Goal: Task Accomplishment & Management: Manage account settings

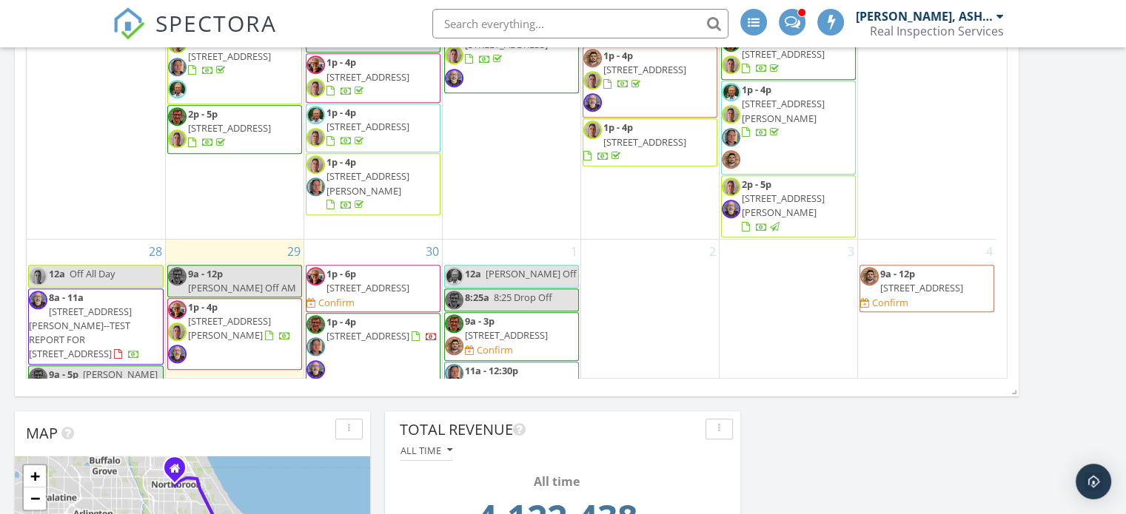
scroll to position [622, 0]
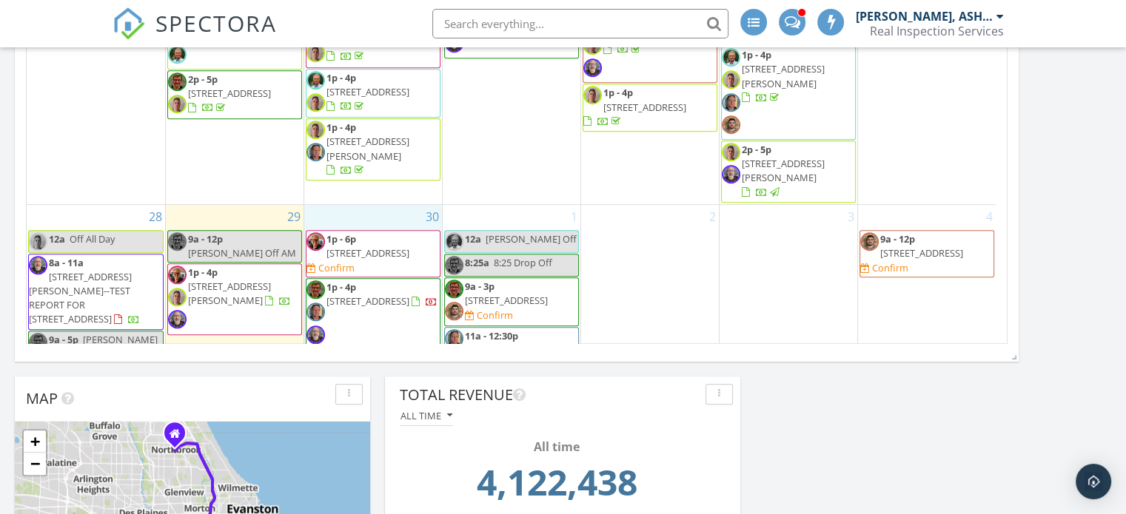
click at [385, 205] on div "30 1p - 6p 1115 Ferdinand Ave, Forest Park 60130 Confirm 1p - 4p 2418 W Pensaco…" at bounding box center [373, 314] width 138 height 219
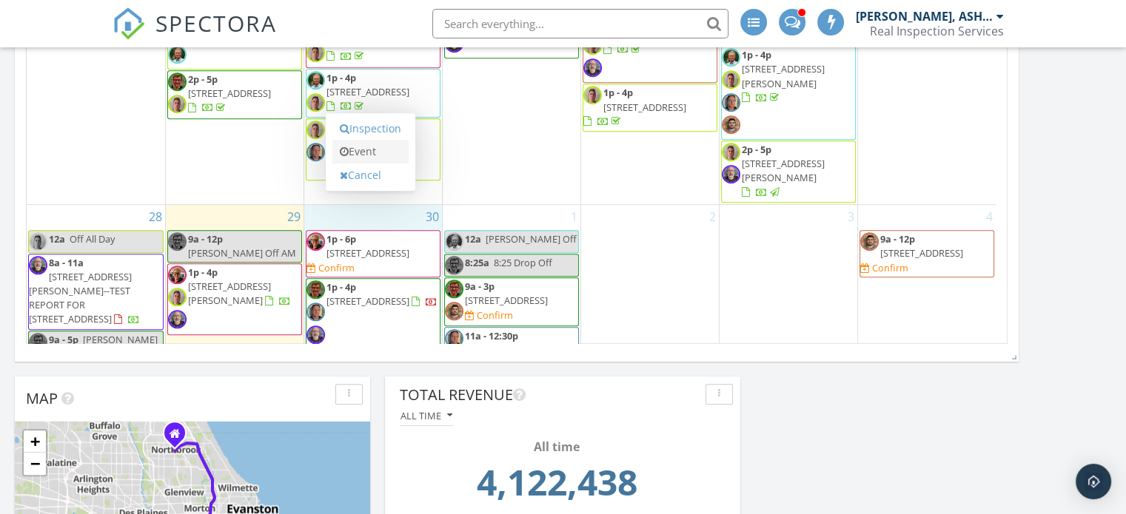
click at [371, 153] on link "Event" at bounding box center [370, 152] width 76 height 24
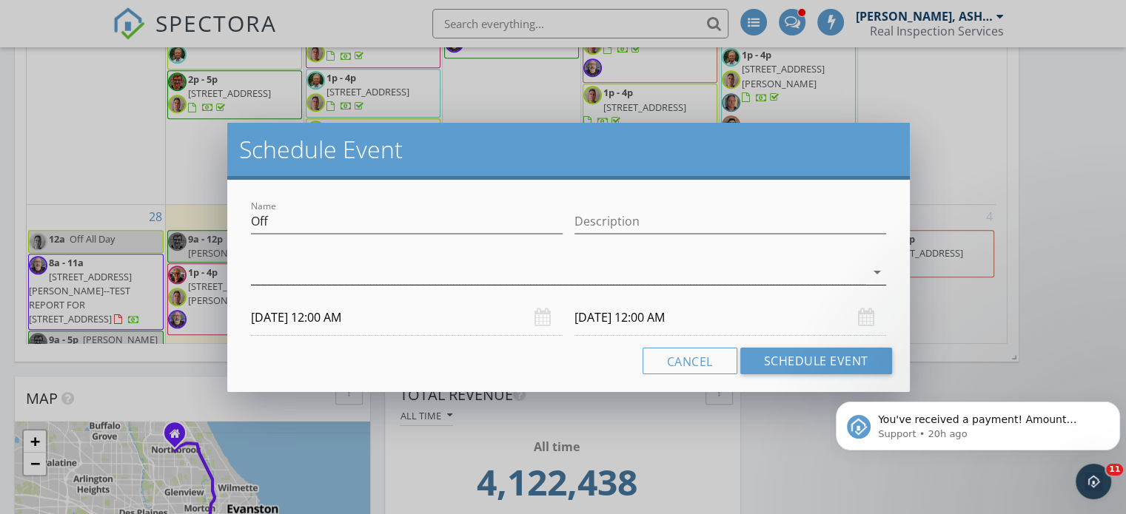
scroll to position [0, 0]
click at [876, 269] on icon "arrow_drop_down" at bounding box center [877, 272] width 18 height 18
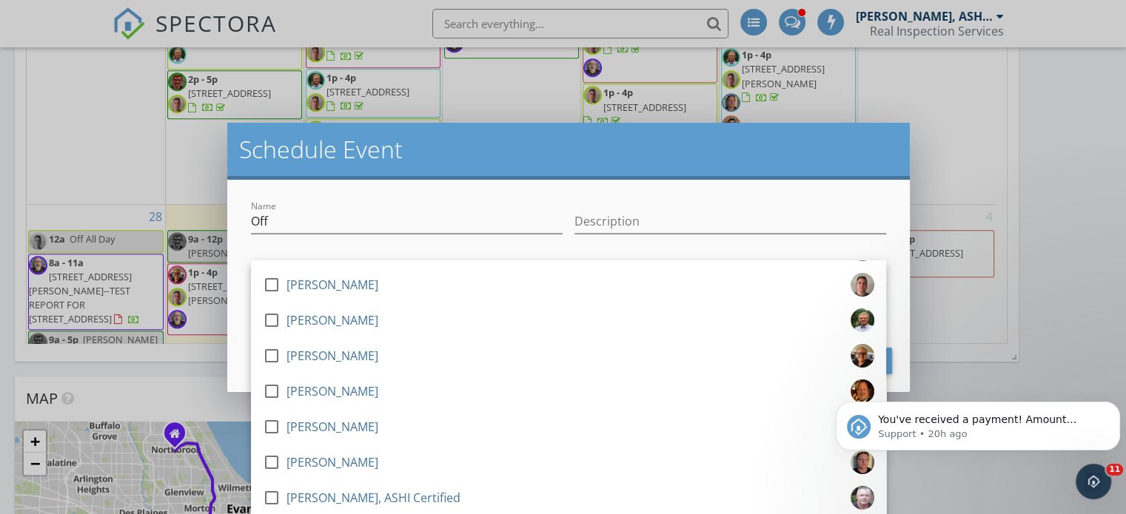
scroll to position [71, 0]
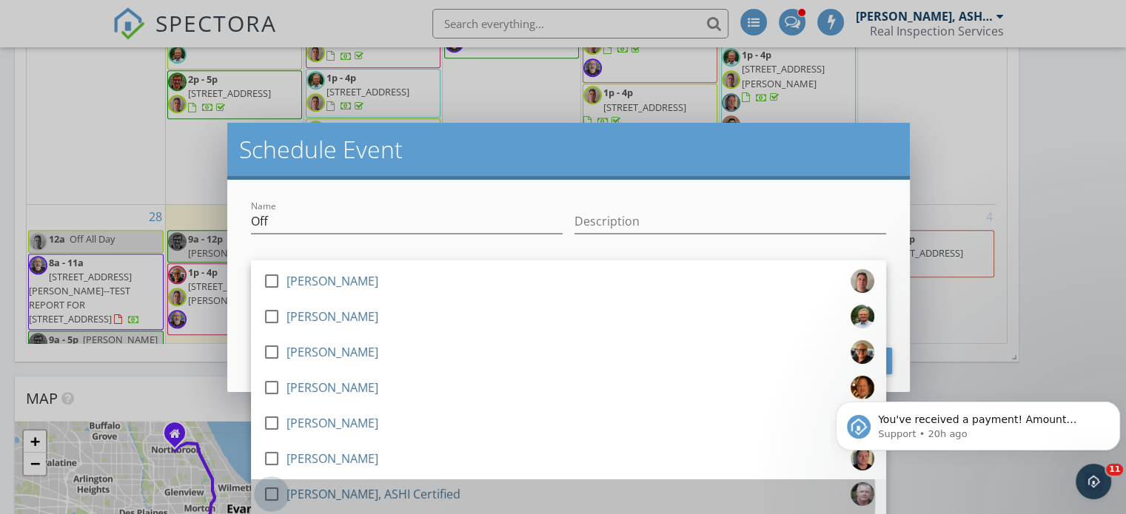
click at [270, 490] on div at bounding box center [271, 494] width 25 height 25
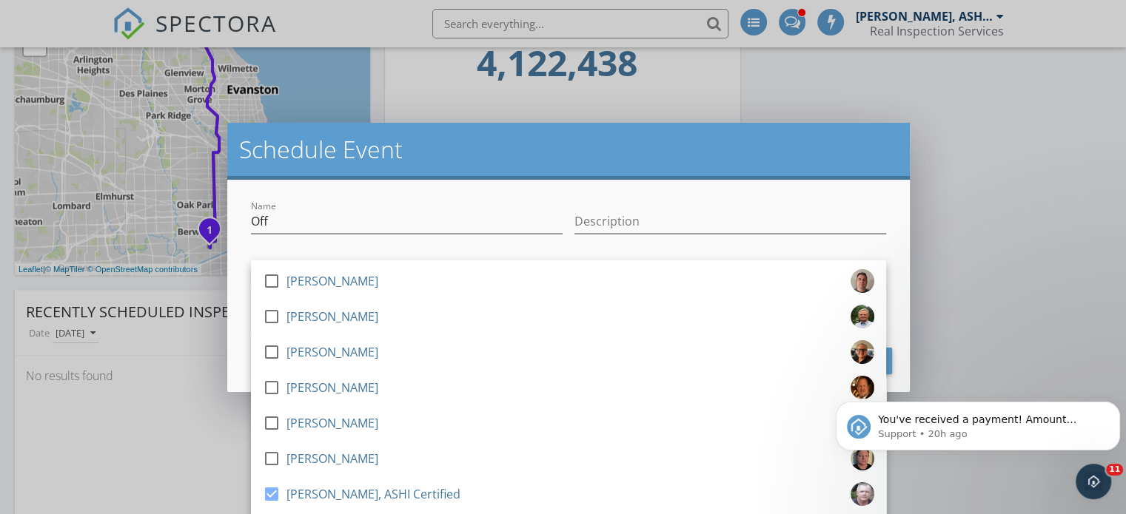
scroll to position [1039, 0]
click at [980, 316] on div "Schedule Event Name Off Description check_box_outline_blank Brian Esterline che…" at bounding box center [563, 257] width 1126 height 514
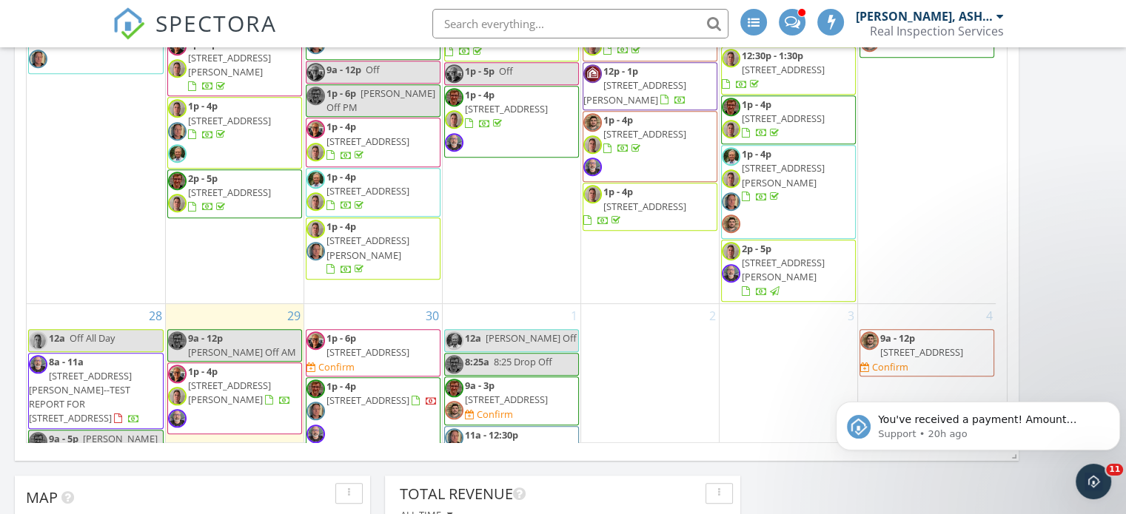
scroll to position [537, 0]
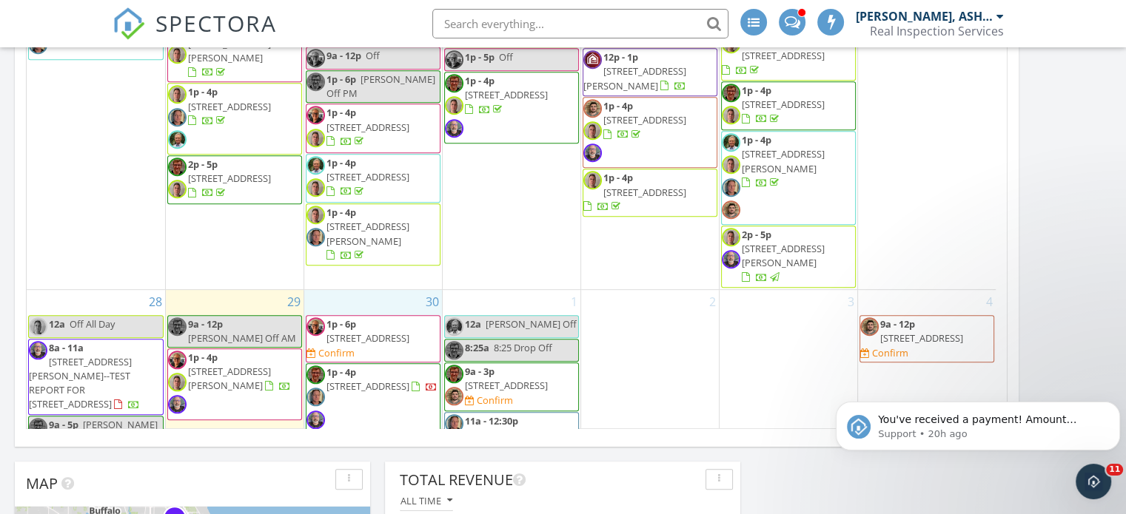
click at [378, 290] on div "30 1p - 6p 1115 Ferdinand Ave, Forest Park 60130 Confirm 1p - 4p 2418 W Pensaco…" at bounding box center [373, 399] width 138 height 219
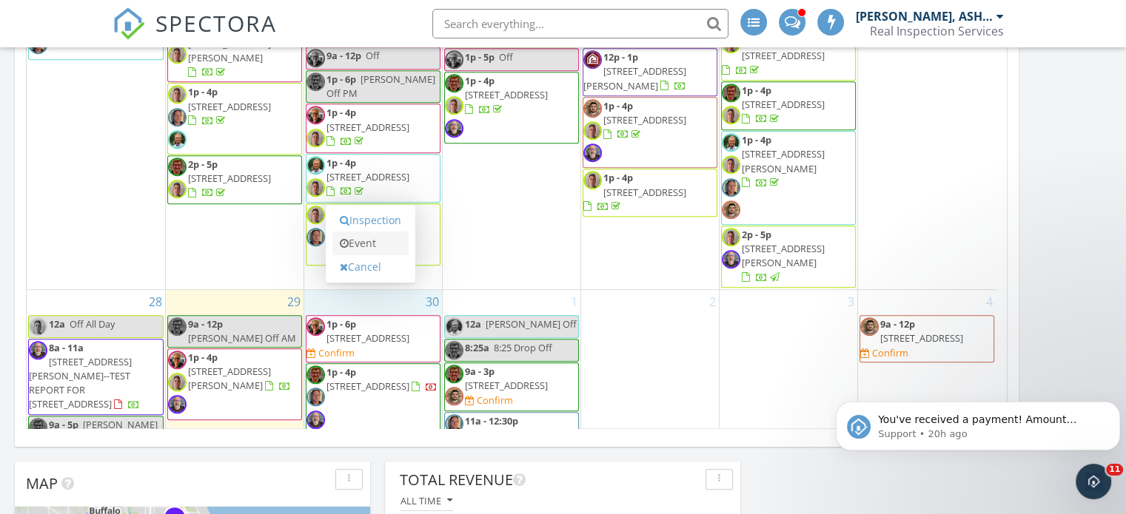
click at [372, 248] on link "Event" at bounding box center [370, 244] width 76 height 24
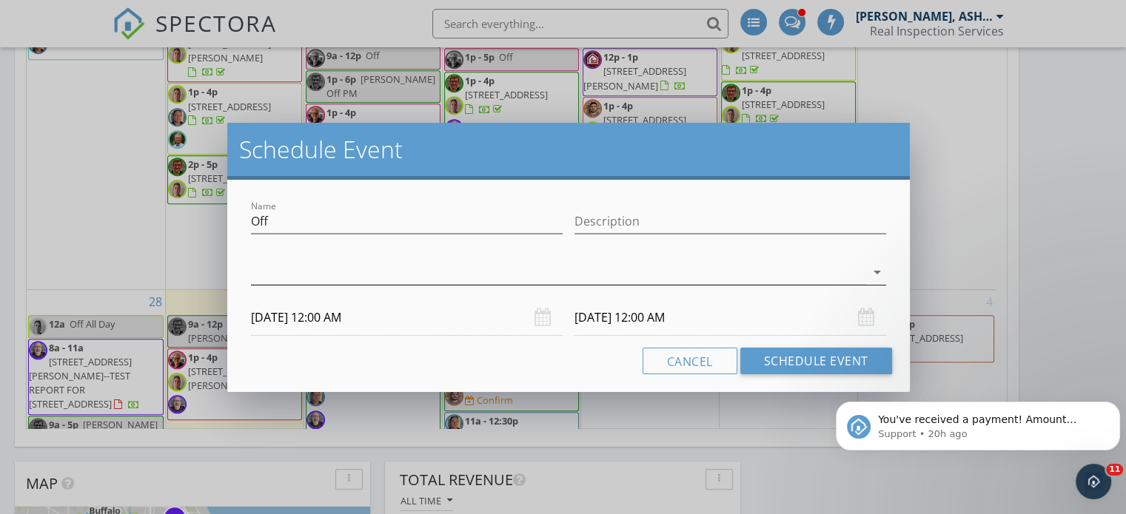
click at [873, 272] on icon "arrow_drop_down" at bounding box center [877, 272] width 18 height 18
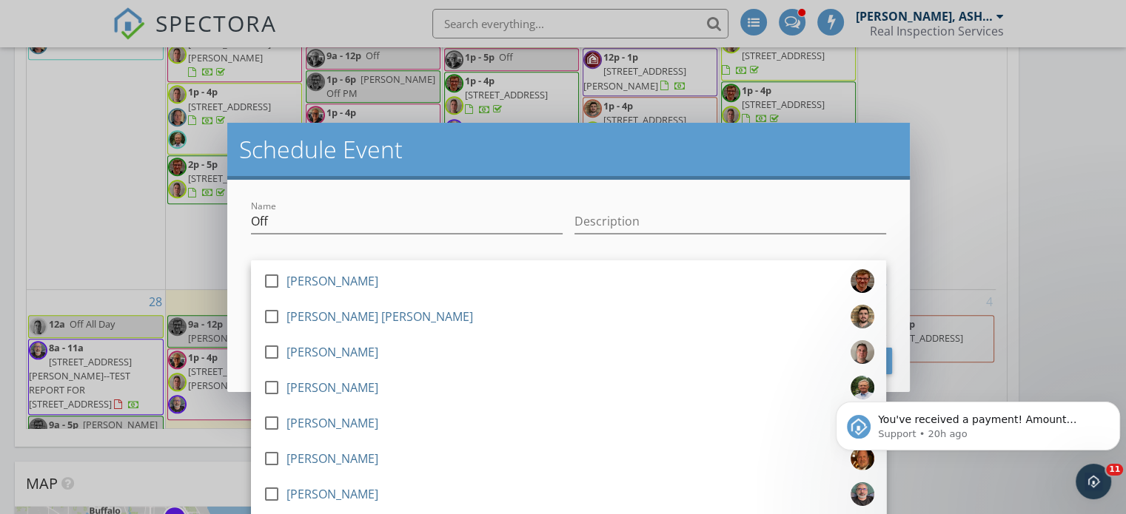
scroll to position [71, 0]
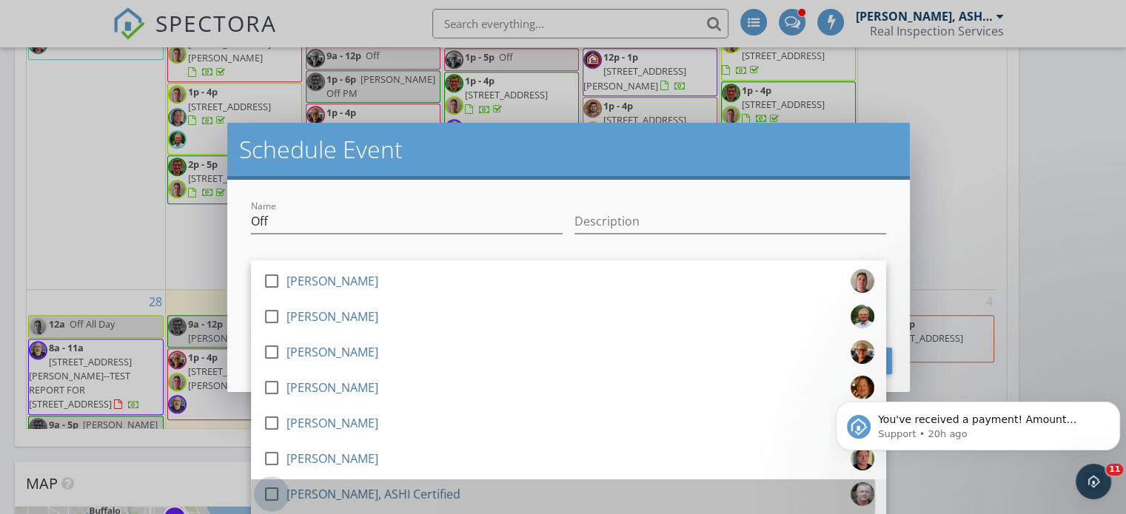
click at [276, 497] on div at bounding box center [271, 494] width 25 height 25
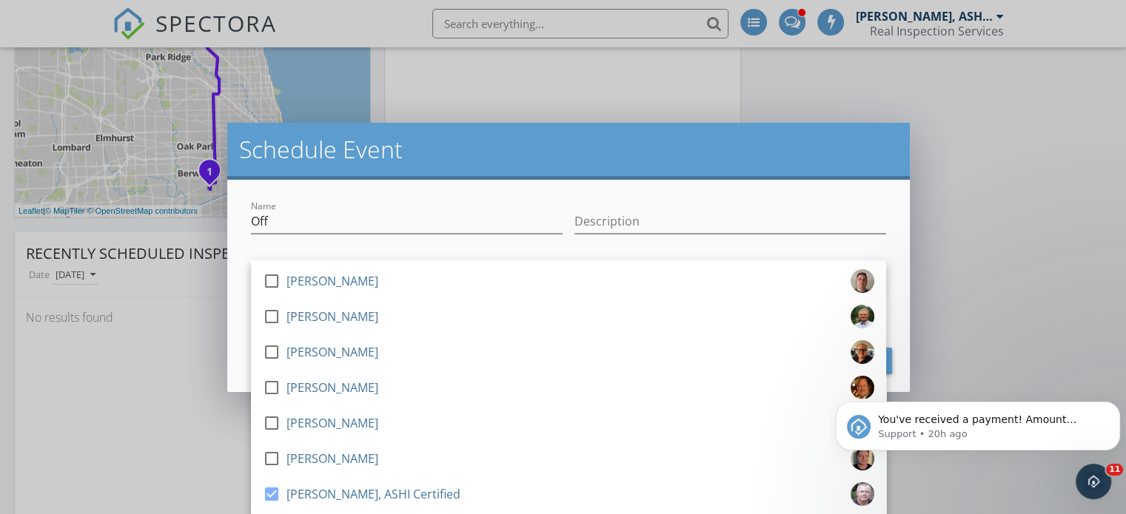
scroll to position [1097, 0]
click at [611, 211] on input "Description" at bounding box center [730, 221] width 312 height 24
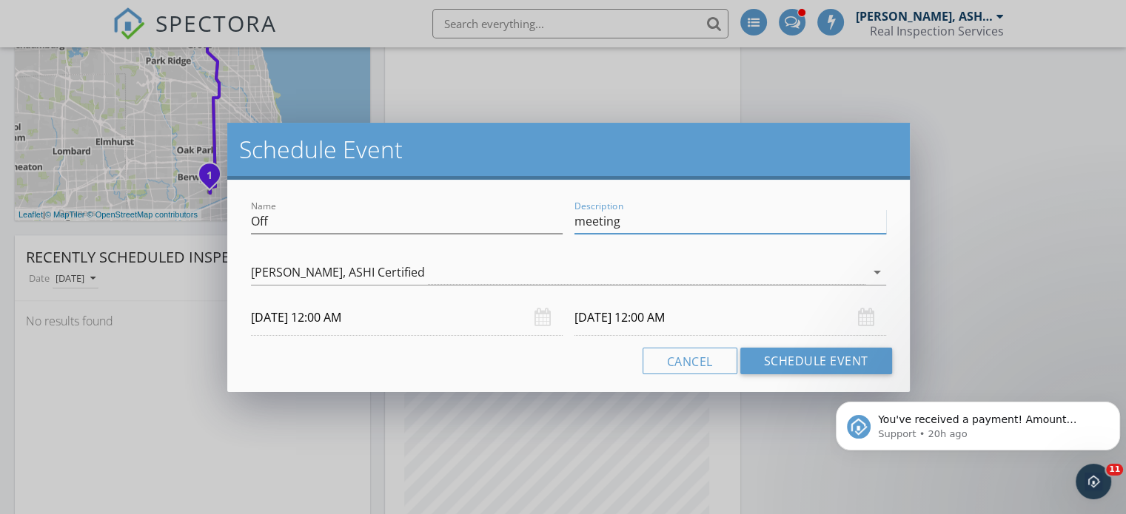
type input "meeting"
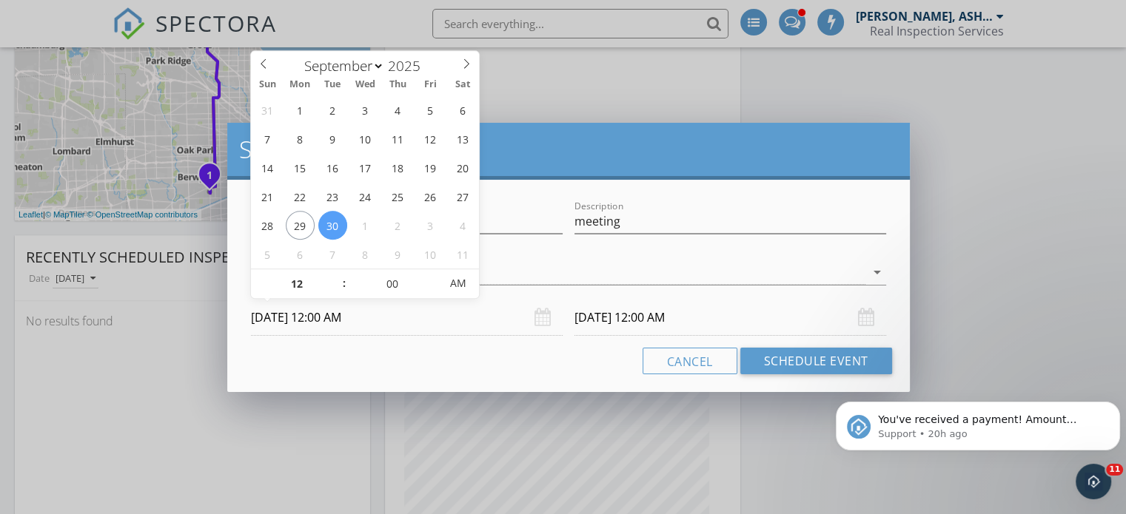
click at [361, 315] on input "09/30/2025 12:00 AM" at bounding box center [407, 318] width 312 height 36
click at [334, 316] on input "09/30/2025 12:00 AM" at bounding box center [407, 318] width 312 height 36
click at [369, 319] on input "09/30/2025 12:00 AM" at bounding box center [407, 318] width 312 height 36
drag, startPoint x: 369, startPoint y: 319, endPoint x: 350, endPoint y: 317, distance: 19.4
click at [350, 317] on input "09/30/2025 12:00 AM" at bounding box center [407, 318] width 312 height 36
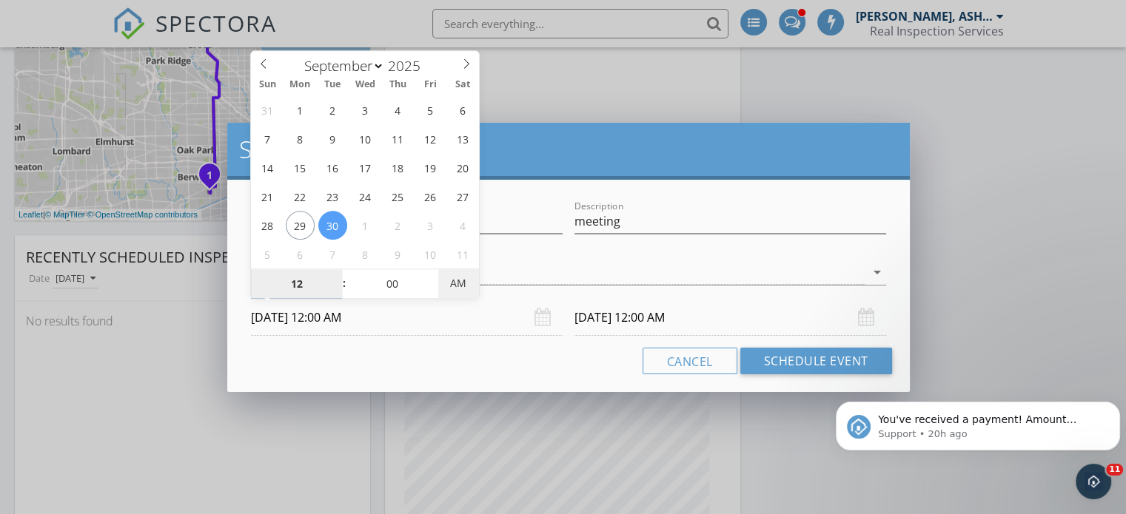
type input "09/30/2025 12:00 PM"
type input "10/01/2025 12:00 PM"
click at [452, 285] on span "PM" at bounding box center [458, 284] width 41 height 30
click at [864, 320] on div "10/01/2025 12:00 PM" at bounding box center [730, 318] width 312 height 36
click at [595, 323] on input "10/01/2025 12:00 PM" at bounding box center [730, 318] width 312 height 36
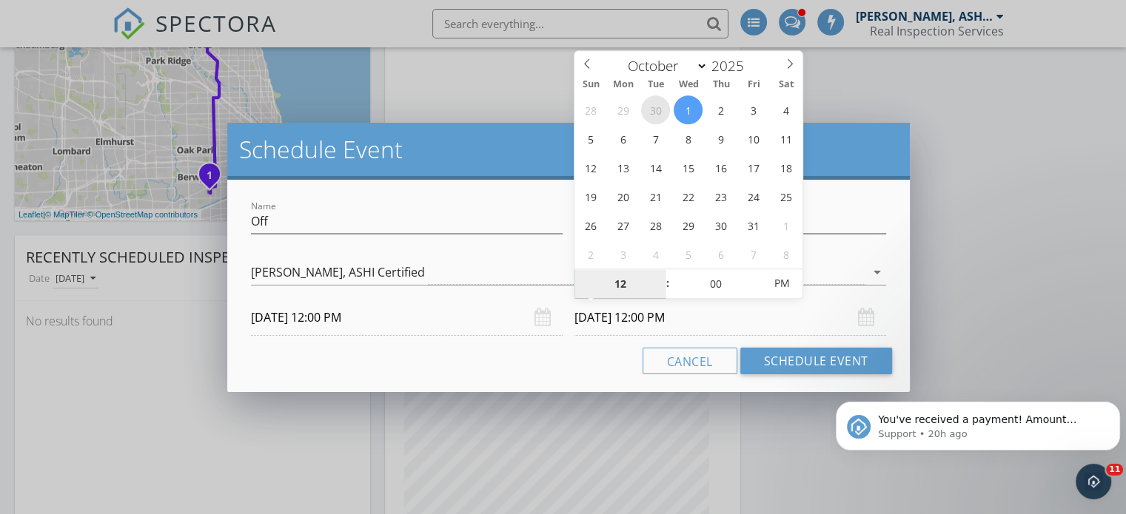
select select "8"
type input "09/30/2025 12:00 PM"
type input "01"
type input "09/30/2025 1:00 PM"
click at [657, 276] on span at bounding box center [660, 276] width 10 height 15
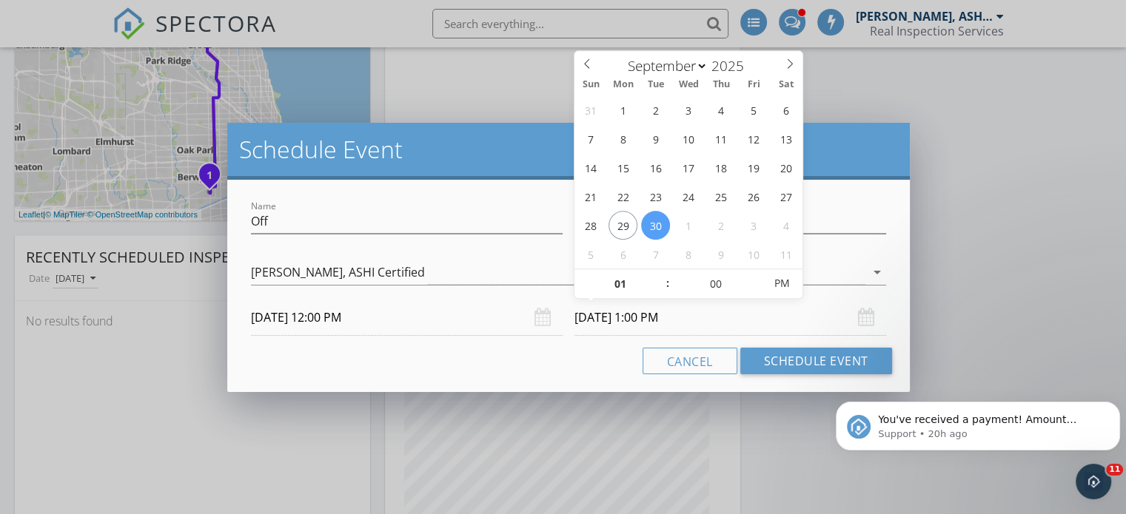
click at [781, 327] on input "09/30/2025 1:00 PM" at bounding box center [730, 318] width 312 height 36
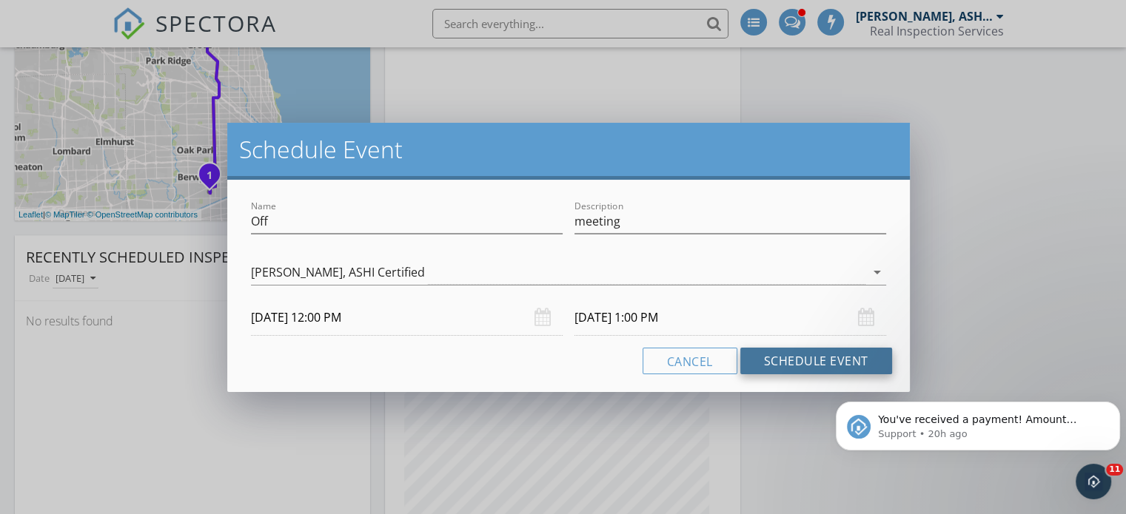
click at [812, 360] on button "Schedule Event" at bounding box center [816, 361] width 152 height 27
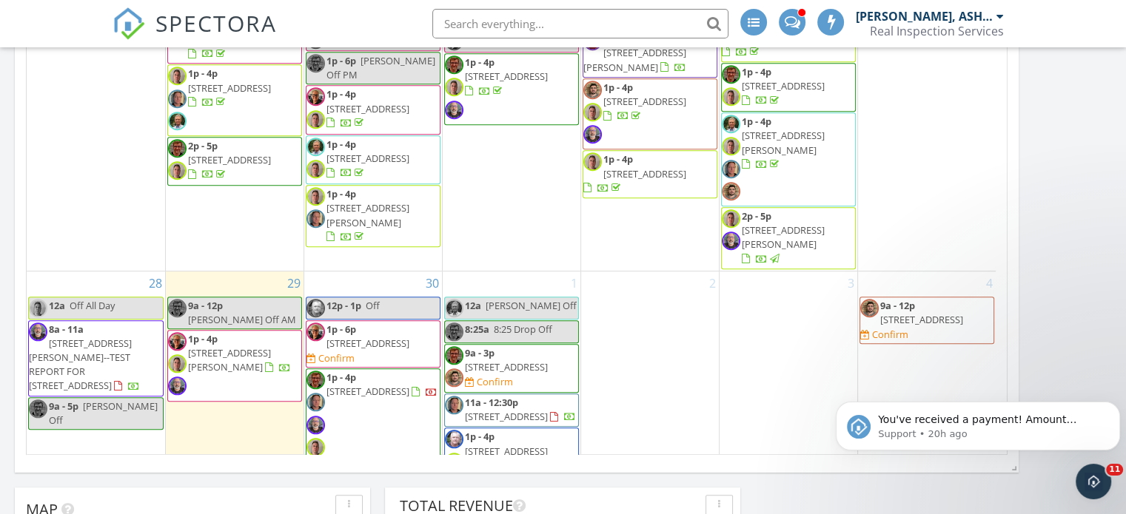
scroll to position [1147, 0]
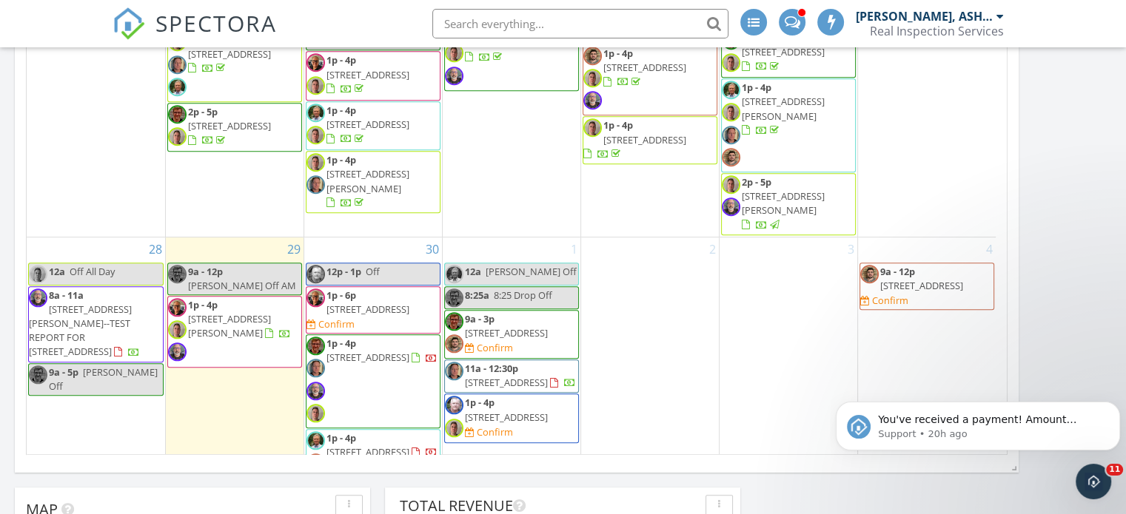
drag, startPoint x: 1001, startPoint y: 53, endPoint x: 90, endPoint y: 64, distance: 911.8
click at [559, 396] on span "1p - 4p 1427 W Wrightwood Ave 2, Chicago 60614 Confirm" at bounding box center [511, 418] width 133 height 44
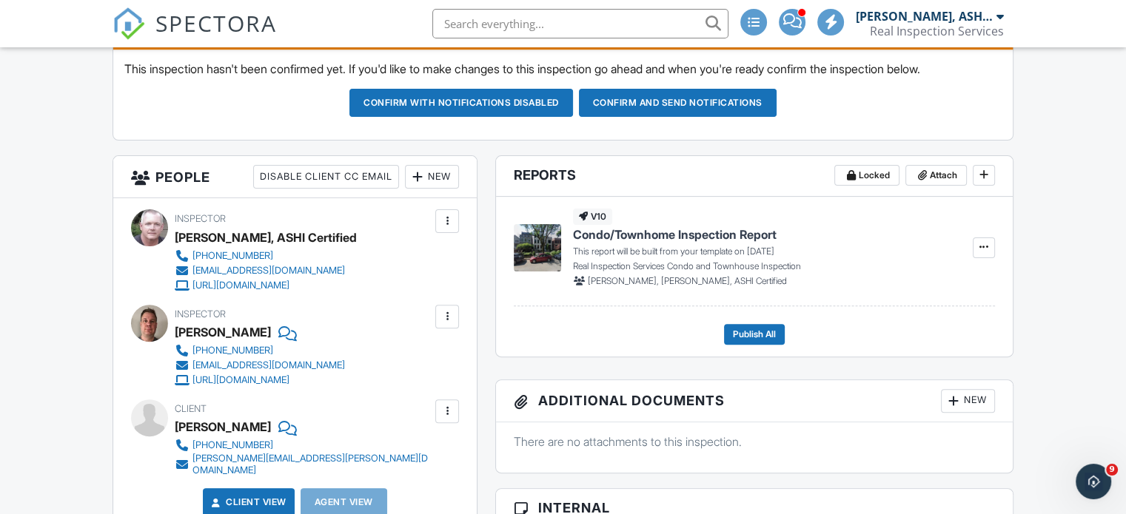
click at [450, 221] on div at bounding box center [447, 221] width 15 height 15
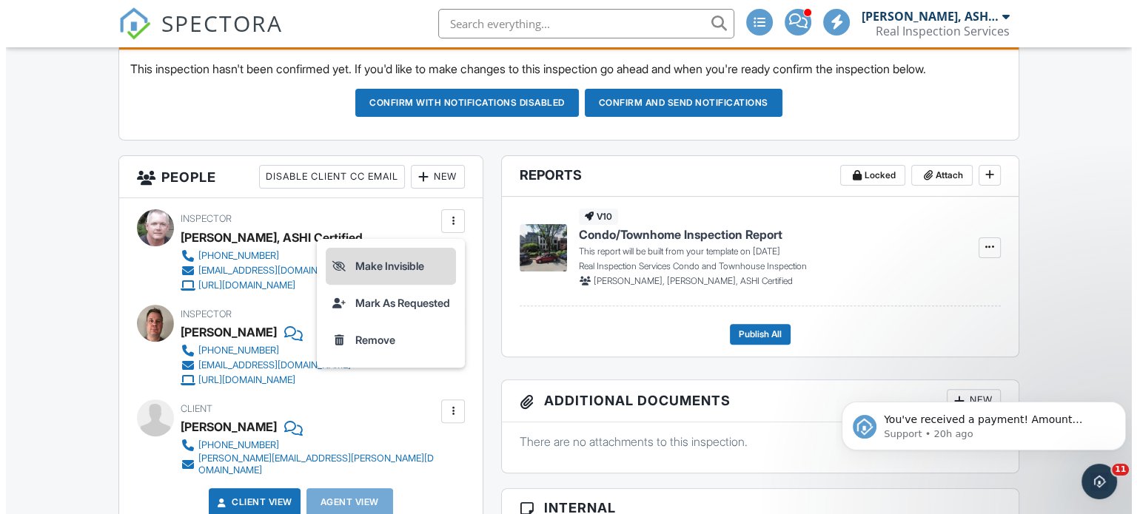
scroll to position [0, 0]
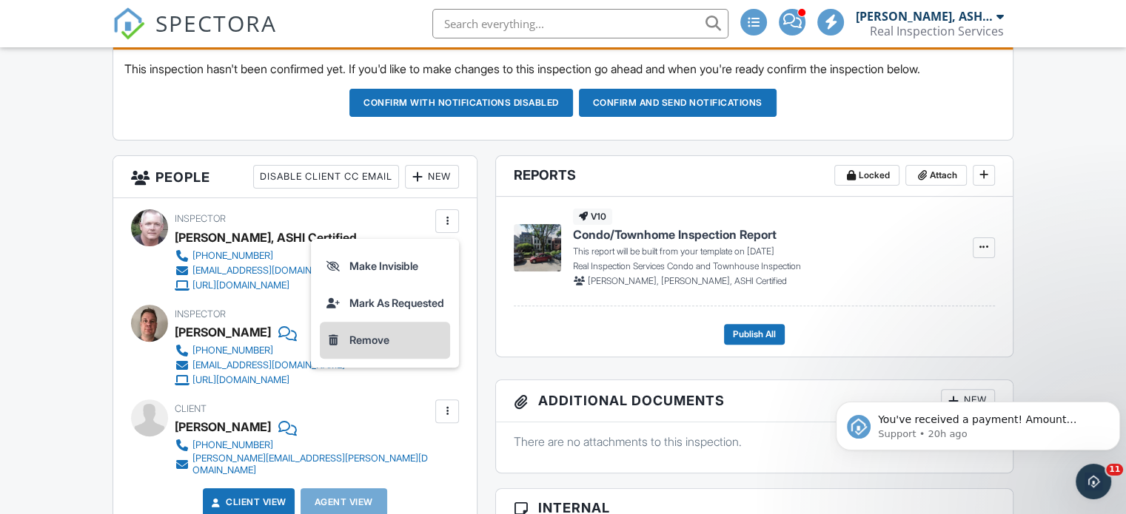
click at [366, 336] on li "Remove" at bounding box center [385, 340] width 130 height 37
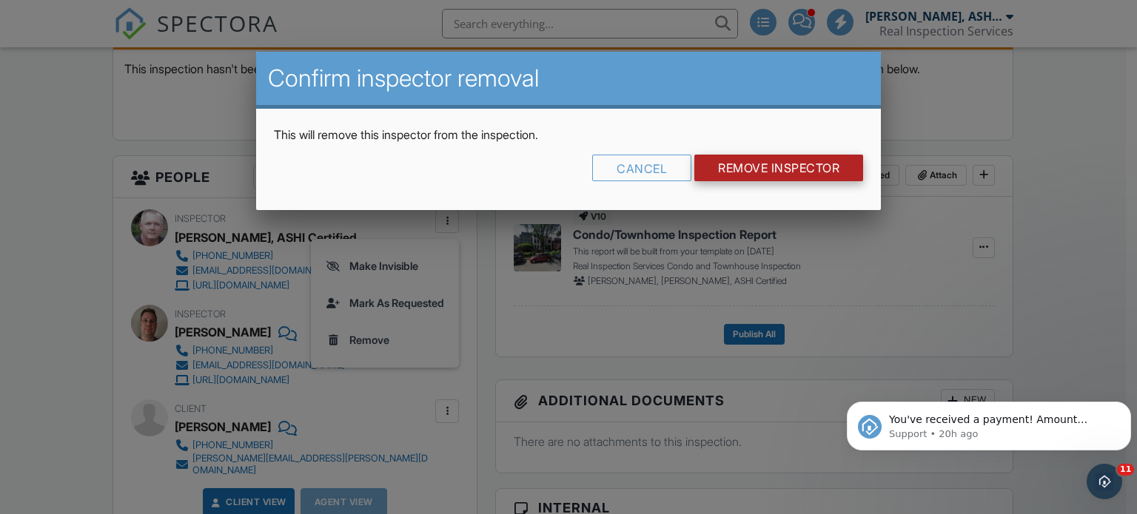
click at [724, 164] on input "Remove Inspector" at bounding box center [778, 168] width 169 height 27
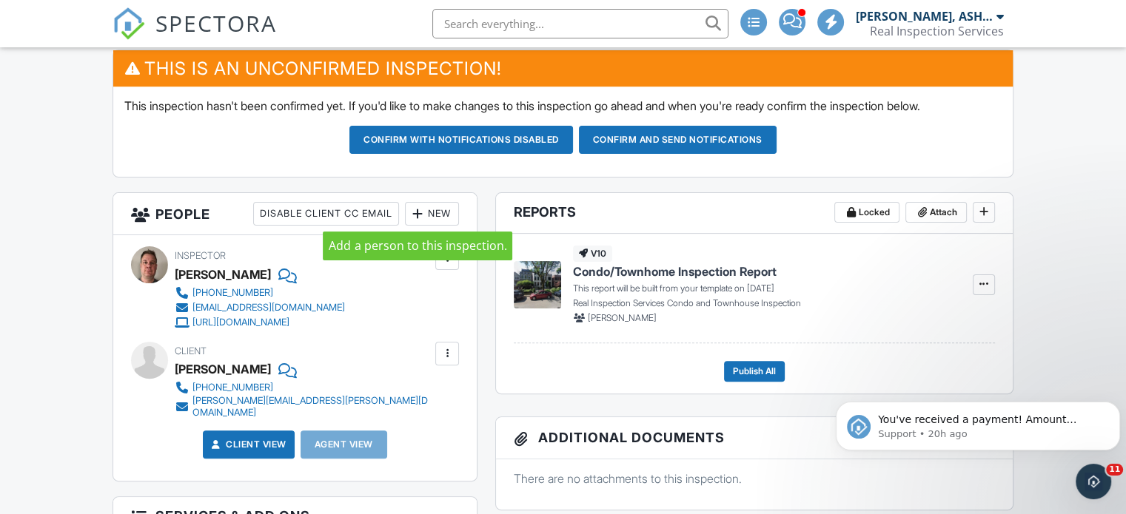
click at [414, 211] on div at bounding box center [417, 213] width 15 height 15
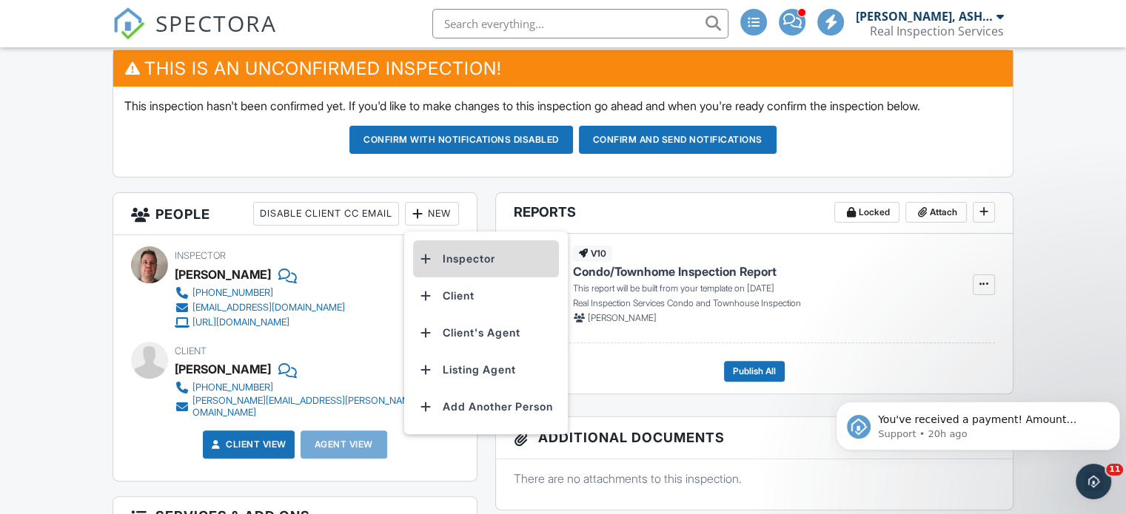
click at [465, 258] on li "Inspector" at bounding box center [486, 259] width 146 height 37
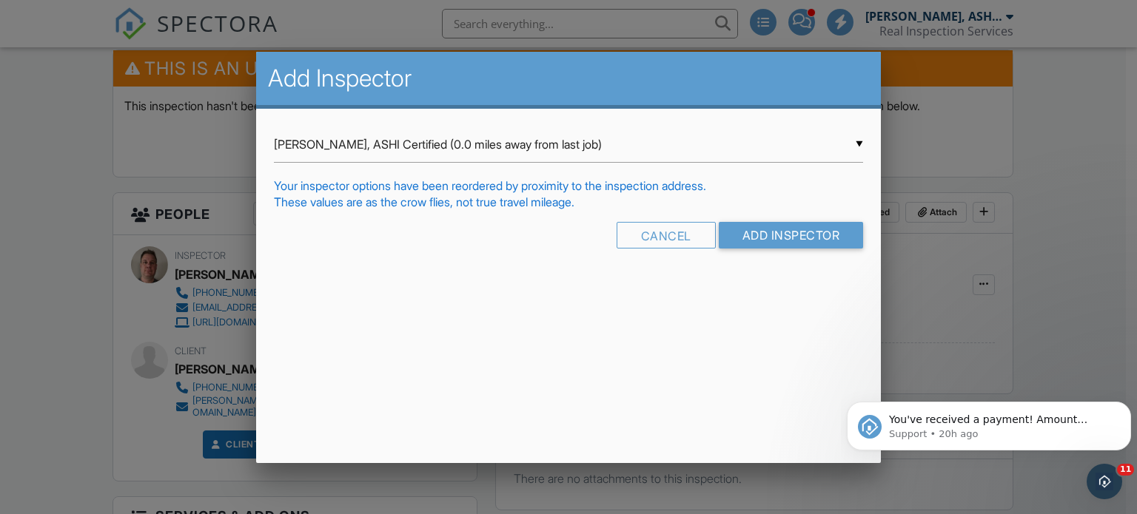
click at [448, 150] on div "▼ Chuck Ryan, ASHI Certified (0.0 miles away from last job) Chuck Ryan, ASHI Ce…" at bounding box center [569, 145] width 590 height 36
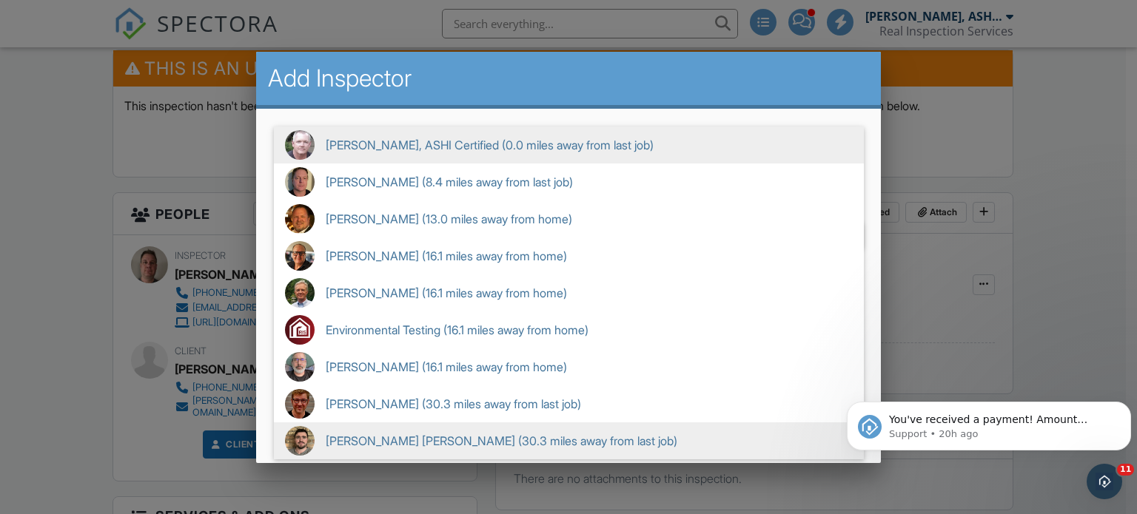
click at [431, 444] on span "Connor Brodner (30.3 miles away from last job)" at bounding box center [569, 441] width 590 height 37
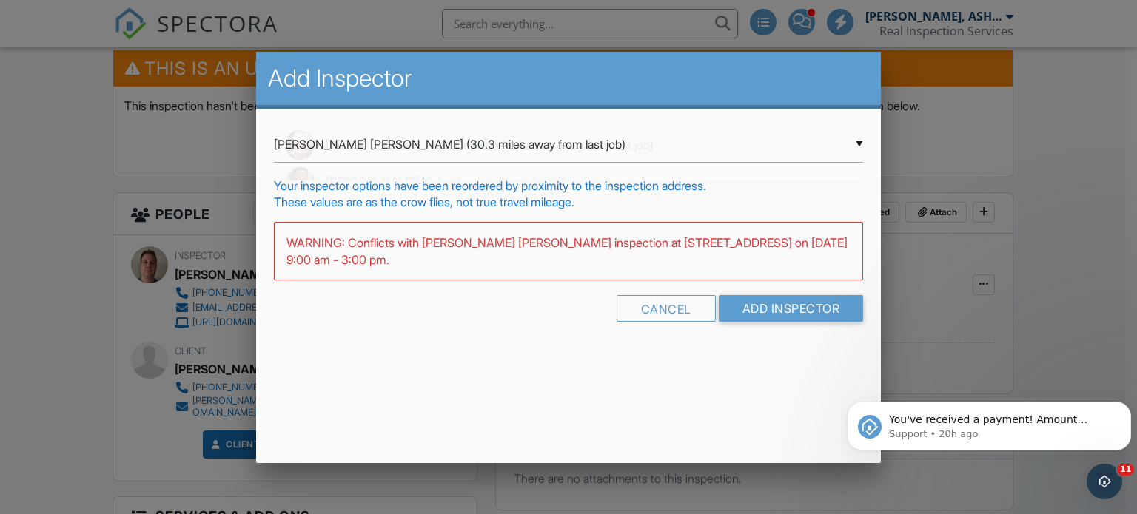
scroll to position [5, 0]
click at [855, 141] on div "▼ Connor Brodner (30.3 miles away from last job) Chuck Ryan, ASHI Certified (0.…" at bounding box center [569, 145] width 590 height 36
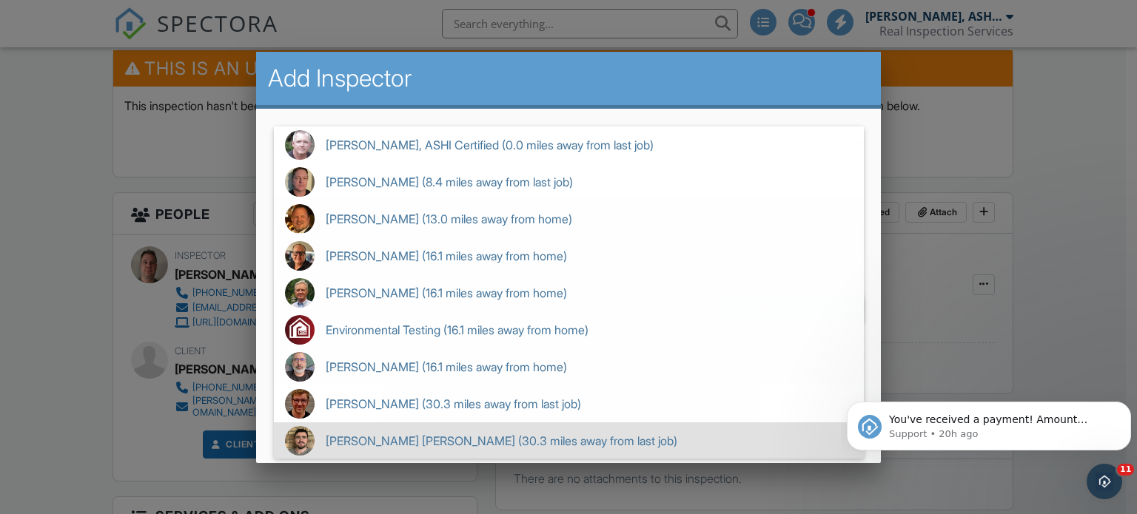
scroll to position [0, 0]
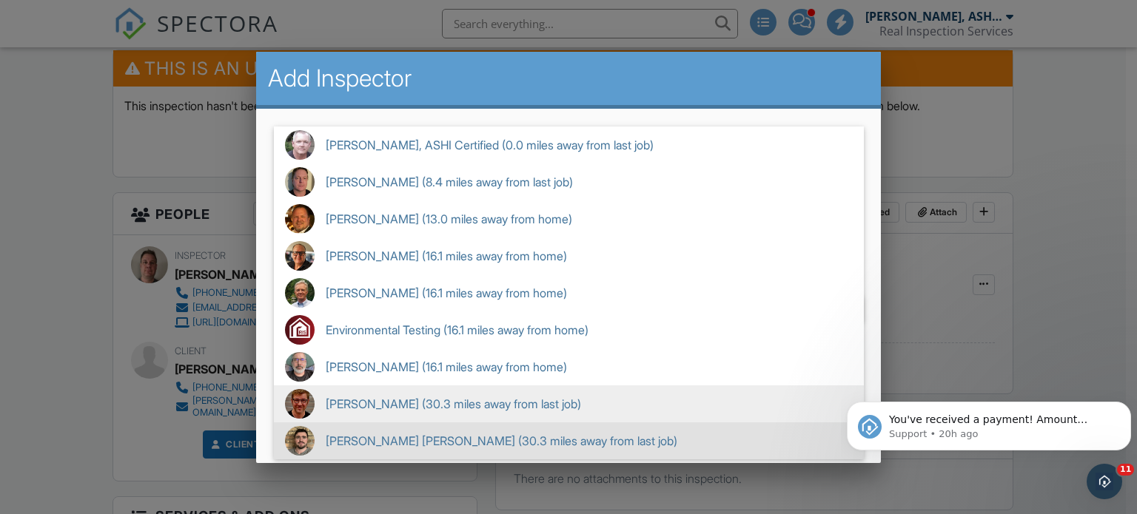
click at [431, 407] on span "Brian Esterline (30.3 miles away from last job)" at bounding box center [569, 404] width 590 height 37
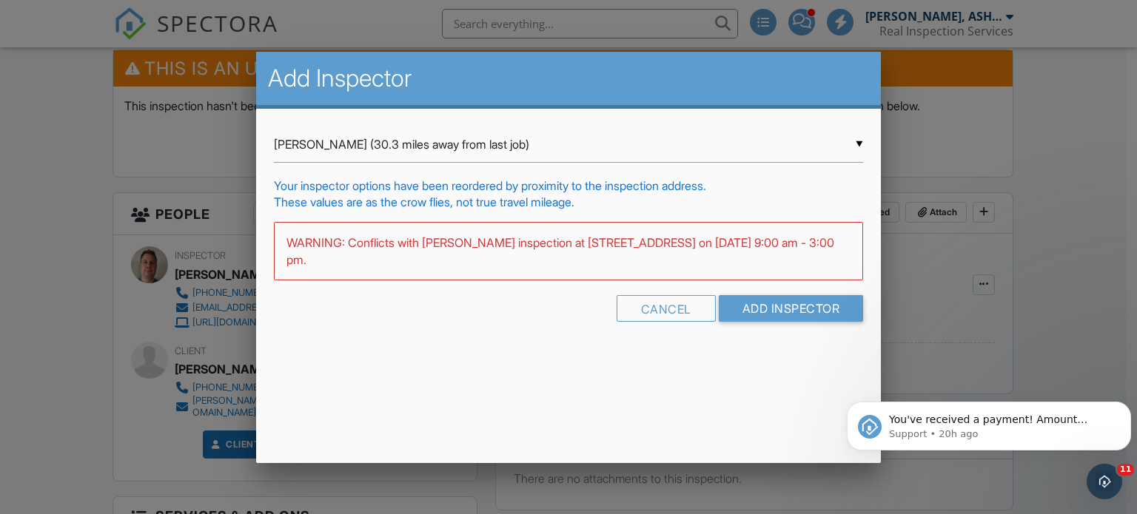
scroll to position [24, 0]
click at [856, 138] on div "▼ Brian Esterline (30.3 miles away from last job) Chuck Ryan, ASHI Certified (0…" at bounding box center [569, 145] width 590 height 36
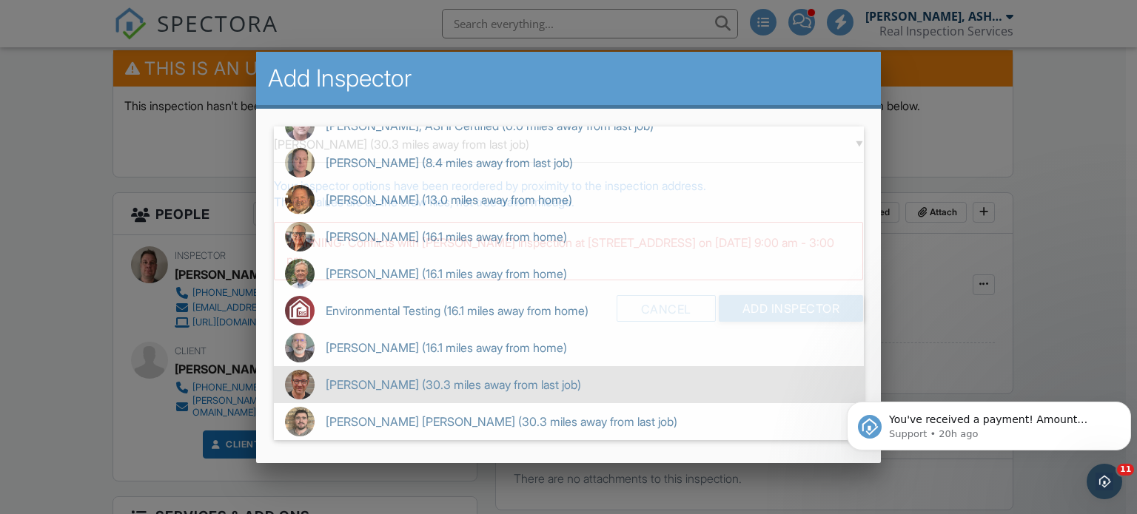
scroll to position [0, 0]
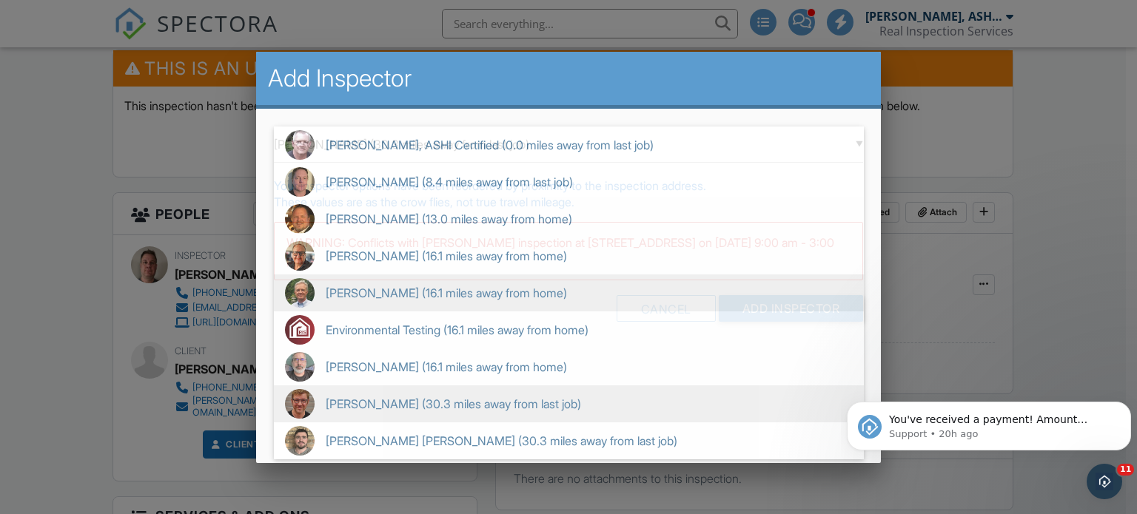
click at [474, 287] on span "Larry Witort (16.1 miles away from home)" at bounding box center [569, 293] width 590 height 37
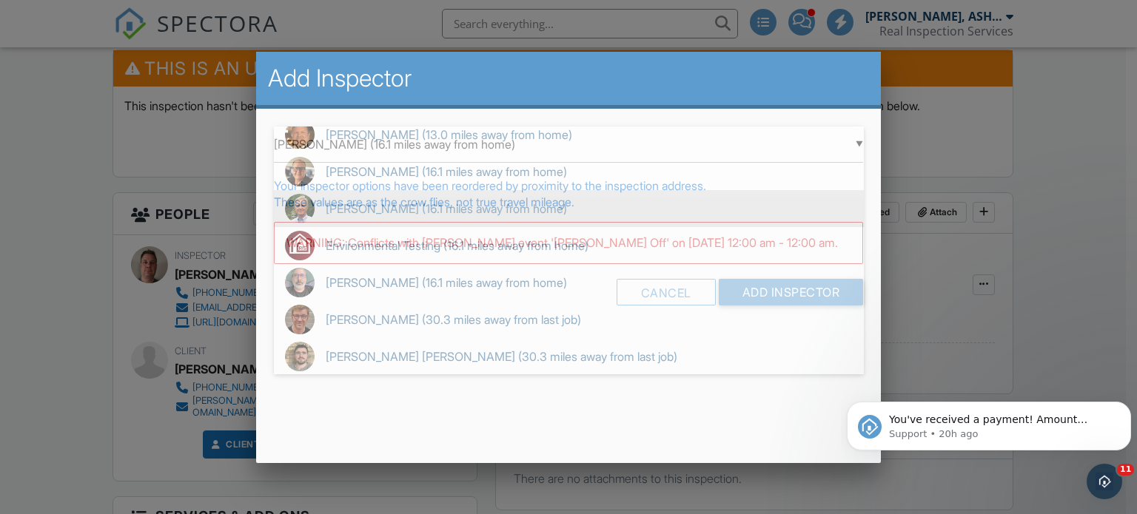
click at [858, 143] on div "▼ Larry Witort (16.1 miles away from home) Chuck Ryan, ASHI Certified (0.0 mile…" at bounding box center [569, 145] width 590 height 36
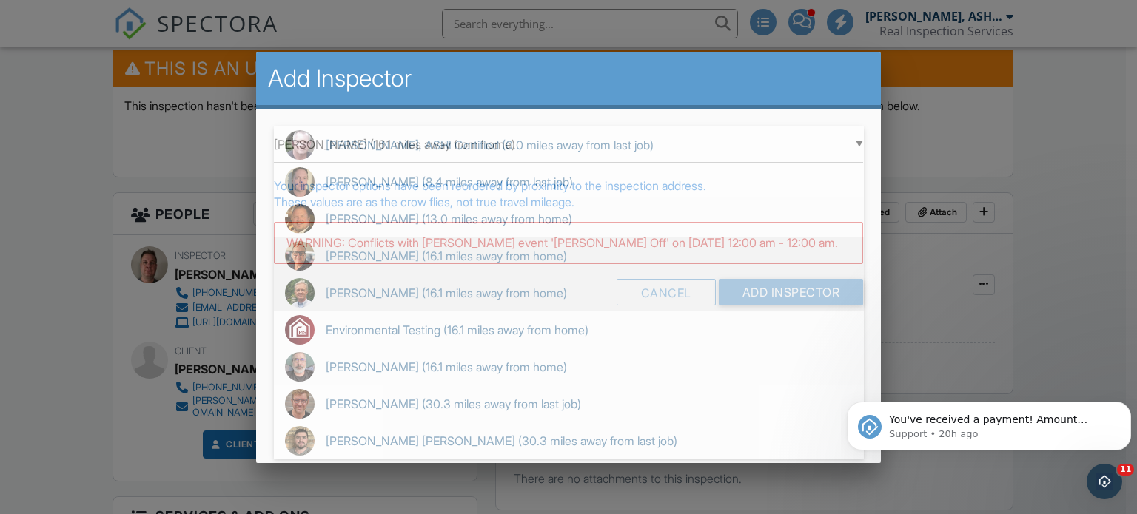
click at [406, 250] on span "John Lundberg (16.1 miles away from home)" at bounding box center [569, 256] width 590 height 37
type input "John Lundberg (16.1 miles away from home)"
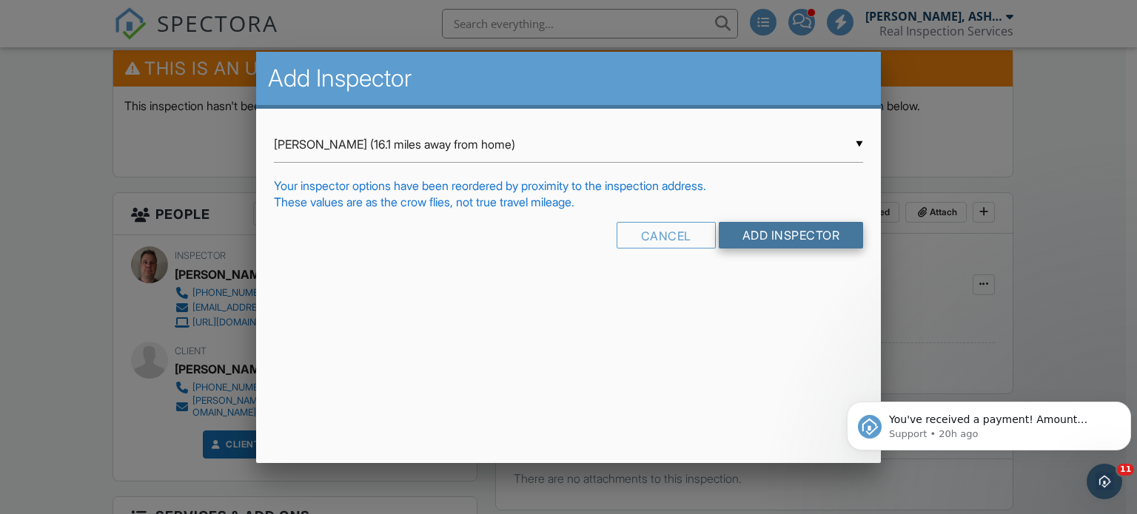
click at [752, 241] on input "Add Inspector" at bounding box center [791, 235] width 145 height 27
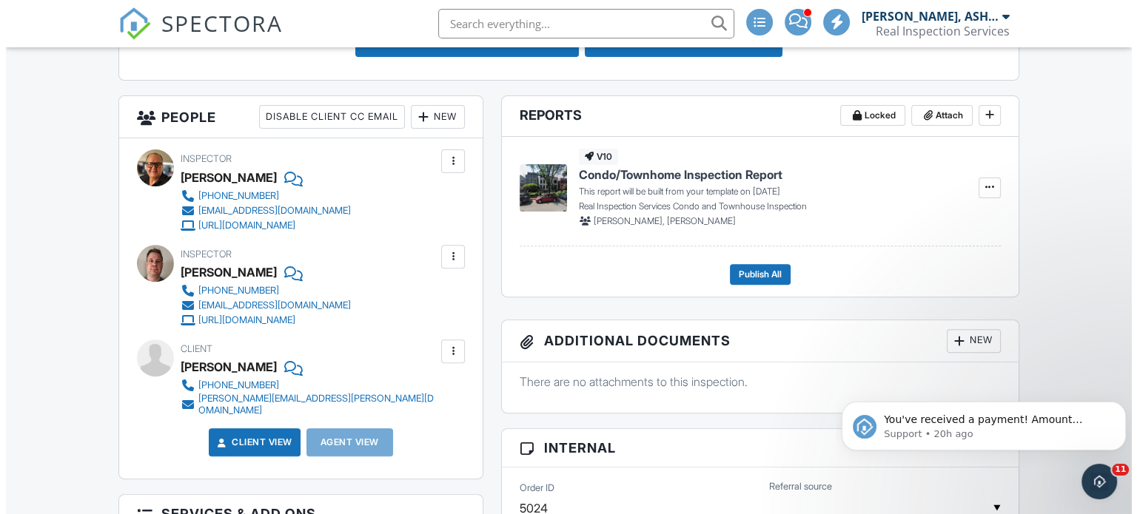
scroll to position [483, 0]
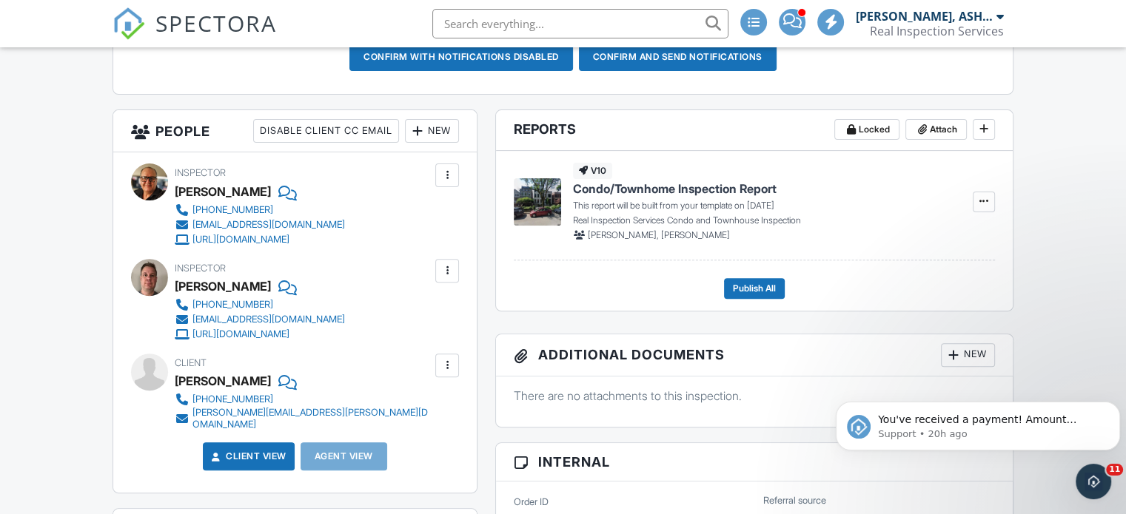
click at [450, 175] on div at bounding box center [447, 175] width 15 height 15
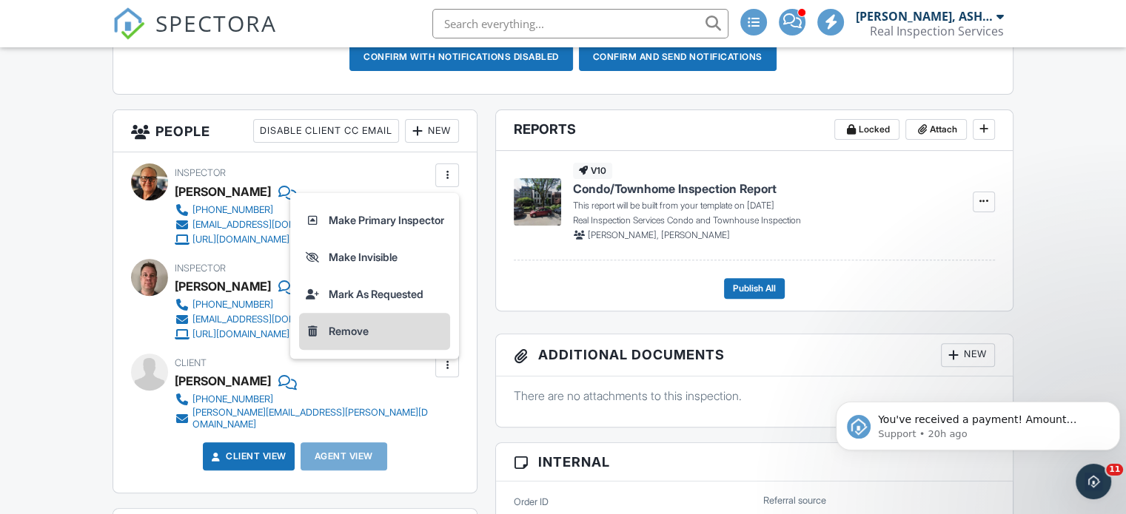
click at [355, 329] on li "Remove" at bounding box center [374, 331] width 151 height 37
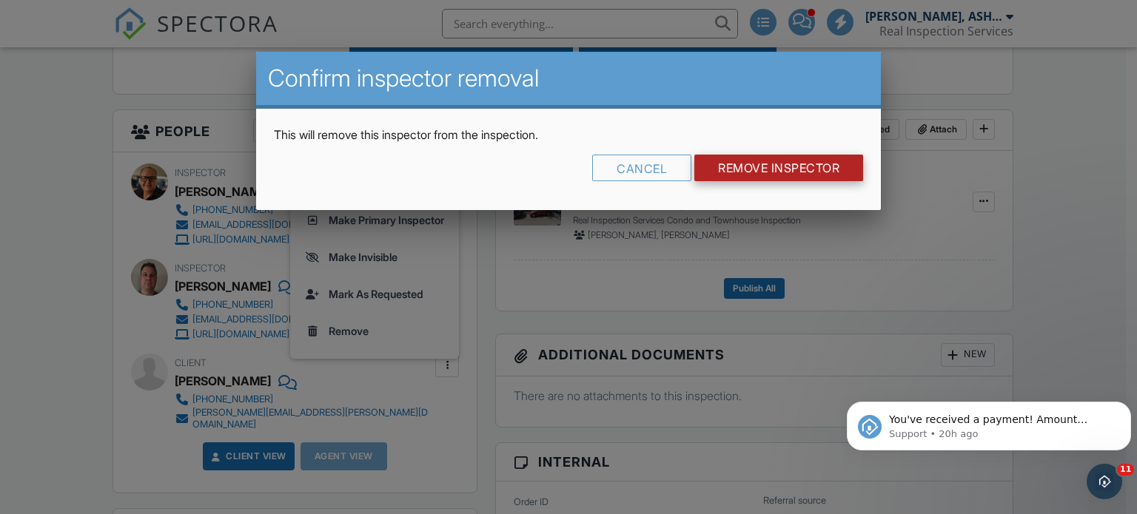
click at [739, 168] on input "Remove Inspector" at bounding box center [778, 168] width 169 height 27
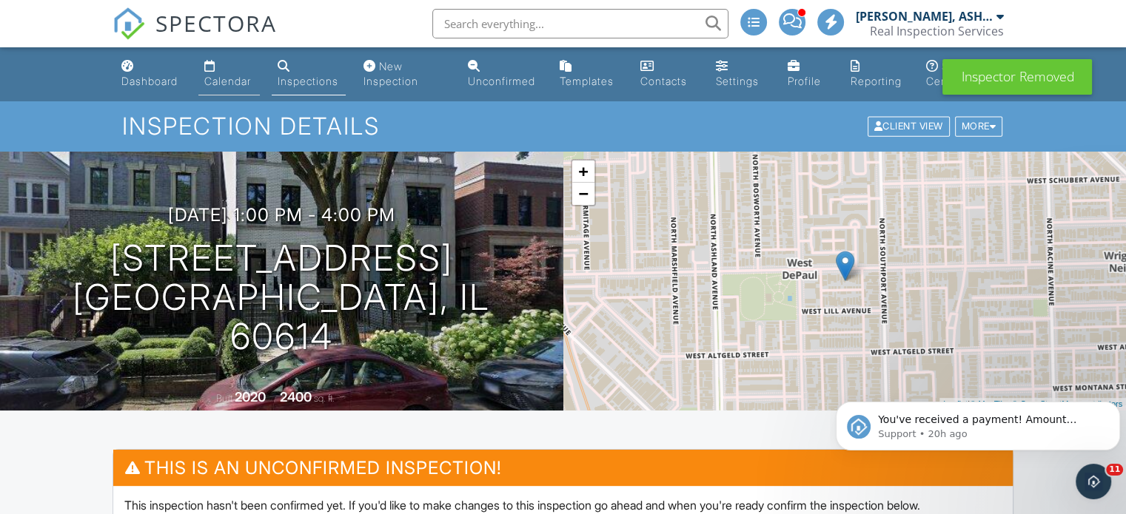
click at [214, 78] on div "Calendar" at bounding box center [227, 81] width 47 height 13
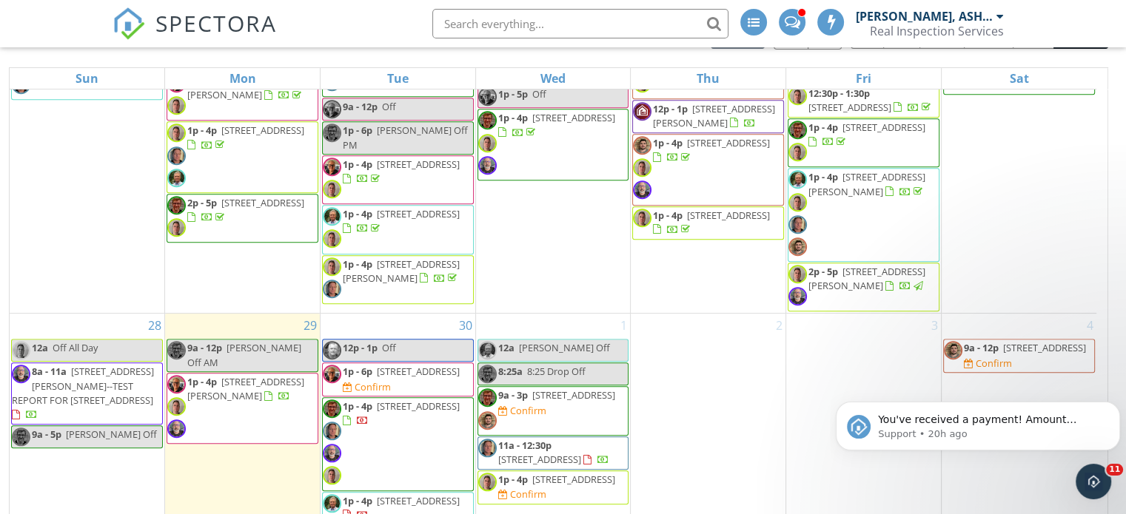
scroll to position [212, 0]
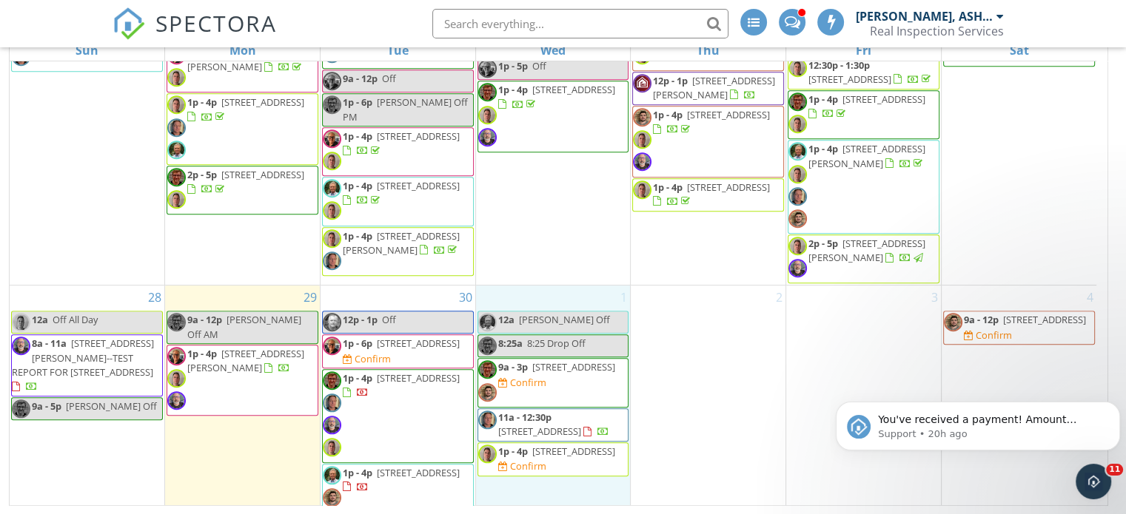
click at [565, 286] on div "1 12a [PERSON_NAME] Off 8:25a 8:25 Drop Off 9a - 3p [STREET_ADDRESS] Confirm 11…" at bounding box center [553, 400] width 155 height 228
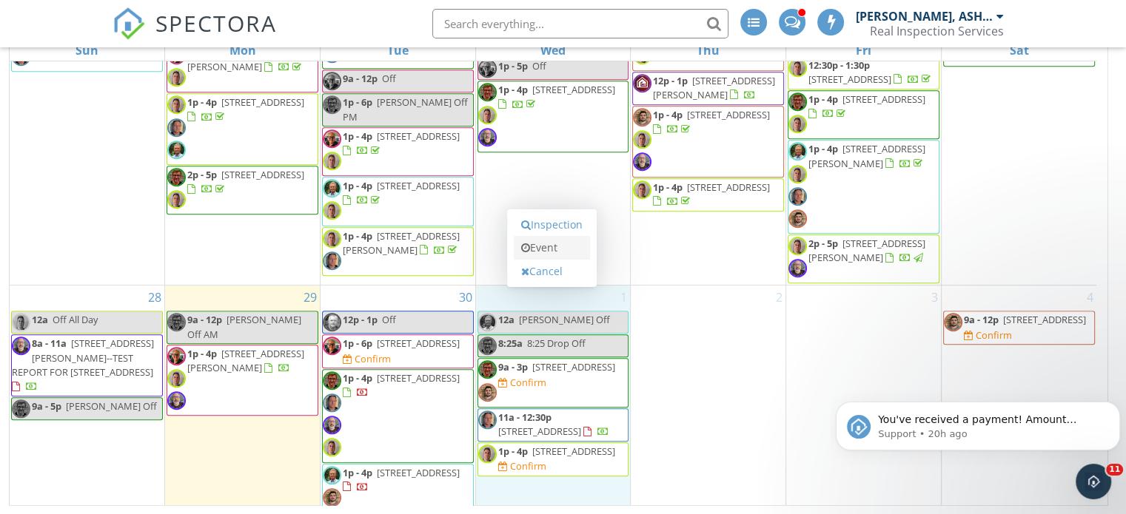
click at [546, 242] on link "Event" at bounding box center [552, 248] width 76 height 24
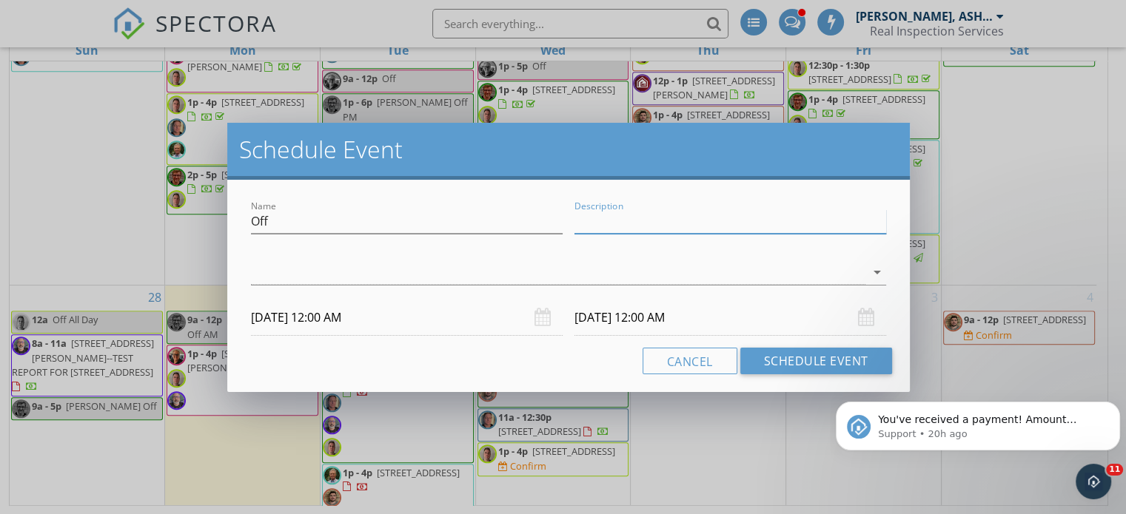
click at [614, 222] on input "Description" at bounding box center [730, 221] width 312 height 24
type input "Meeting"
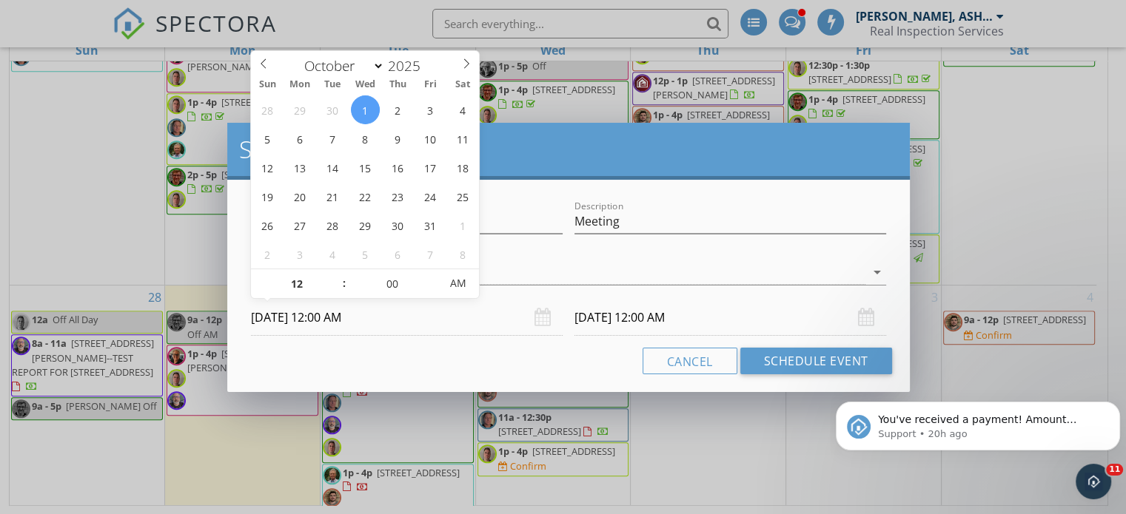
click at [388, 315] on input "[DATE] 12:00 AM" at bounding box center [407, 318] width 312 height 36
type input "01"
type input "[DATE] 1:00 AM"
click at [335, 275] on span at bounding box center [337, 276] width 10 height 15
type input "02"
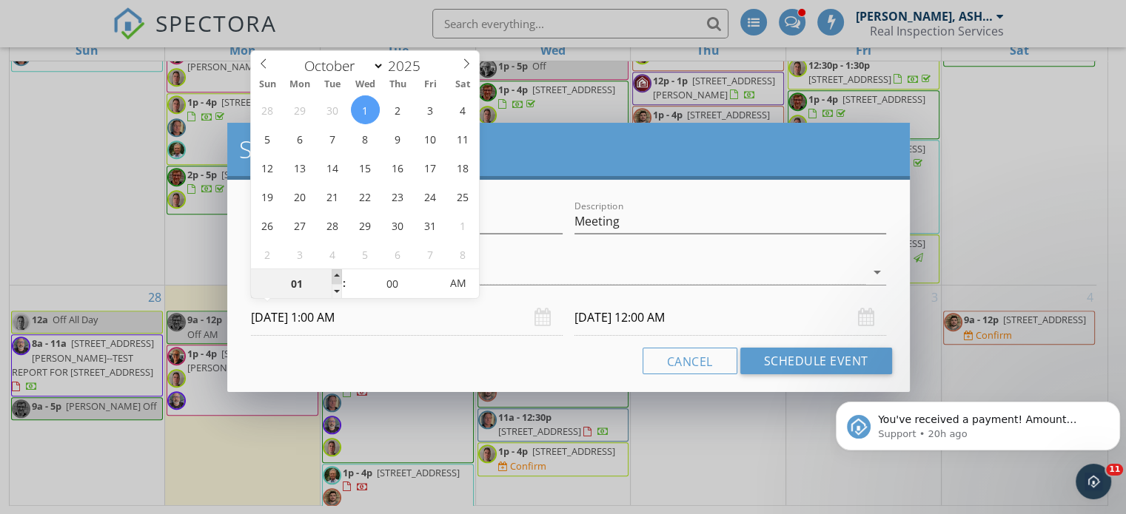
type input "[DATE] 2:00 AM"
click at [335, 275] on span at bounding box center [337, 276] width 10 height 15
type input "03"
type input "[DATE] 3:00 AM"
click at [335, 275] on span at bounding box center [337, 276] width 10 height 15
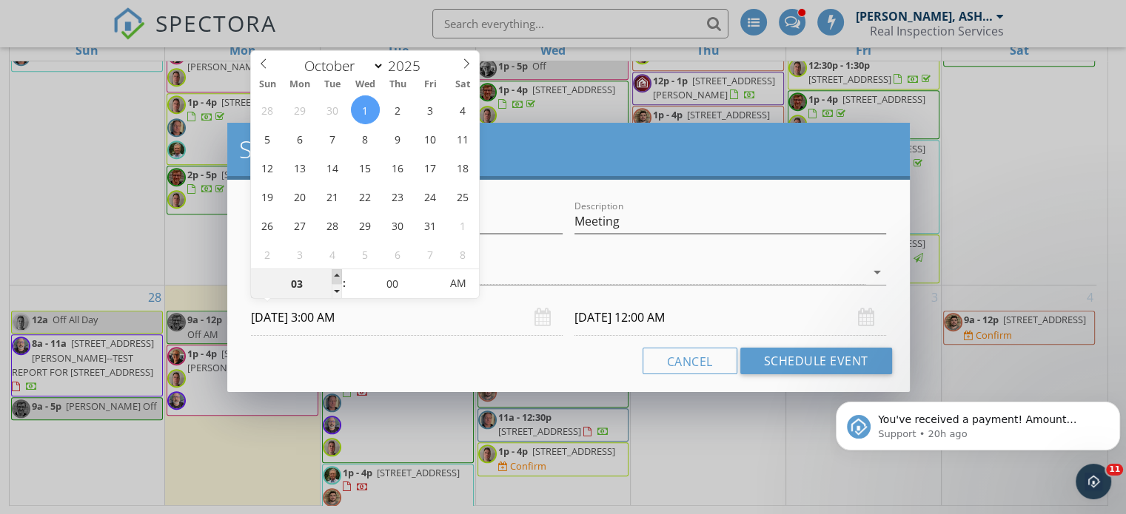
click at [335, 275] on span at bounding box center [337, 276] width 10 height 15
type input "04"
type input "[DATE] 4:00 AM"
type input "05"
type input "[DATE] 5:00 AM"
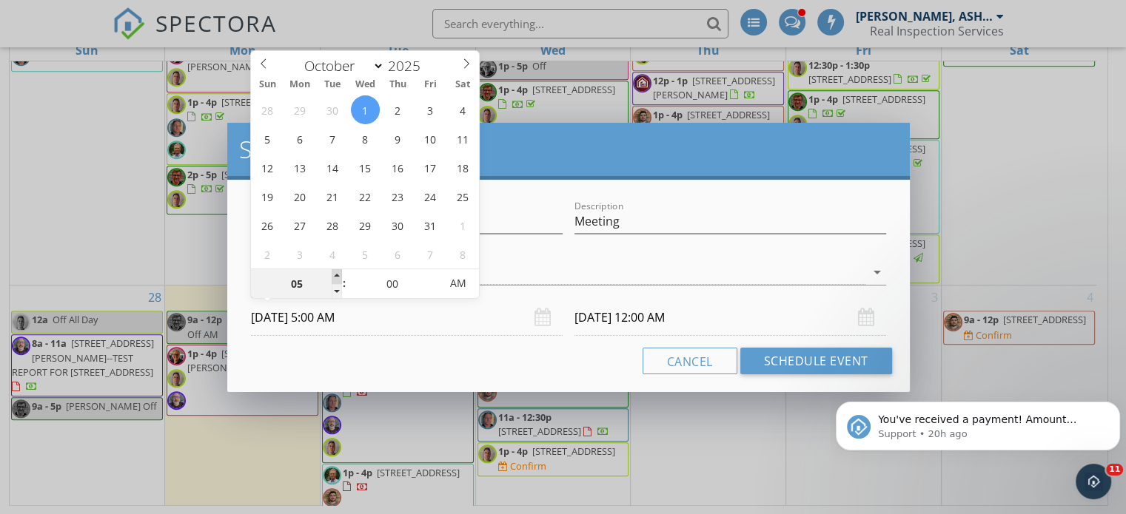
click at [335, 275] on span at bounding box center [337, 276] width 10 height 15
type input "06"
type input "[DATE] 6:00 AM"
click at [335, 275] on span at bounding box center [337, 276] width 10 height 15
type input "07"
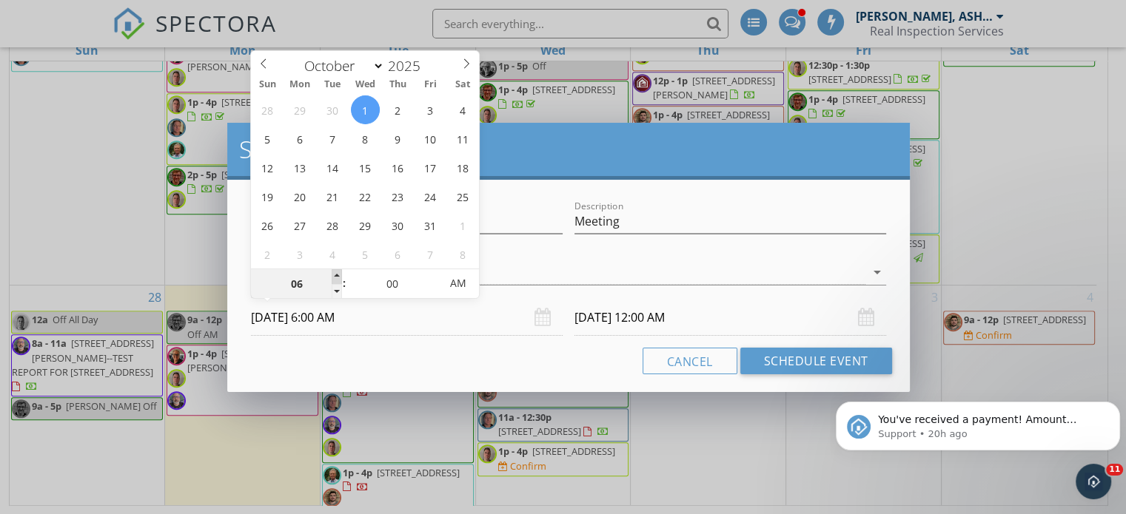
type input "[DATE] 7:00 AM"
click at [335, 275] on span at bounding box center [337, 276] width 10 height 15
type input "08"
type input "[DATE] 8:00 AM"
click at [335, 275] on span at bounding box center [337, 276] width 10 height 15
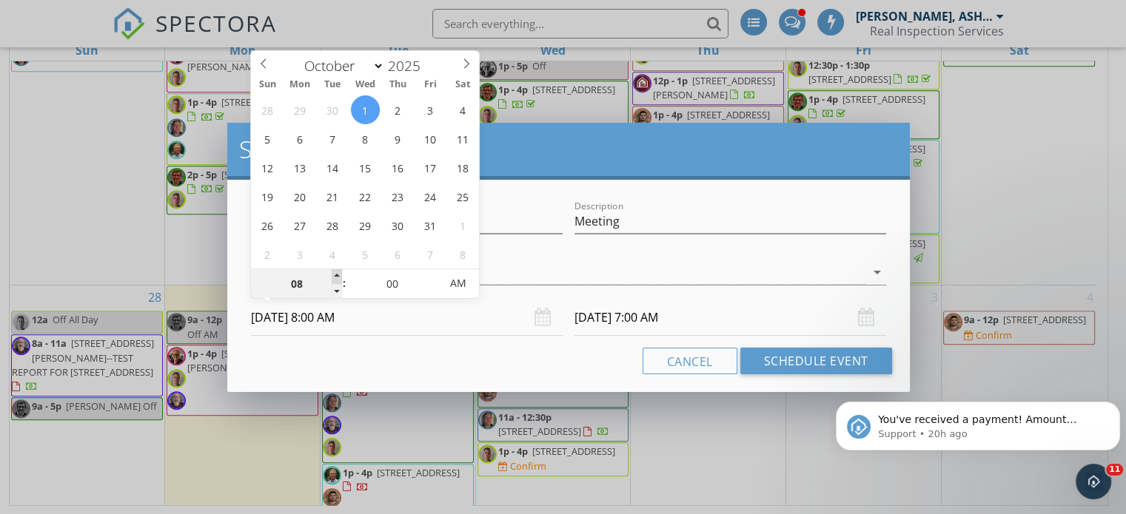
type input "[DATE] 8:00 AM"
type input "09"
type input "[DATE] 9:00 AM"
click at [335, 275] on span at bounding box center [337, 276] width 10 height 15
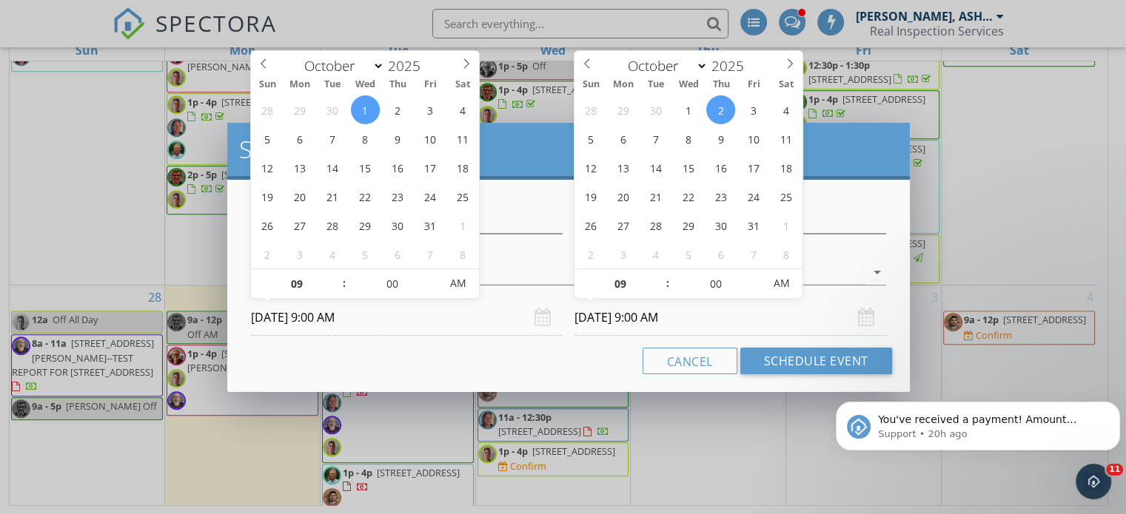
click at [621, 314] on input "[DATE] 9:00 AM" at bounding box center [730, 318] width 312 height 36
type input "[DATE] 9:00 AM"
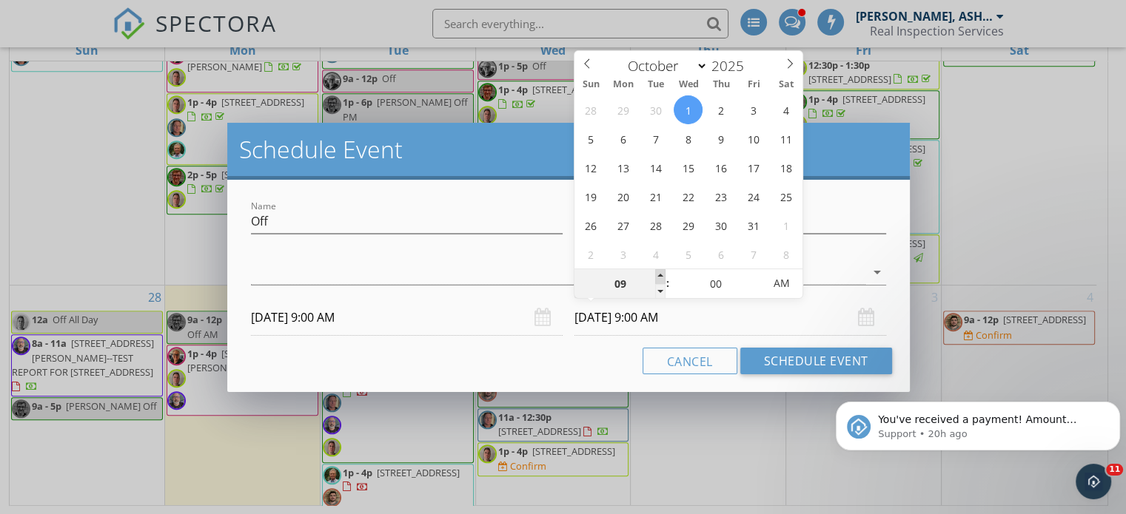
type input "10"
type input "[DATE] 10:00 AM"
click at [659, 275] on span at bounding box center [660, 276] width 10 height 15
type input "11"
type input "[DATE] 11:00 AM"
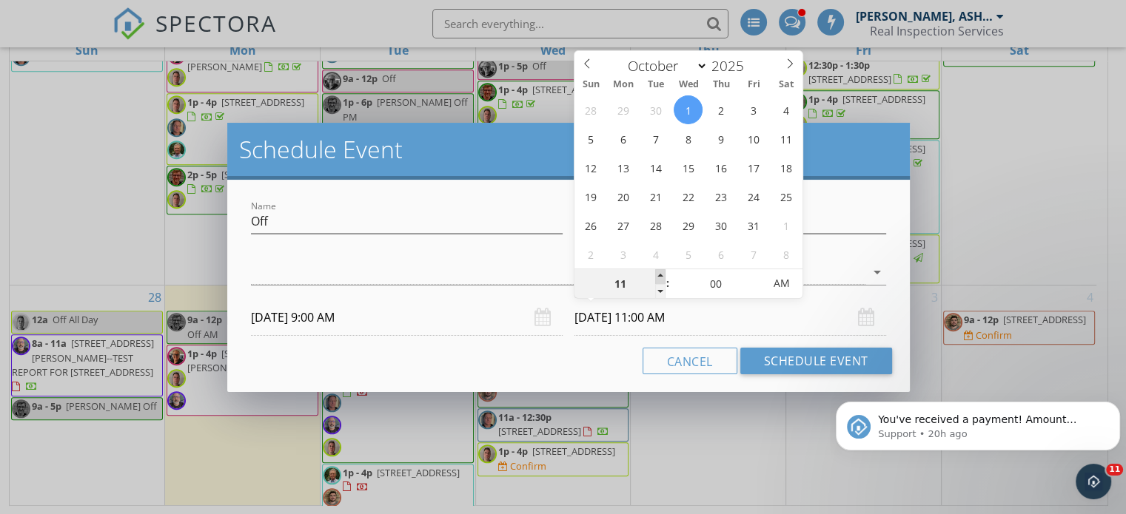
click at [659, 275] on span at bounding box center [660, 276] width 10 height 15
type input "12"
type input "[DATE] 12:00 PM"
click at [659, 275] on span at bounding box center [660, 276] width 10 height 15
type input "01"
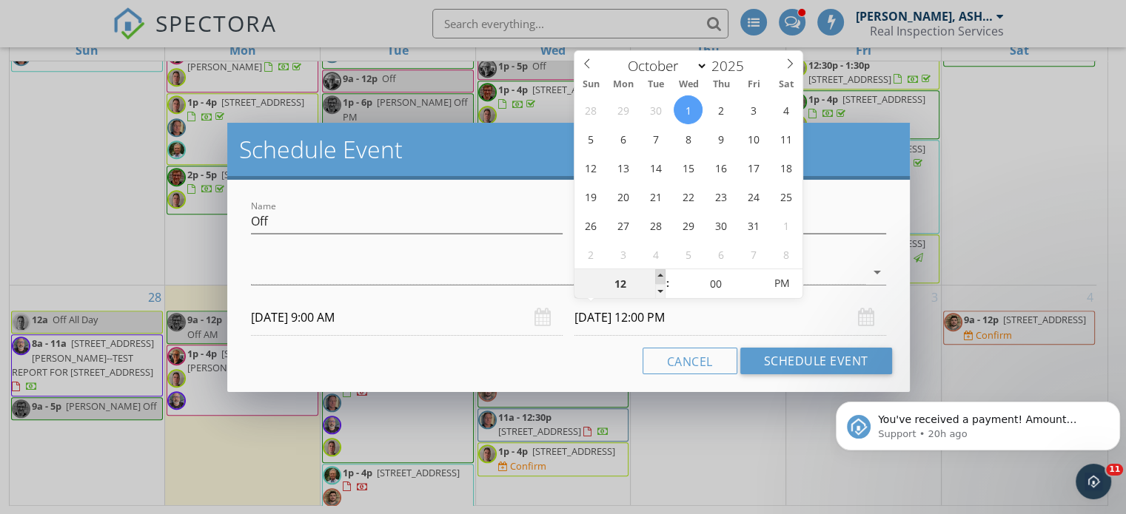
type input "[DATE] 1:00 PM"
click at [659, 275] on span at bounding box center [660, 276] width 10 height 15
type input "02"
type input "[DATE] 2:00 PM"
click at [659, 275] on span at bounding box center [660, 276] width 10 height 15
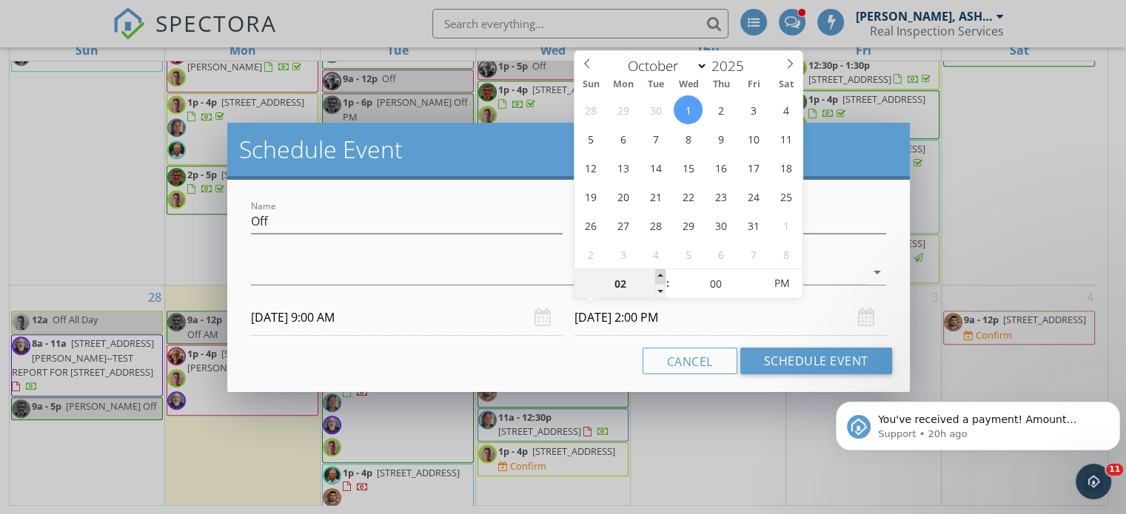
type input "03"
type input "[DATE] 3:00 PM"
click at [659, 275] on span at bounding box center [660, 276] width 10 height 15
type input "04"
type input "[DATE] 4:00 PM"
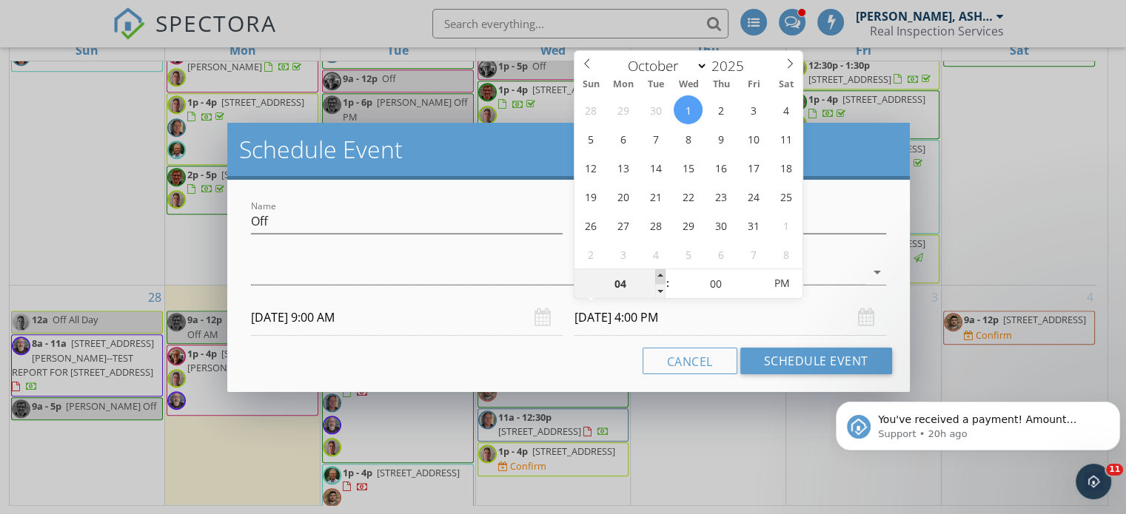
click at [659, 275] on span at bounding box center [660, 276] width 10 height 15
type input "05"
type input "[DATE] 5:00 PM"
click at [659, 275] on span at bounding box center [660, 276] width 10 height 15
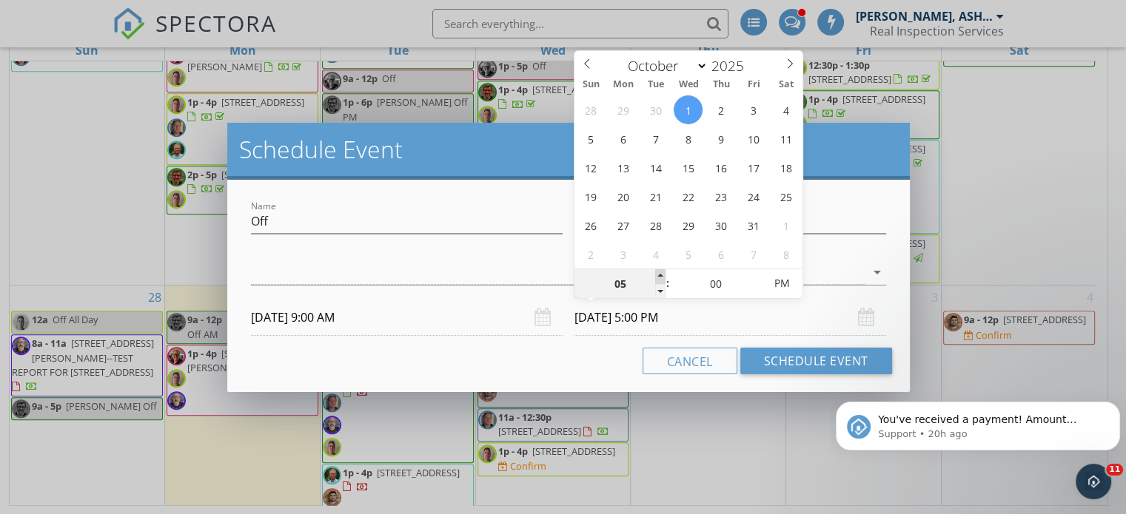
type input "06"
type input "[DATE] 6:00 PM"
type input "07"
type input "[DATE] 7:00 PM"
click at [659, 275] on span at bounding box center [660, 276] width 10 height 15
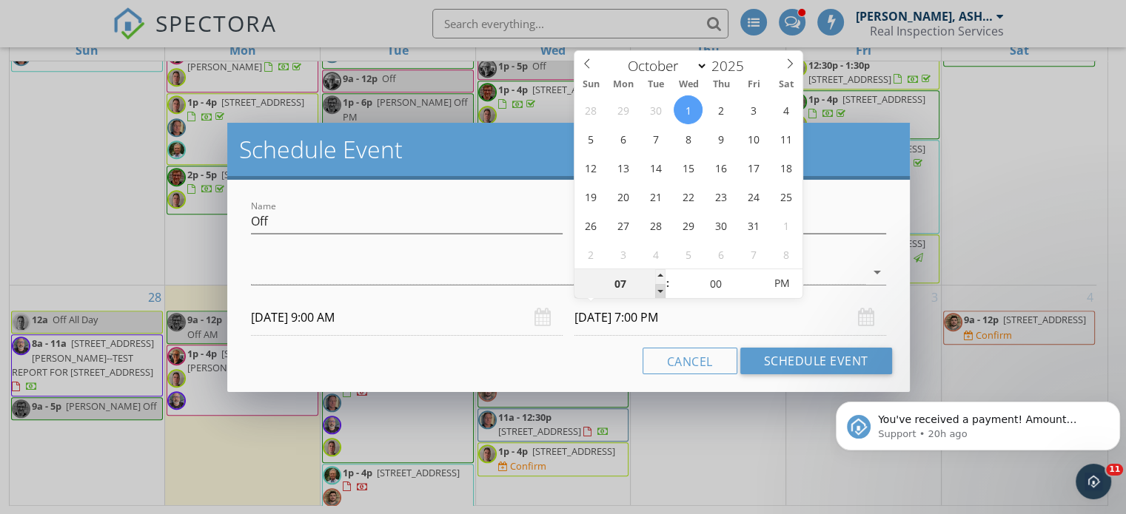
type input "06"
type input "[DATE] 6:00 PM"
click at [658, 294] on span at bounding box center [660, 291] width 10 height 15
type input "05"
type input "[DATE] 5:00 PM"
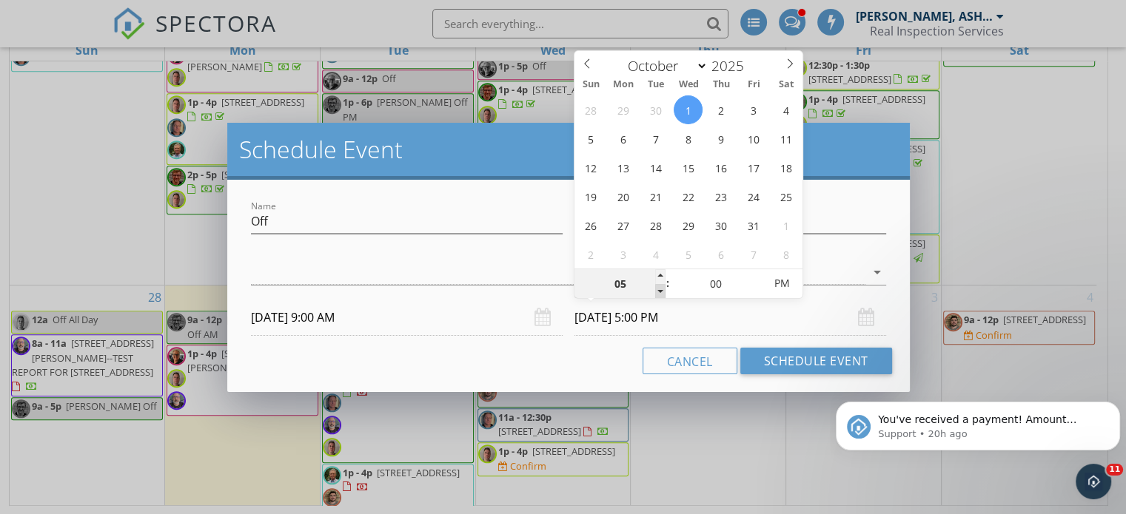
click at [658, 294] on span at bounding box center [660, 291] width 10 height 15
type input "04"
type input "10/01/2025 4:00 PM"
click at [658, 294] on span at bounding box center [660, 291] width 10 height 15
type input "03"
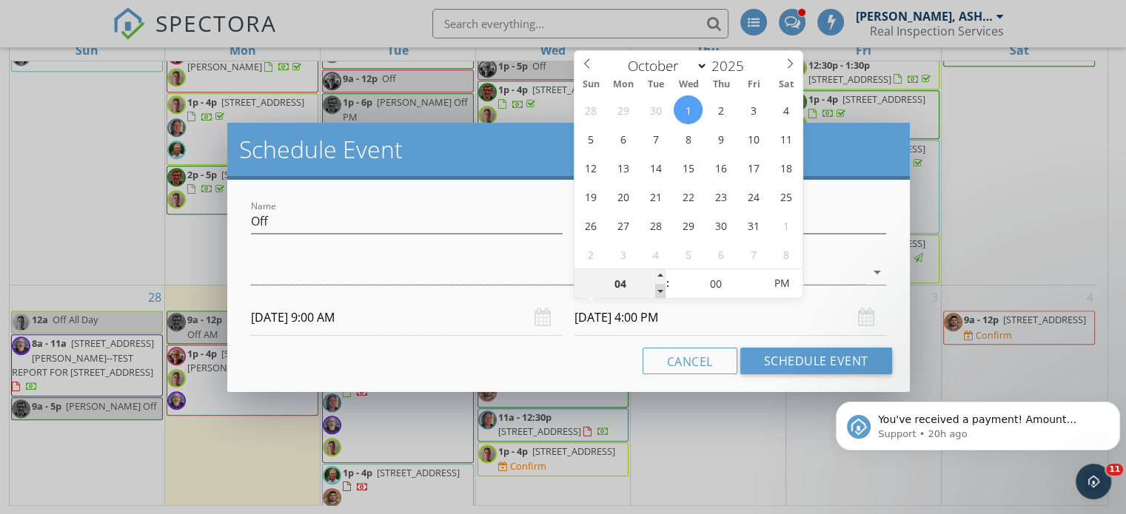
type input "10/01/2025 3:00 PM"
click at [658, 294] on span at bounding box center [660, 291] width 10 height 15
type input "02"
type input "10/01/2025 2:00 PM"
click at [658, 294] on span at bounding box center [660, 291] width 10 height 15
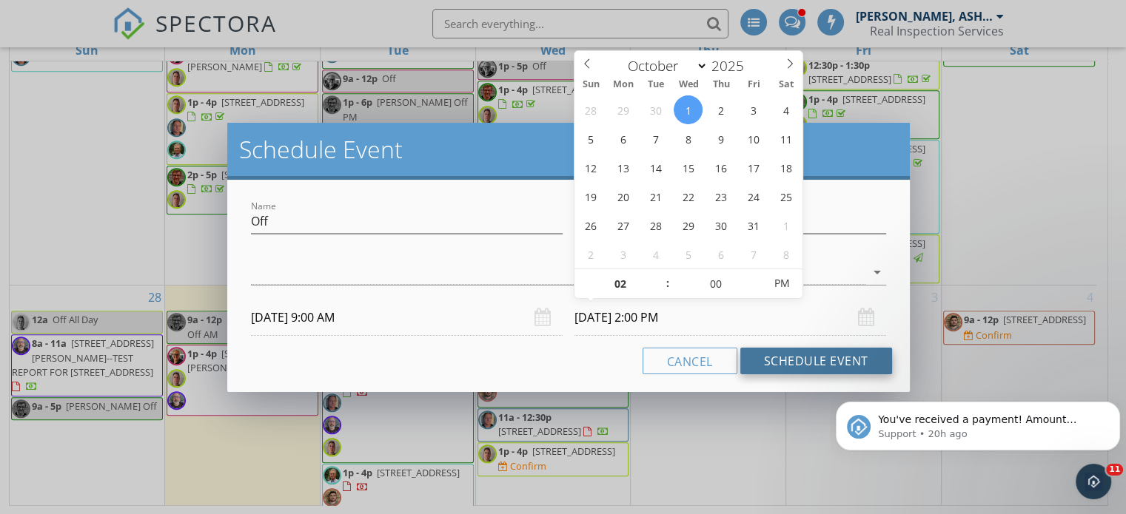
click at [793, 361] on button "Schedule Event" at bounding box center [816, 361] width 152 height 27
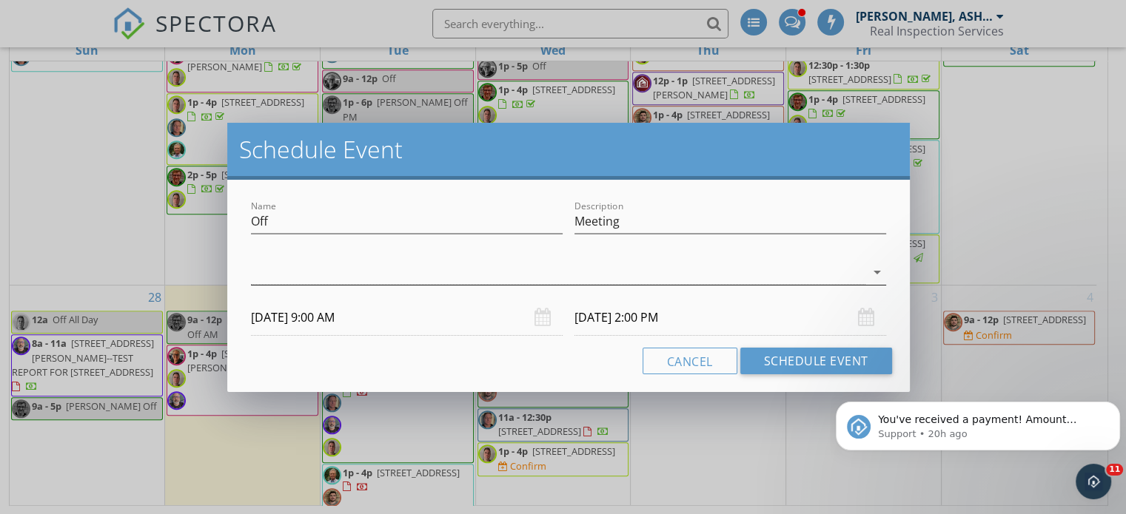
click at [877, 269] on icon "arrow_drop_down" at bounding box center [877, 272] width 18 height 18
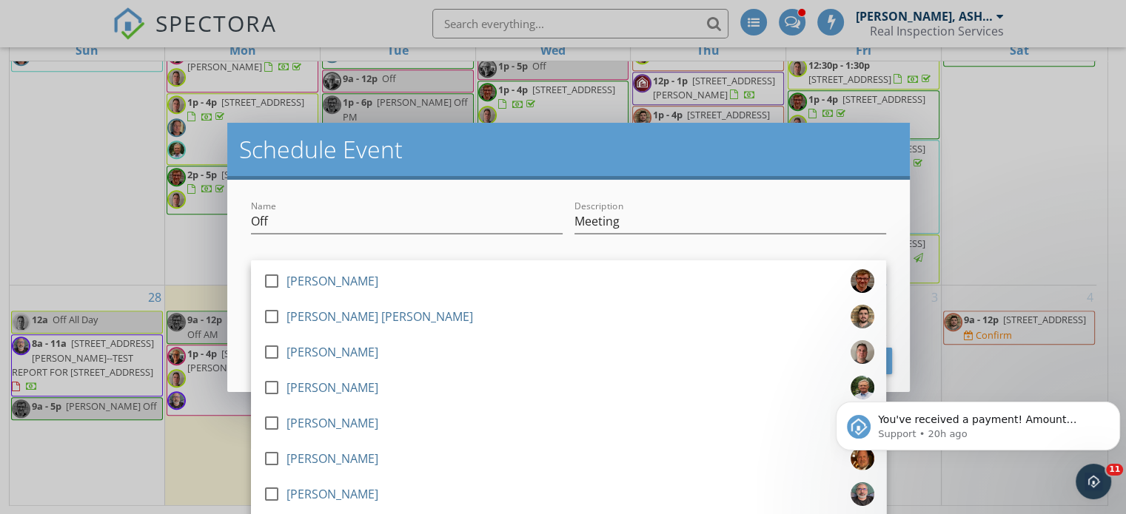
scroll to position [71, 0]
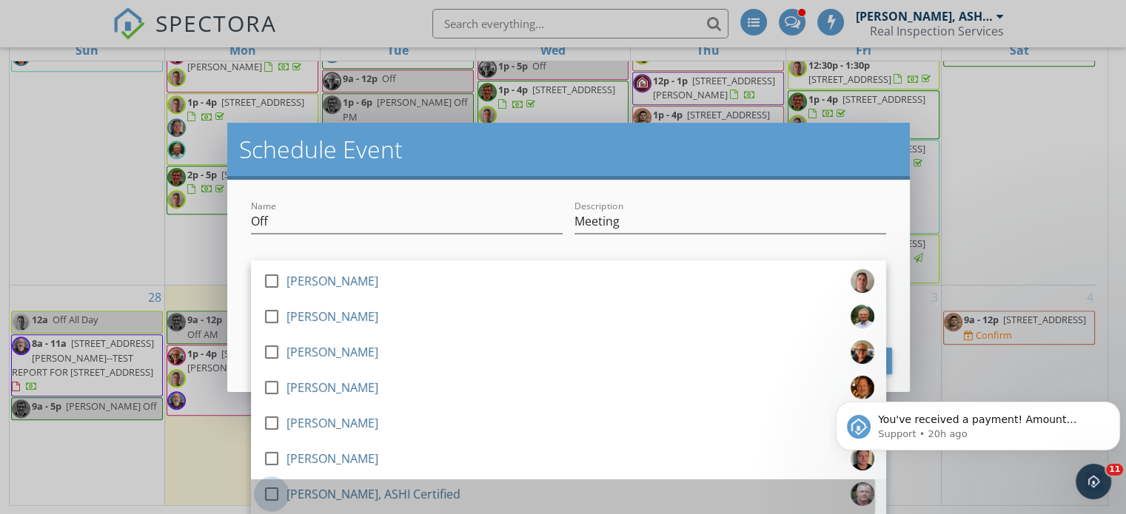
click at [272, 500] on div at bounding box center [271, 494] width 25 height 25
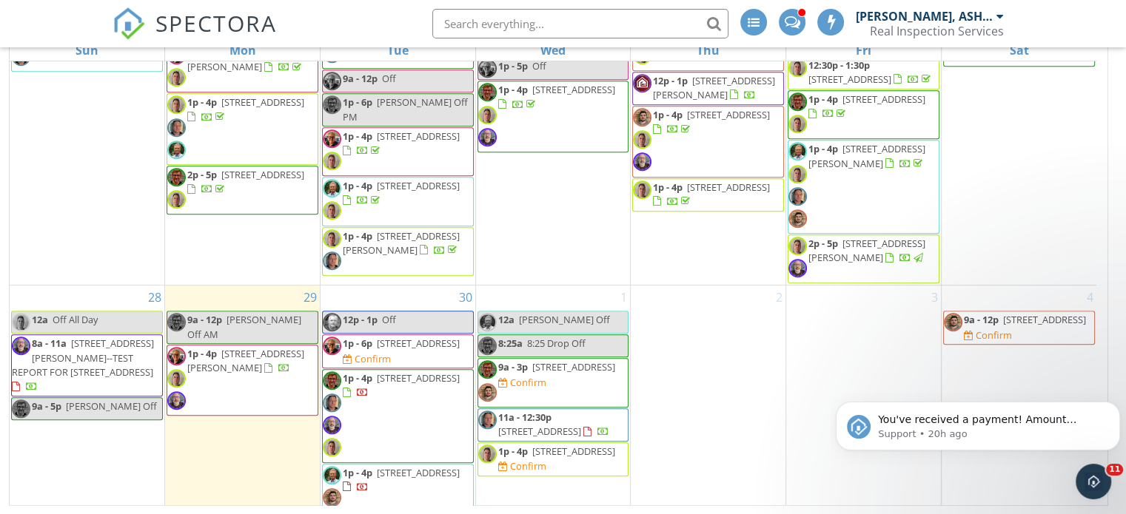
click at [977, 368] on div at bounding box center [563, 257] width 1126 height 514
click at [628, 335] on link "8:25a 8:25 Drop Off" at bounding box center [553, 346] width 152 height 23
click at [690, 437] on div at bounding box center [563, 257] width 1126 height 514
click at [584, 292] on div "1 12a Larry Off 8:25a 8:25 Drop Off 9a - 3p 1512 N Sunnyview Rd, Libertyville 6…" at bounding box center [553, 400] width 155 height 228
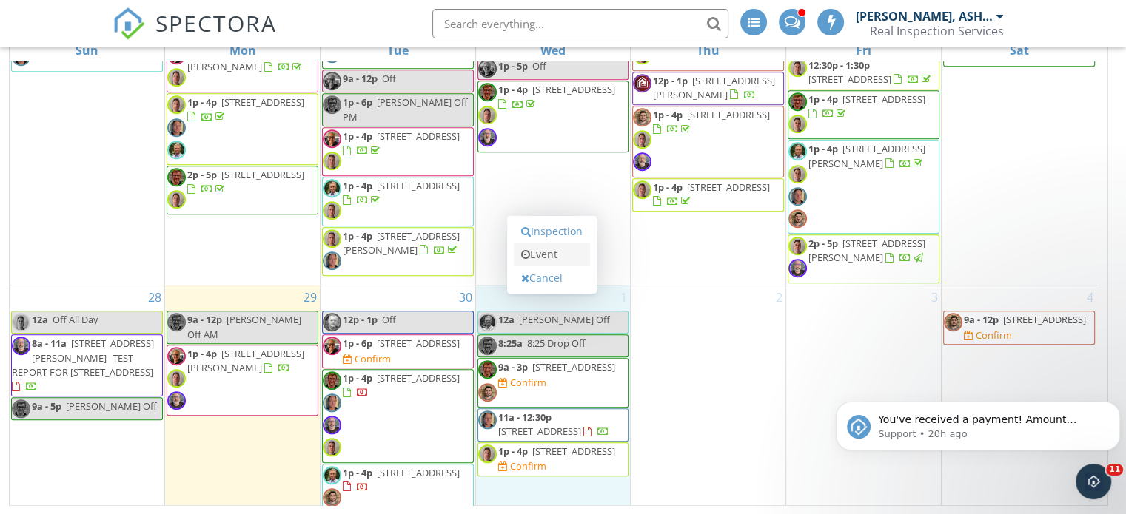
click at [552, 257] on link "Event" at bounding box center [552, 255] width 76 height 24
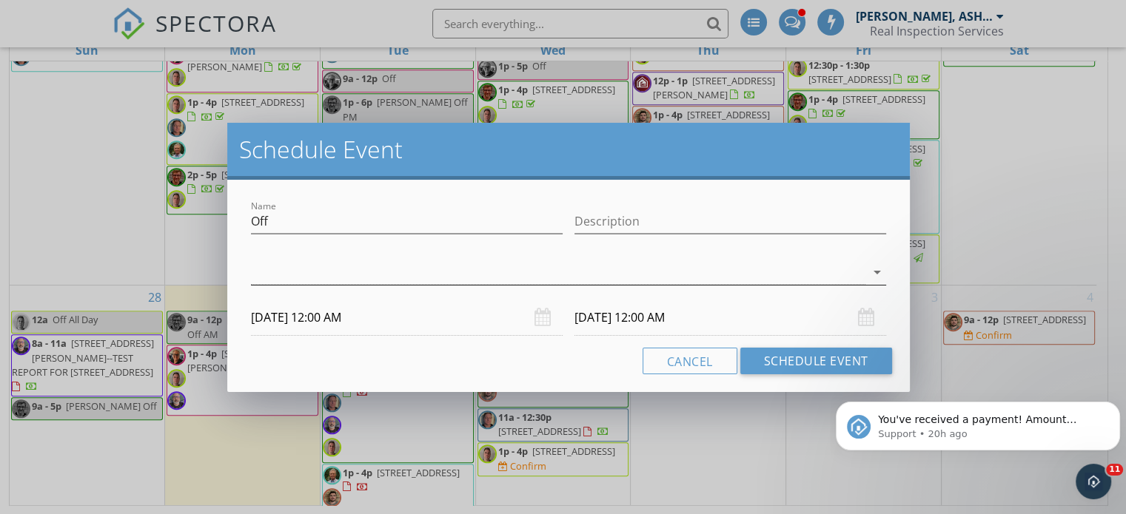
click at [872, 271] on icon "arrow_drop_down" at bounding box center [877, 272] width 18 height 18
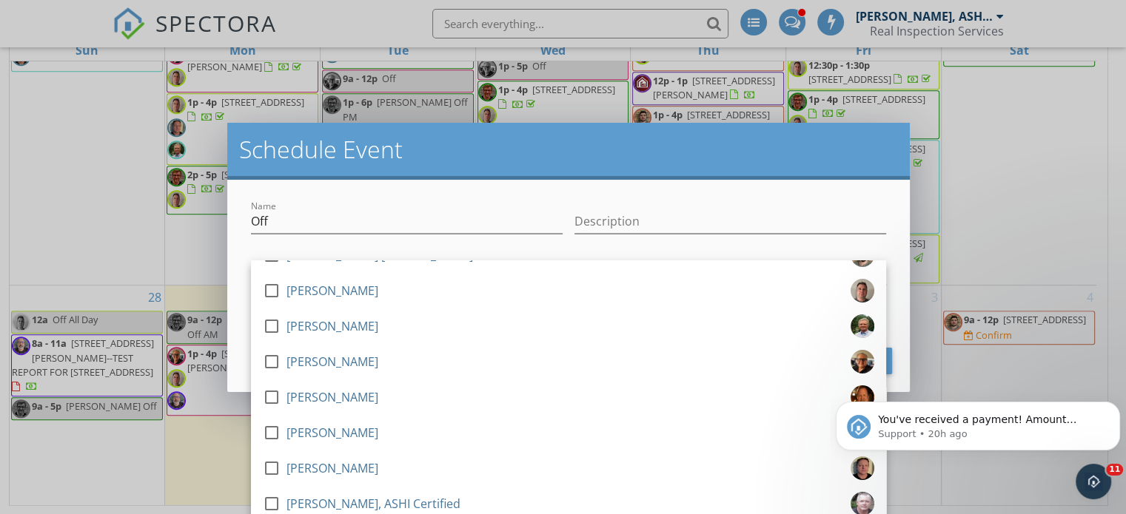
scroll to position [71, 0]
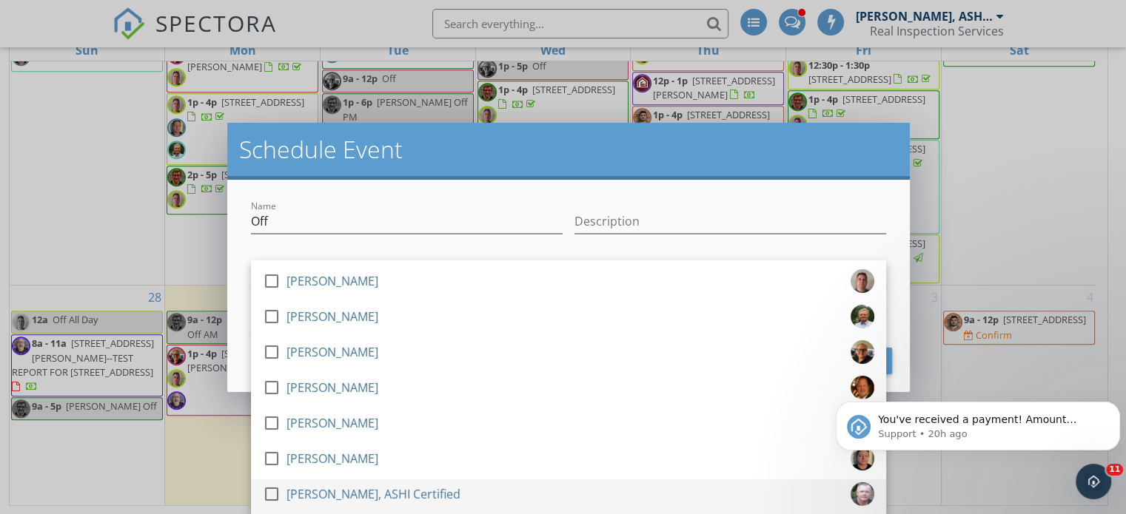
click at [270, 495] on div at bounding box center [271, 494] width 25 height 25
click at [545, 493] on div "check_box Chuck Ryan, ASHI Certified" at bounding box center [568, 498] width 611 height 30
click at [275, 500] on div at bounding box center [271, 494] width 25 height 25
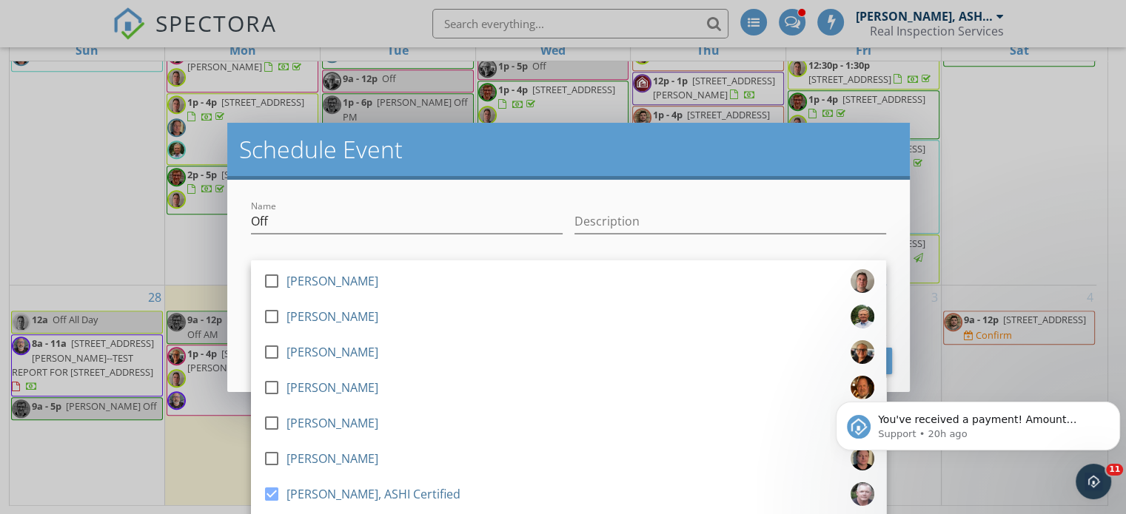
click at [660, 192] on div "Name Off Description check_box_outline_blank Brian Esterline check_box_outline_…" at bounding box center [568, 286] width 682 height 212
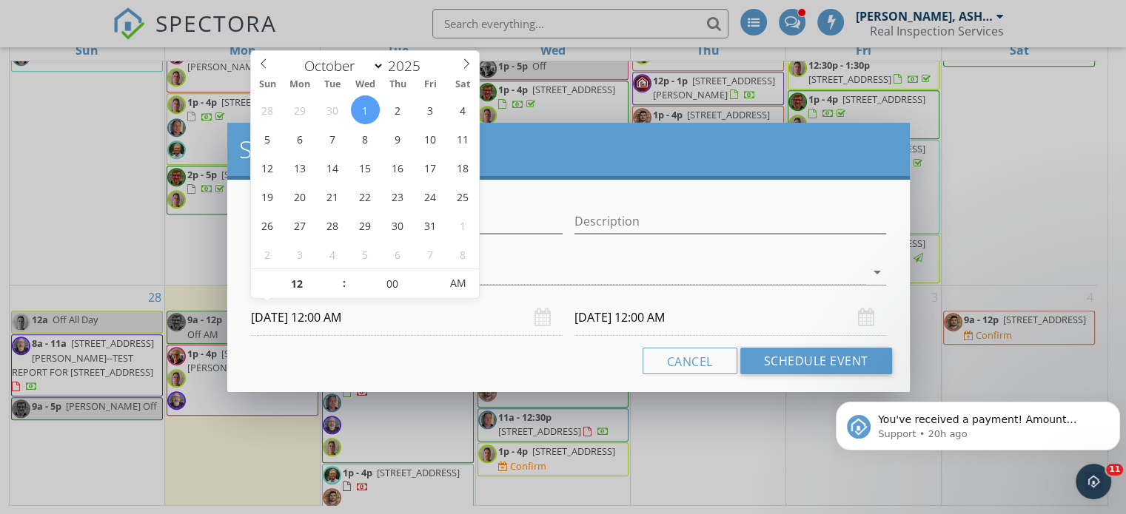
click at [493, 316] on input "10/01/2025 12:00 AM" at bounding box center [407, 318] width 312 height 36
type input "01"
type input "10/01/2025 1:00 AM"
click at [341, 278] on span at bounding box center [337, 276] width 10 height 15
type input "10/02/2025 1:00 AM"
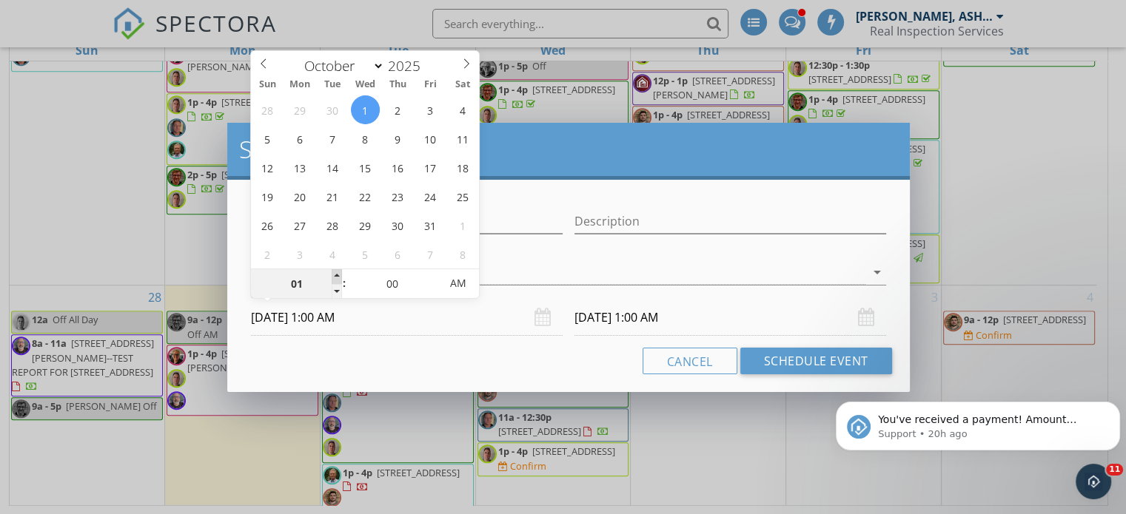
type input "02"
type input "10/01/2025 2:00 AM"
click at [341, 278] on span at bounding box center [337, 276] width 10 height 15
type input "10/02/2025 2:00 AM"
type input "03"
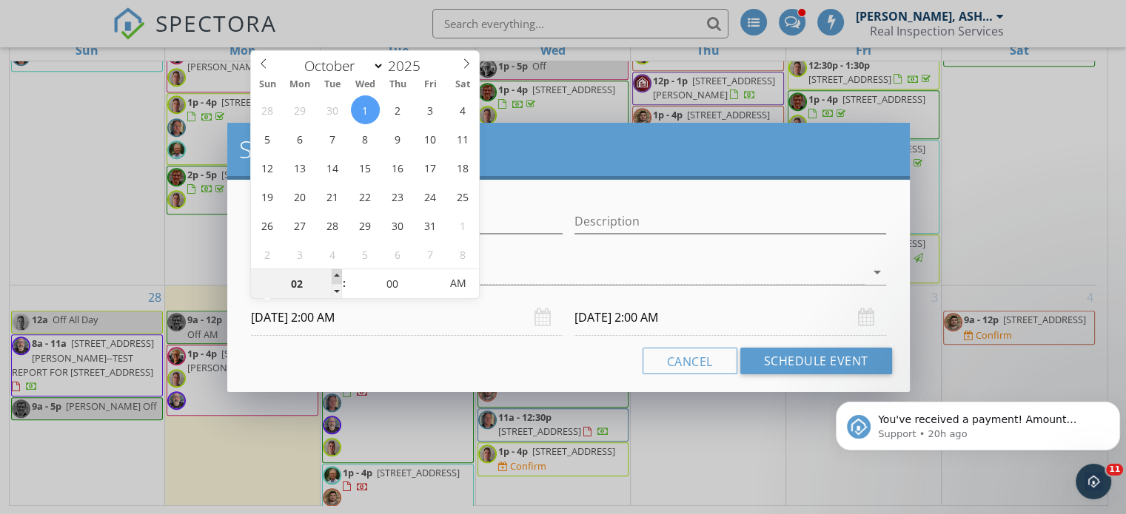
type input "10/01/2025 3:00 AM"
click at [341, 278] on span at bounding box center [337, 276] width 10 height 15
type input "04"
type input "10/01/2025 4:00 AM"
click at [341, 278] on span at bounding box center [337, 276] width 10 height 15
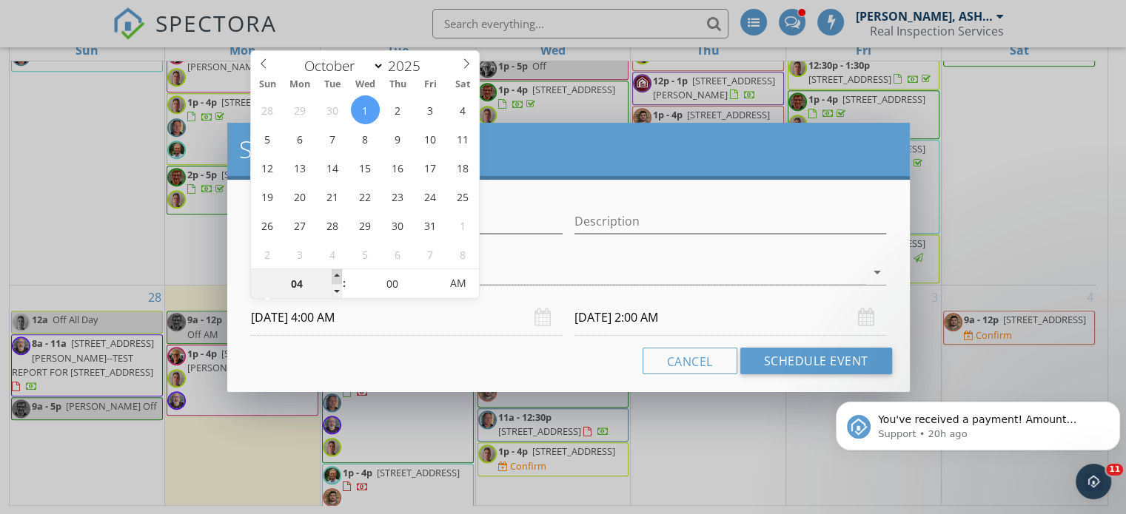
type input "05"
type input "10/01/2025 5:00 AM"
click at [341, 278] on span at bounding box center [337, 276] width 10 height 15
type input "06"
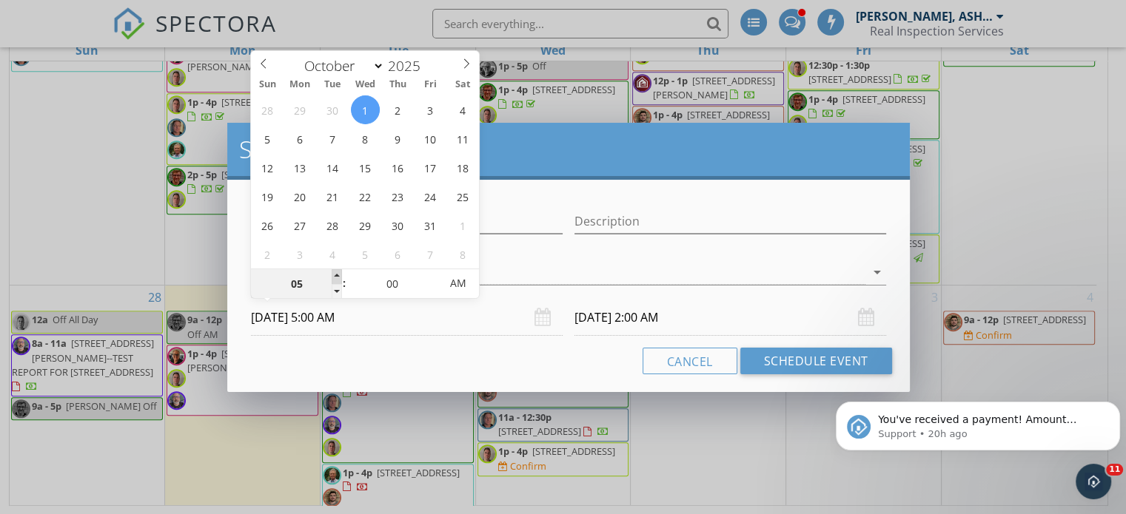
type input "10/01/2025 6:00 AM"
type input "07"
type input "10/01/2025 7:00 AM"
click at [341, 278] on span at bounding box center [337, 276] width 10 height 15
type input "10/02/2025 7:00 AM"
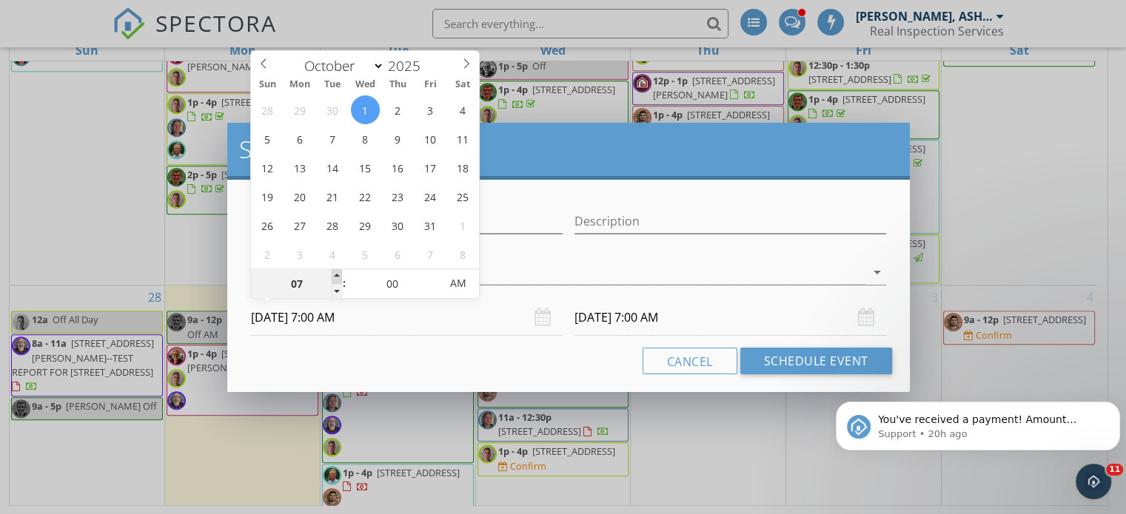
type input "08"
type input "10/01/2025 8:00 AM"
click at [341, 278] on span at bounding box center [337, 276] width 10 height 15
type input "10/02/2025 8:00 AM"
type input "09"
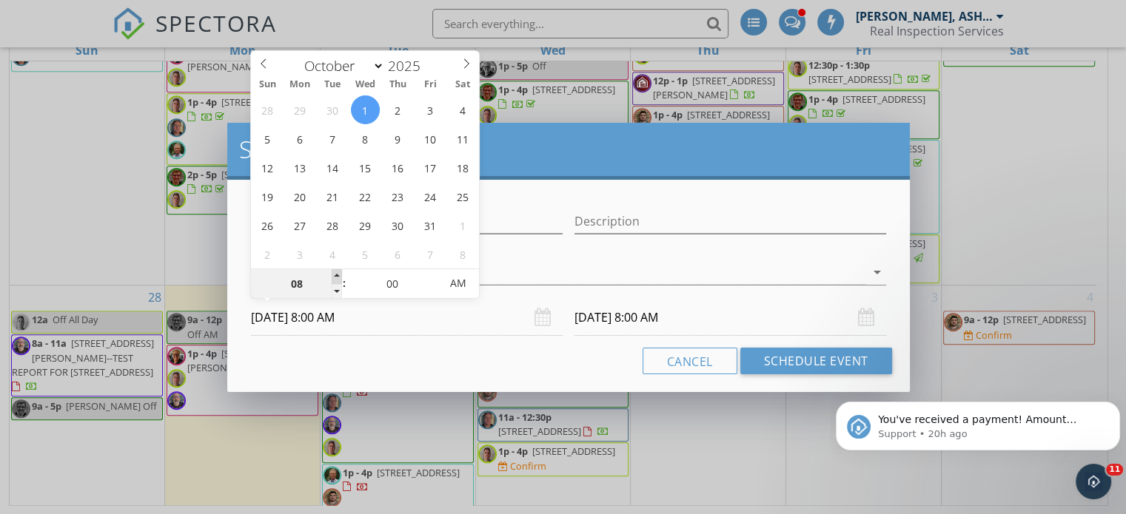
type input "10/01/2025 9:00 AM"
click at [335, 272] on span at bounding box center [337, 276] width 10 height 15
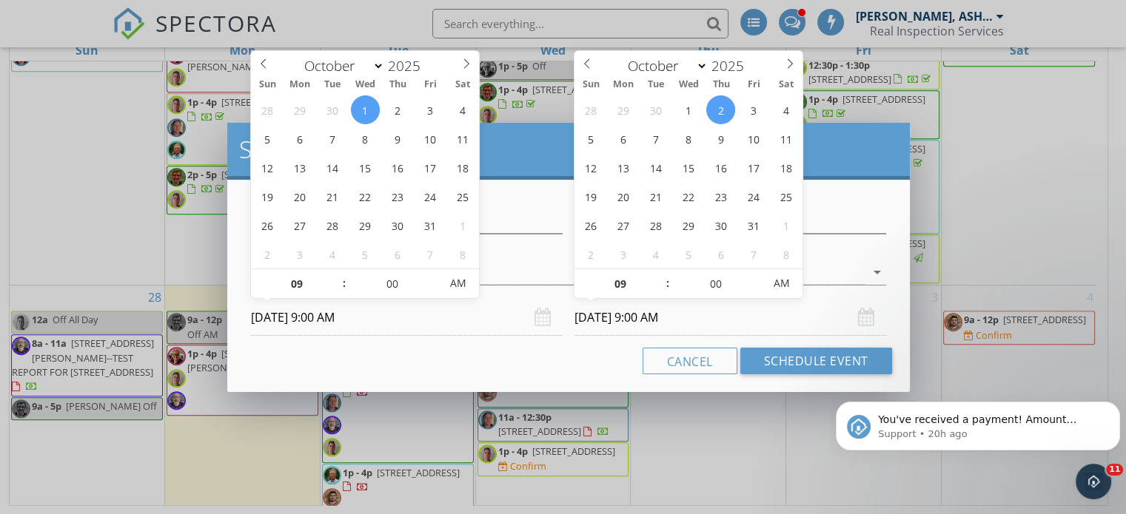
click at [666, 320] on input "10/02/2025 9:00 AM" at bounding box center [730, 318] width 312 height 36
type input "10/01/2025 9:00 AM"
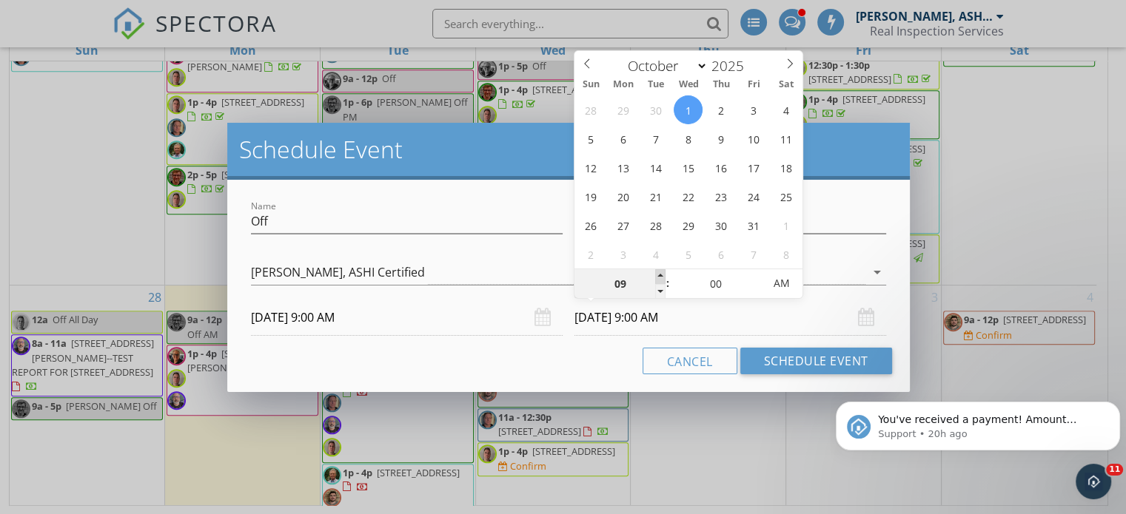
type input "10"
type input "10/01/2025 10:00 AM"
click at [661, 275] on span at bounding box center [660, 276] width 10 height 15
type input "11"
type input "10/01/2025 11:00 AM"
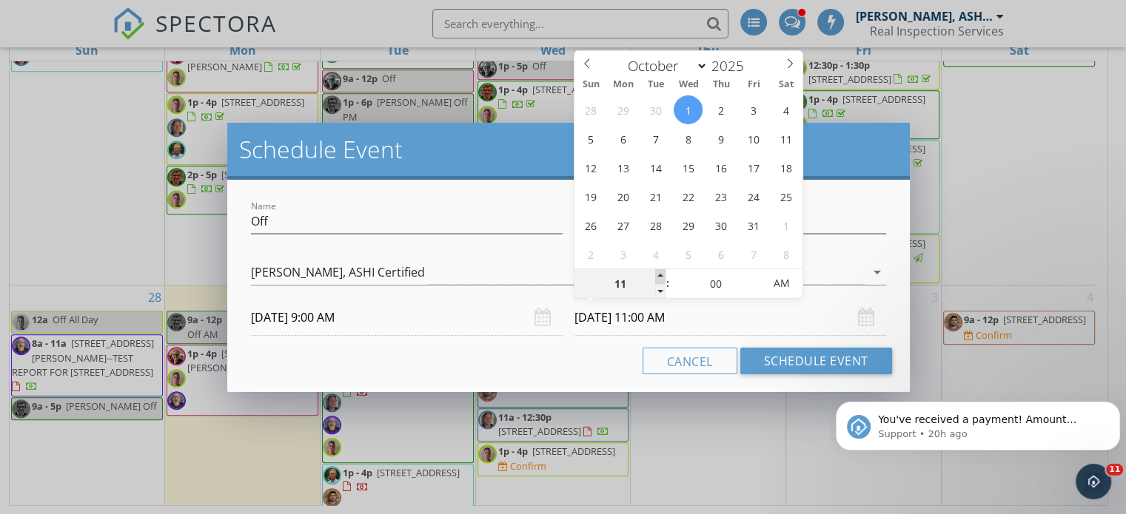
click at [661, 275] on span at bounding box center [660, 276] width 10 height 15
type input "12"
type input "10/01/2025 12:00 PM"
click at [661, 275] on span at bounding box center [660, 276] width 10 height 15
type input "01"
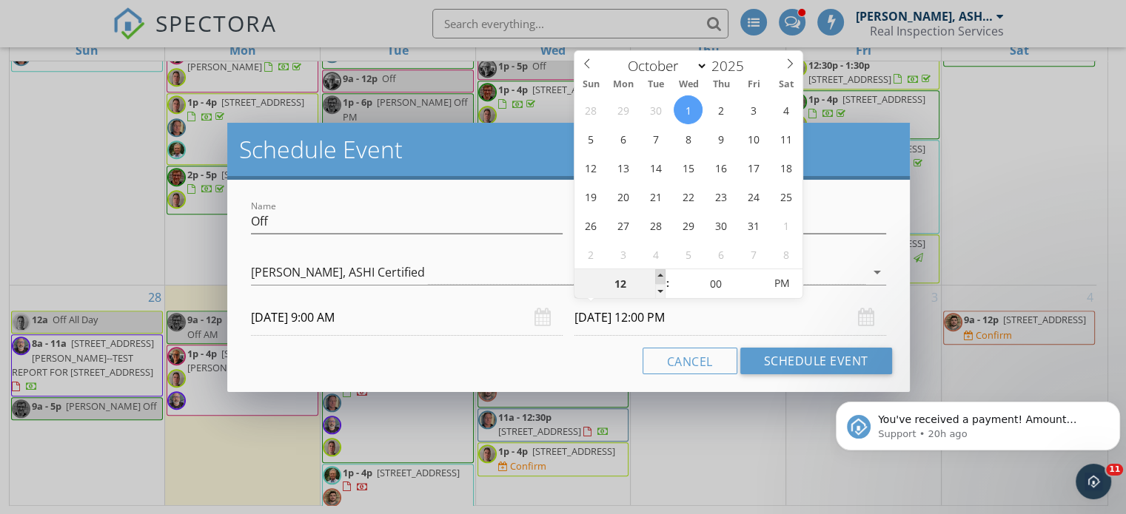
type input "10/01/2025 1:00 PM"
click at [661, 275] on span at bounding box center [660, 276] width 10 height 15
type input "02"
type input "10/01/2025 2:00 PM"
click at [661, 275] on span at bounding box center [660, 276] width 10 height 15
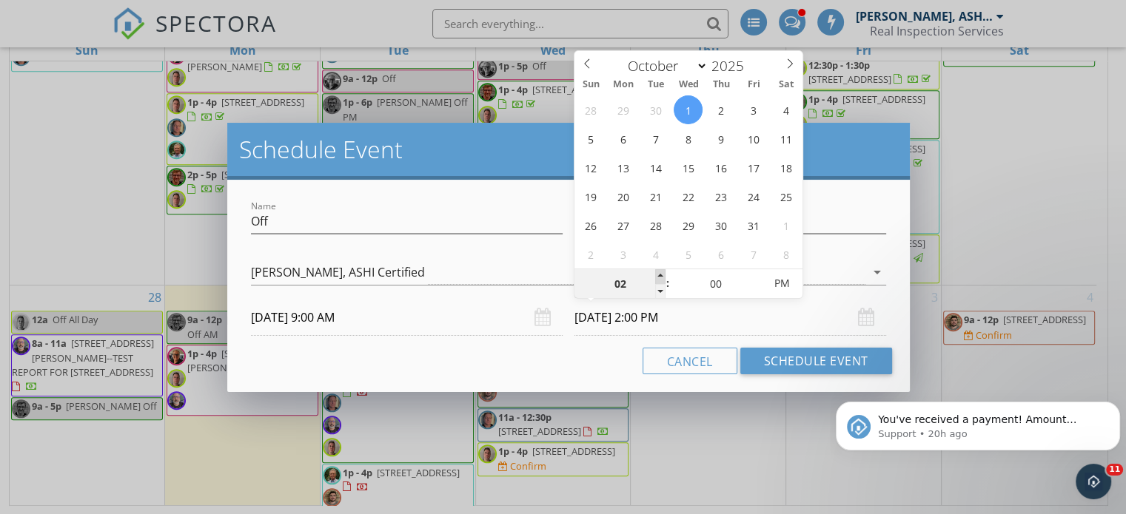
type input "03"
type input "10/01/2025 3:00 PM"
click at [661, 275] on span at bounding box center [660, 276] width 10 height 15
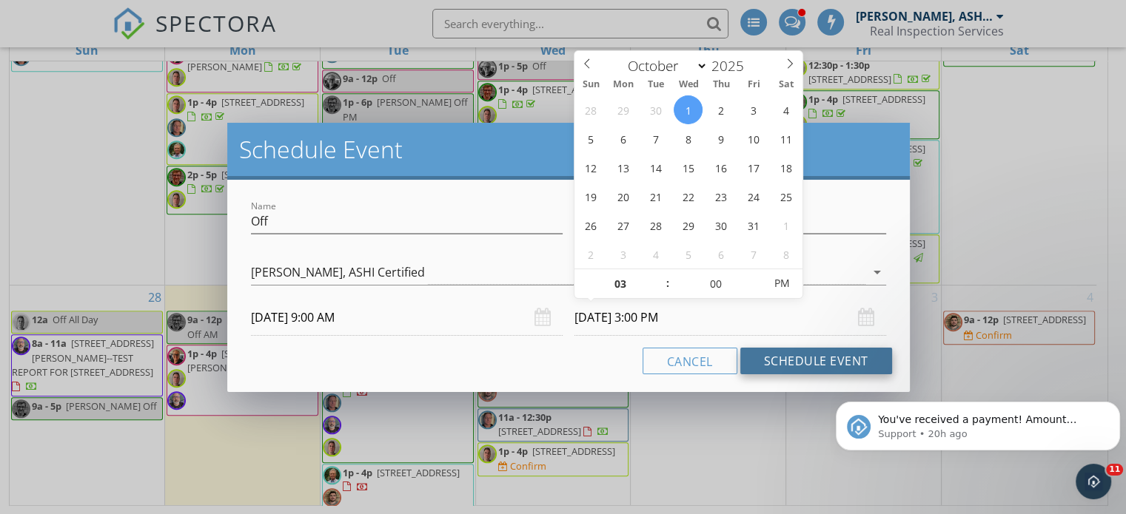
click at [775, 361] on button "Schedule Event" at bounding box center [816, 361] width 152 height 27
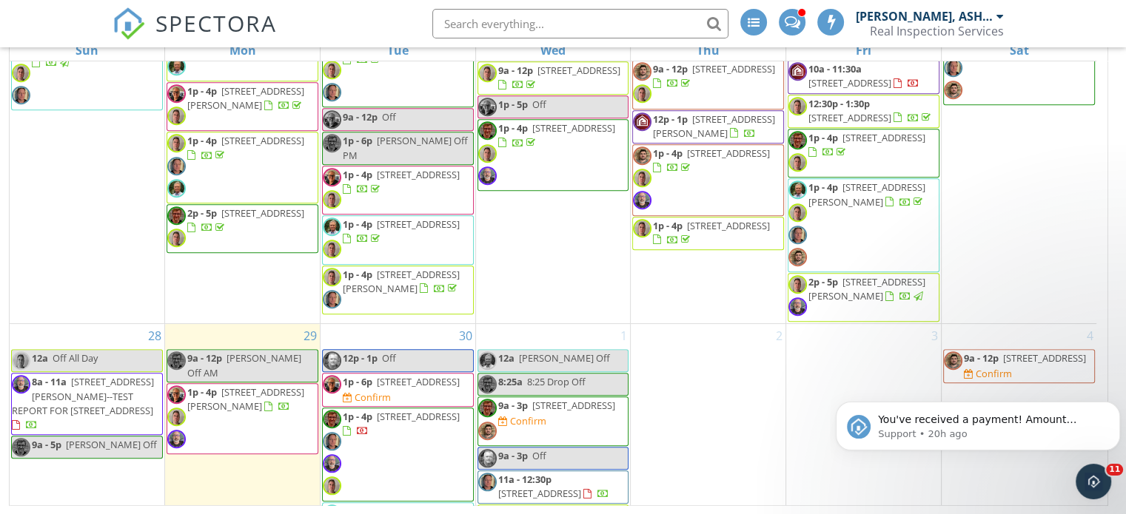
scroll to position [1267, 0]
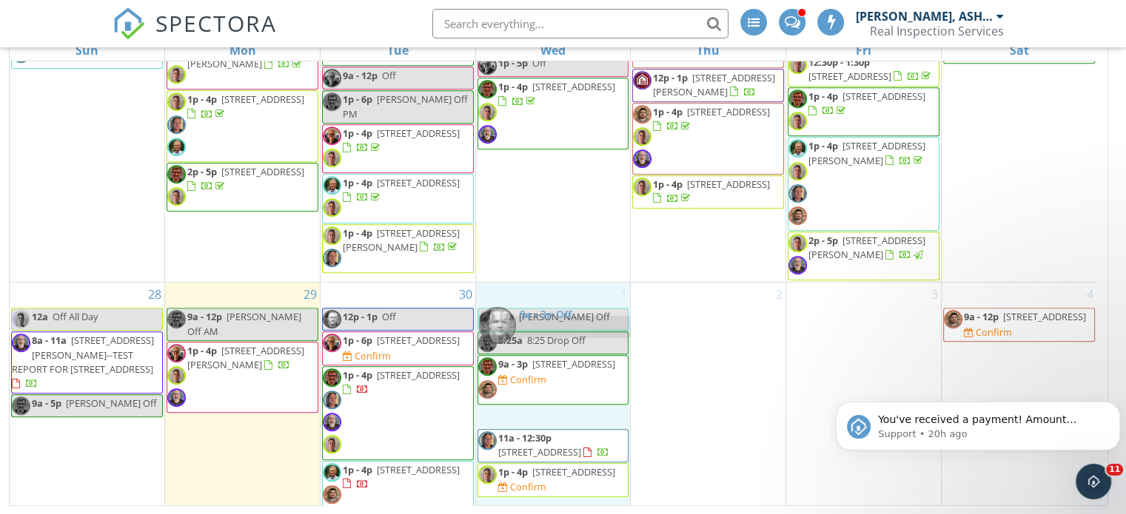
drag, startPoint x: 568, startPoint y: 405, endPoint x: 571, endPoint y: 323, distance: 82.2
click at [571, 323] on body "SPECTORA Chuck Ryan, ASHI Certified Real Inspection Services Role: Inspector Ch…" at bounding box center [563, 151] width 1126 height 727
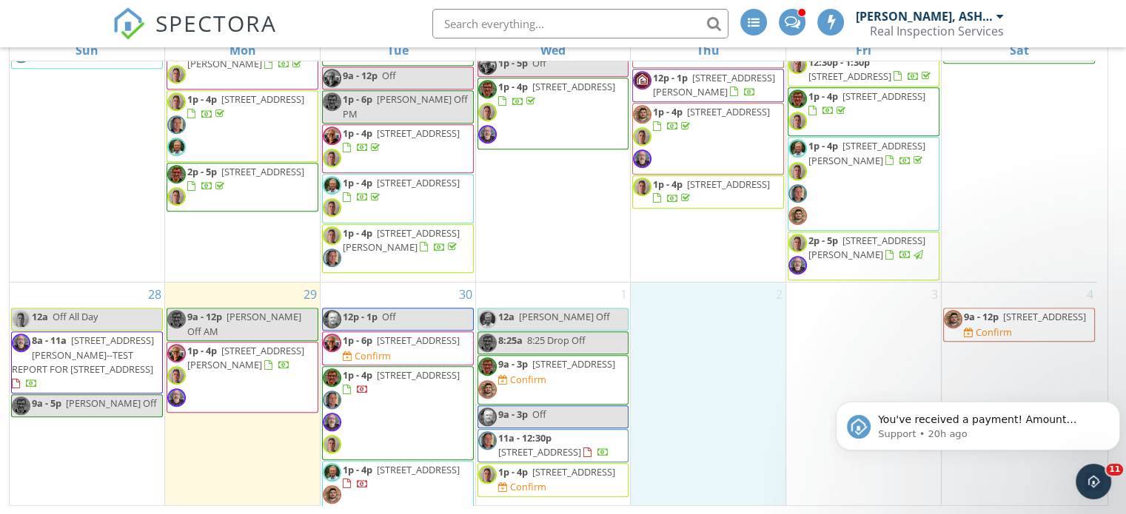
click at [730, 332] on div "2" at bounding box center [708, 397] width 155 height 228
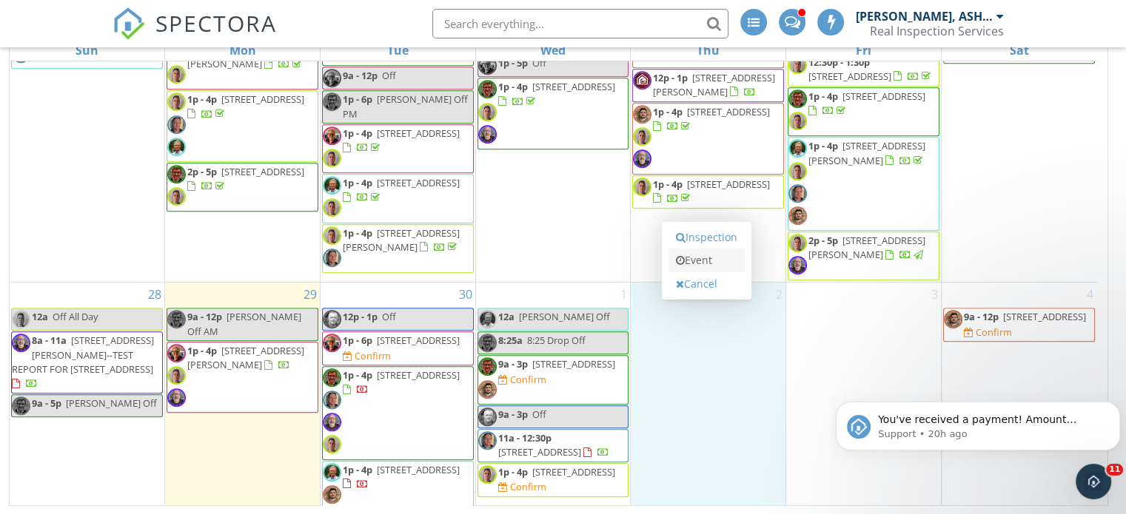
click at [688, 263] on link "Event" at bounding box center [706, 261] width 76 height 24
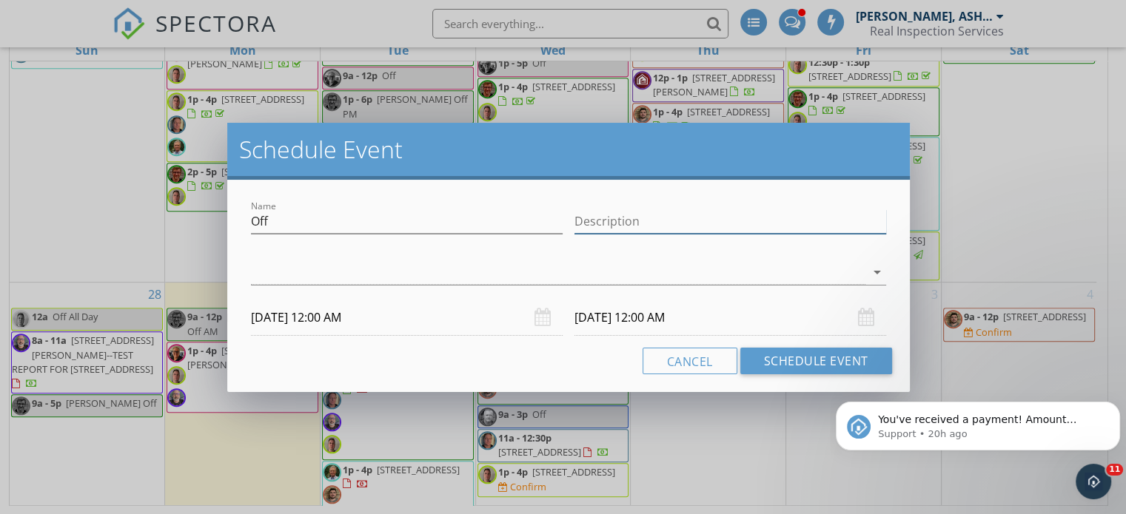
click at [625, 227] on input "Description" at bounding box center [730, 221] width 312 height 24
type input "Meeting"
click at [545, 319] on div "10/02/2025 12:00 AM" at bounding box center [407, 318] width 312 height 36
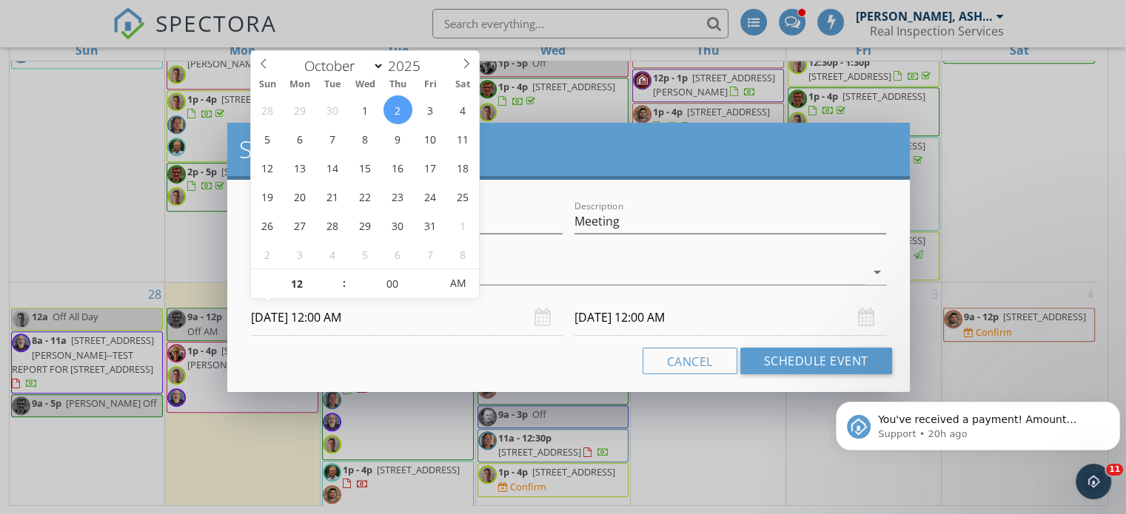
click at [364, 318] on input "10/02/2025 12:00 AM" at bounding box center [407, 318] width 312 height 36
type input "01"
type input "10/02/2025 1:00 AM"
click at [336, 278] on span at bounding box center [337, 276] width 10 height 15
type input "02"
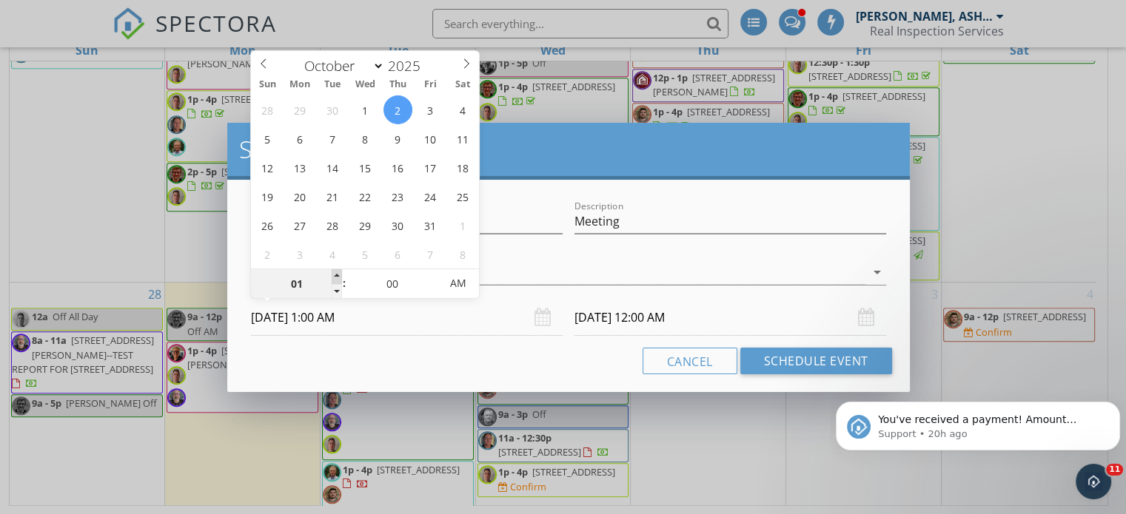
type input "10/02/2025 2:00 AM"
click at [336, 278] on span at bounding box center [337, 276] width 10 height 15
type input "03"
type input "10/02/2025 3:00 AM"
click at [336, 278] on span at bounding box center [337, 276] width 10 height 15
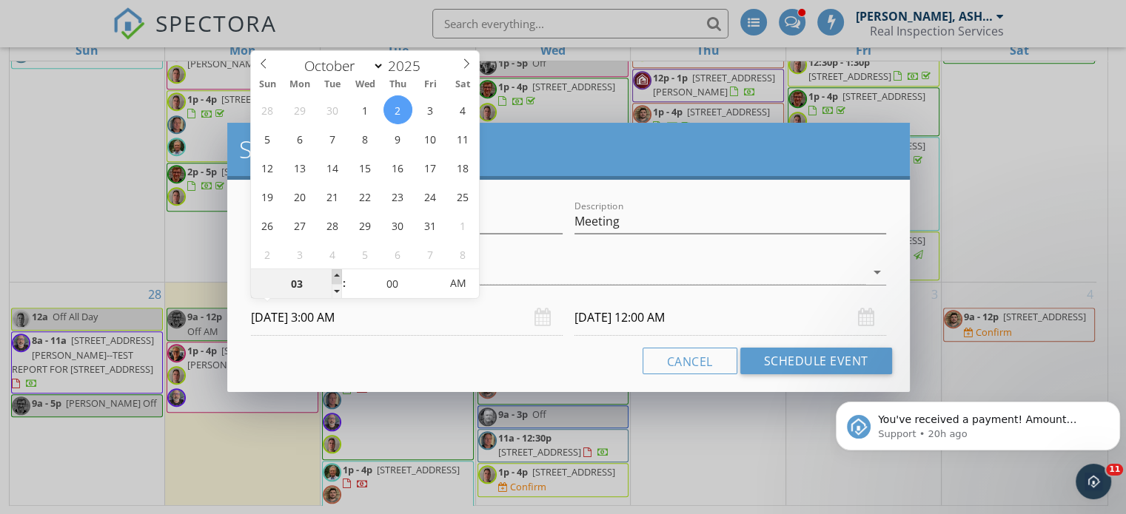
type input "04"
type input "10/02/2025 4:00 AM"
click at [336, 278] on span at bounding box center [337, 276] width 10 height 15
type input "05"
type input "10/02/2025 5:00 AM"
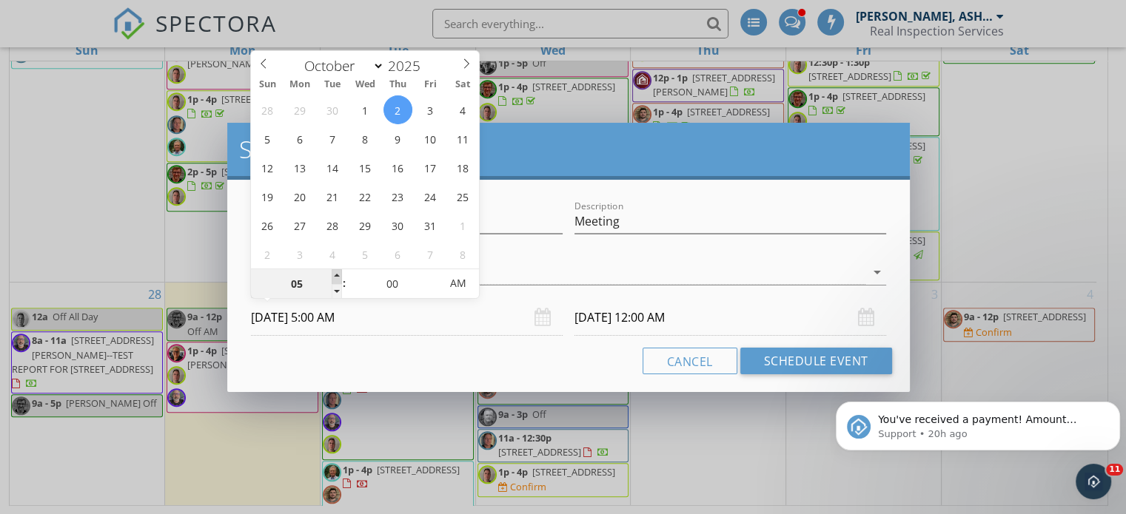
click at [336, 278] on span at bounding box center [337, 276] width 10 height 15
type input "06"
type input "10/02/2025 6:00 AM"
click at [336, 278] on span at bounding box center [337, 276] width 10 height 15
type input "07"
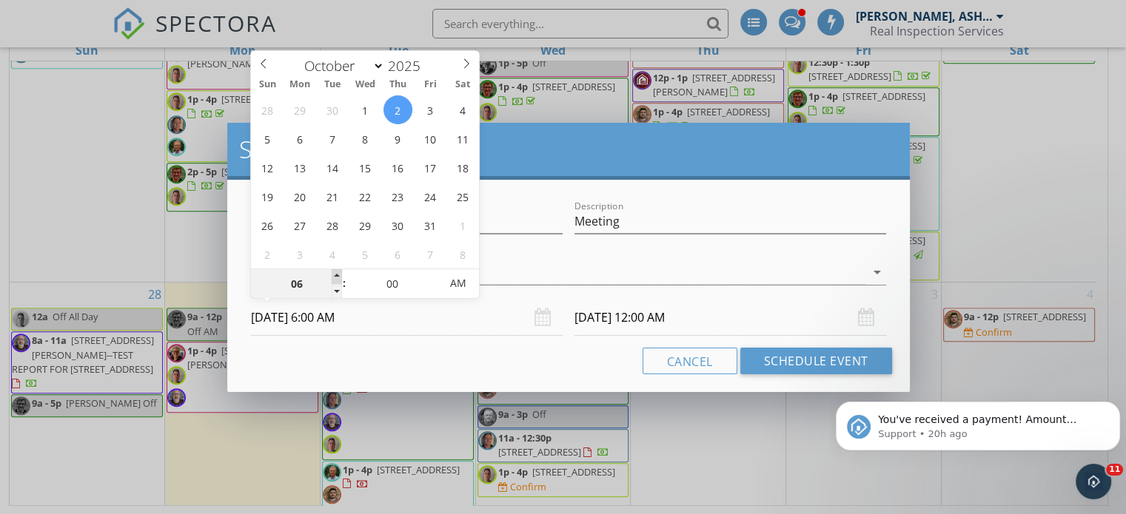
type input "10/02/2025 7:00 AM"
click at [336, 278] on span at bounding box center [337, 276] width 10 height 15
type input "10/03/2025 7:00 AM"
type input "08"
type input "10/02/2025 8:00 AM"
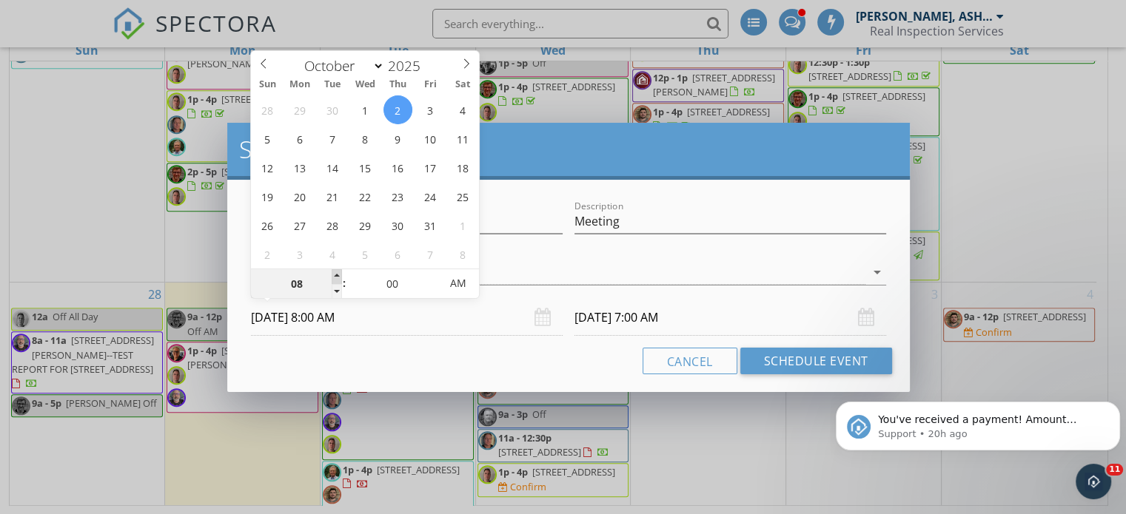
click at [336, 278] on span at bounding box center [337, 276] width 10 height 15
type input "10/03/2025 8:00 AM"
type input "09"
type input "10/02/2025 9:00 AM"
click at [336, 278] on span at bounding box center [337, 276] width 10 height 15
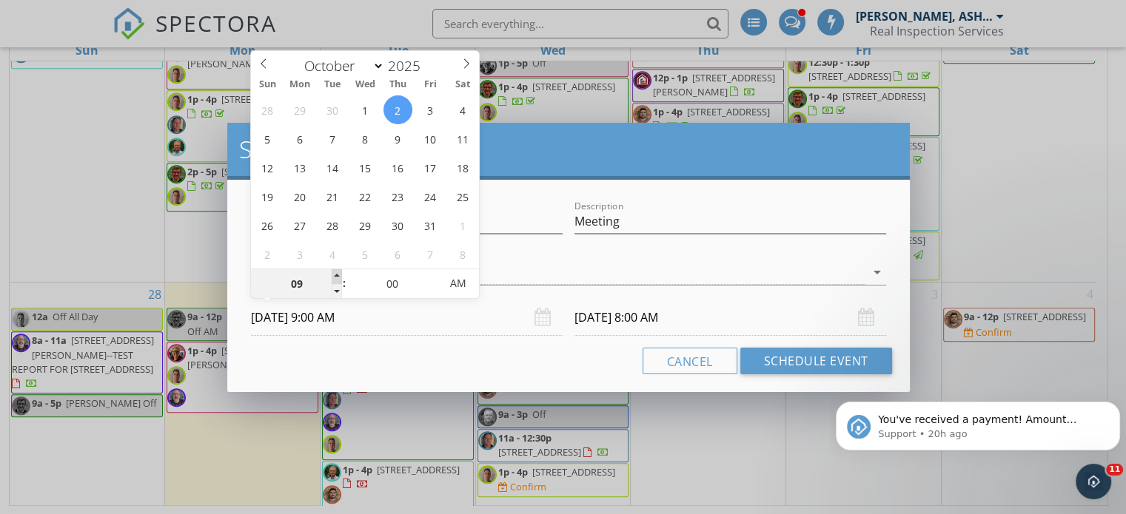
type input "10/03/2025 9:00 AM"
type input "10"
type input "10/02/2025 10:00 AM"
click at [336, 278] on span at bounding box center [337, 276] width 10 height 15
type input "10"
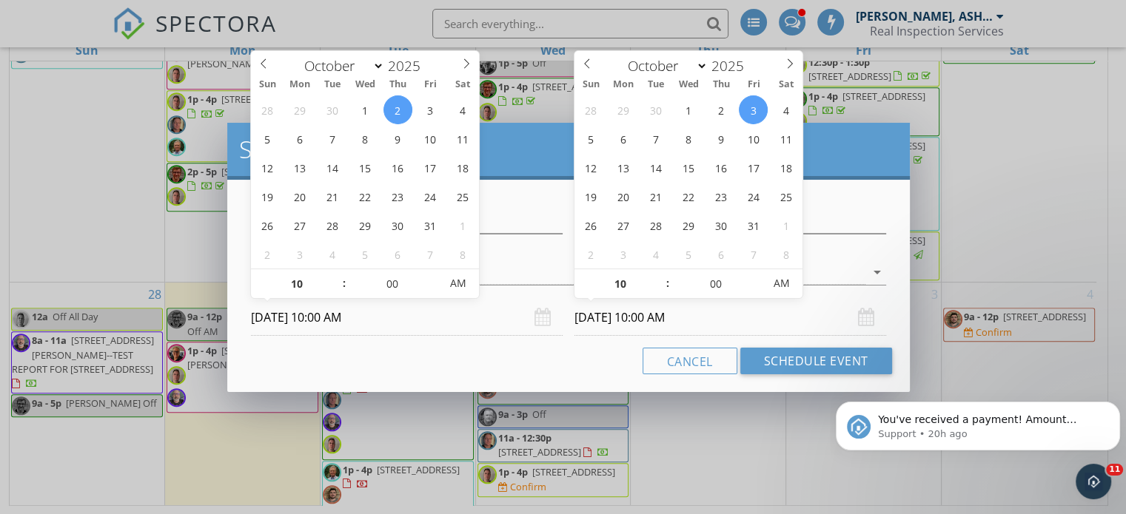
click at [604, 319] on input "10/03/2025 10:00 AM" at bounding box center [730, 318] width 312 height 36
type input "10/02/2025 10:00 AM"
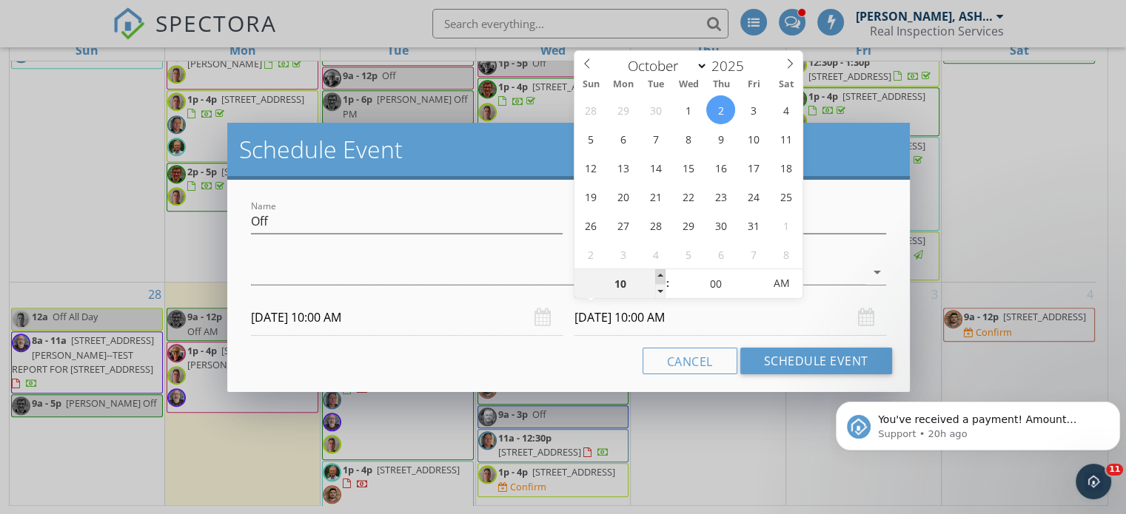
type input "11"
type input "10/02/2025 11:00 AM"
click at [658, 278] on span at bounding box center [660, 276] width 10 height 15
type input "12"
type input "10/02/2025 12:00 PM"
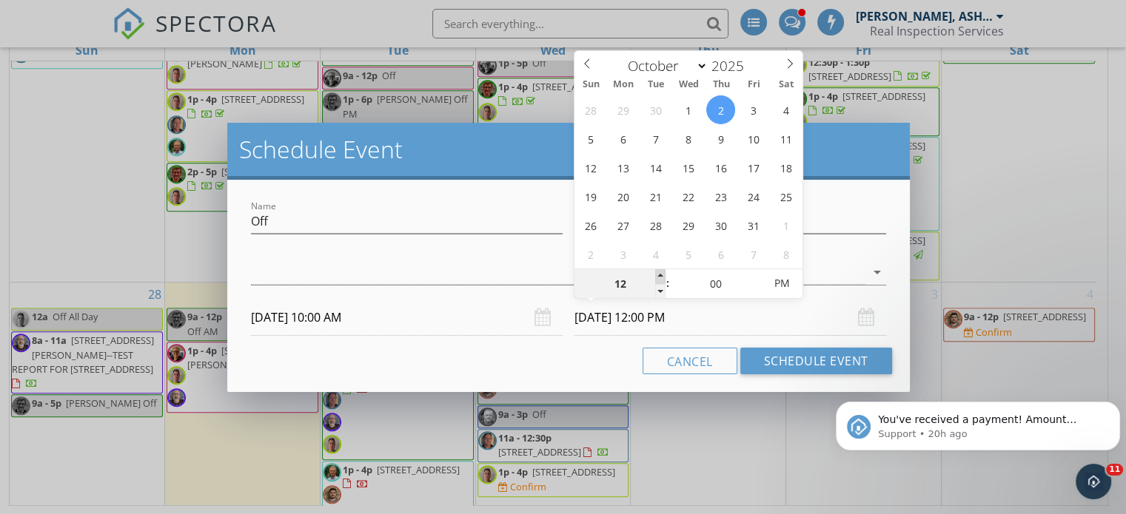
click at [658, 278] on span at bounding box center [660, 276] width 10 height 15
type input "01"
type input "10/02/2025 1:00 PM"
click at [658, 278] on span at bounding box center [660, 276] width 10 height 15
type input "02"
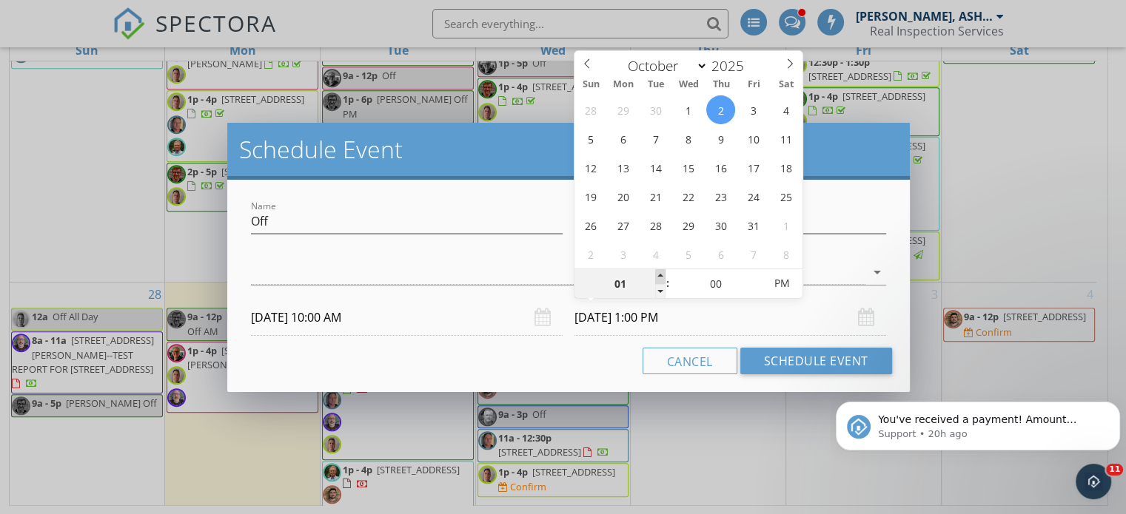
type input "10/02/2025 2:00 PM"
click at [658, 278] on span at bounding box center [660, 276] width 10 height 15
type input "01"
type input "10/02/2025 1:00 PM"
click at [658, 290] on span at bounding box center [660, 291] width 10 height 15
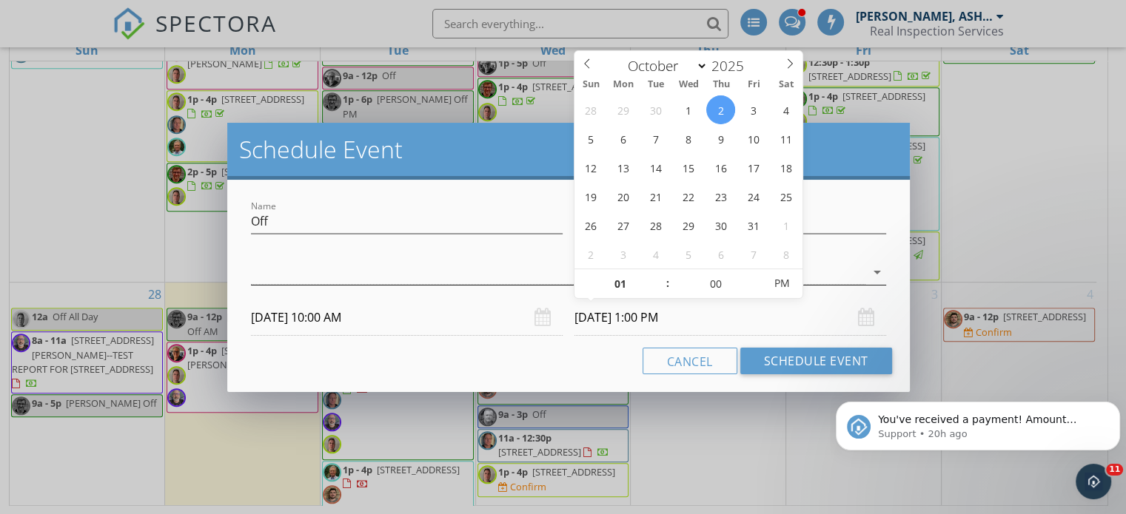
click at [874, 272] on icon "arrow_drop_down" at bounding box center [877, 272] width 18 height 18
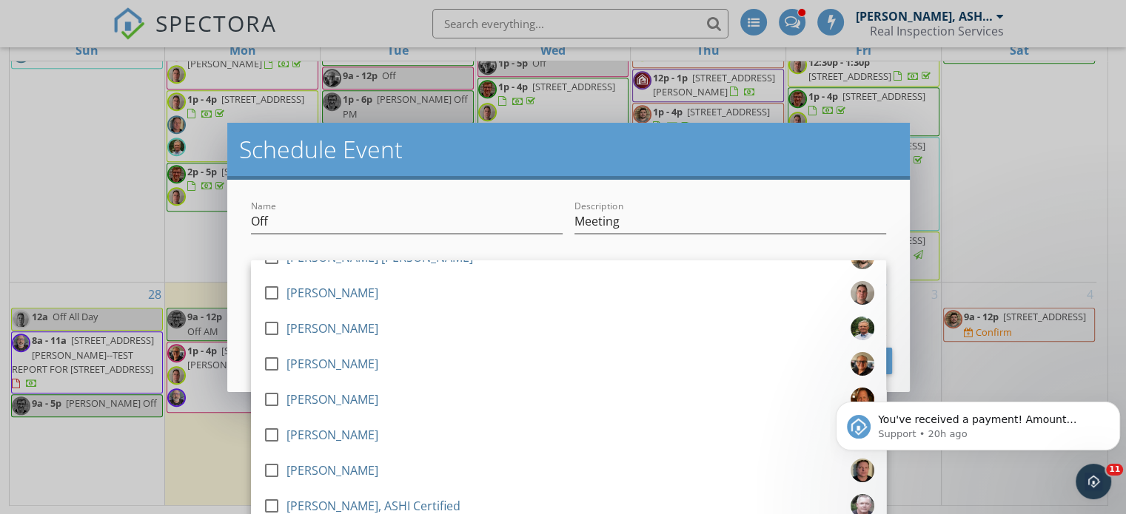
scroll to position [71, 0]
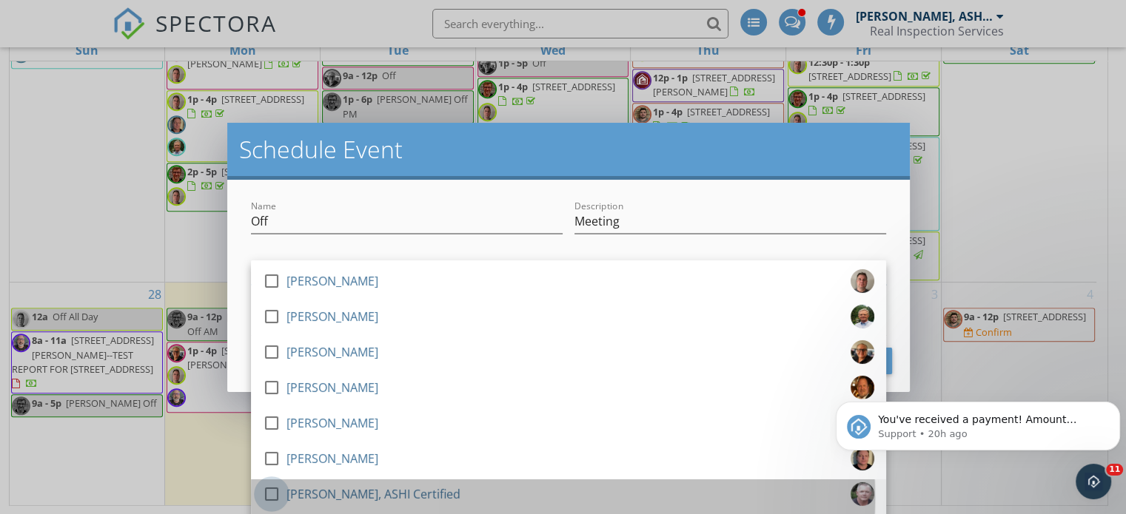
click at [268, 492] on div at bounding box center [271, 494] width 25 height 25
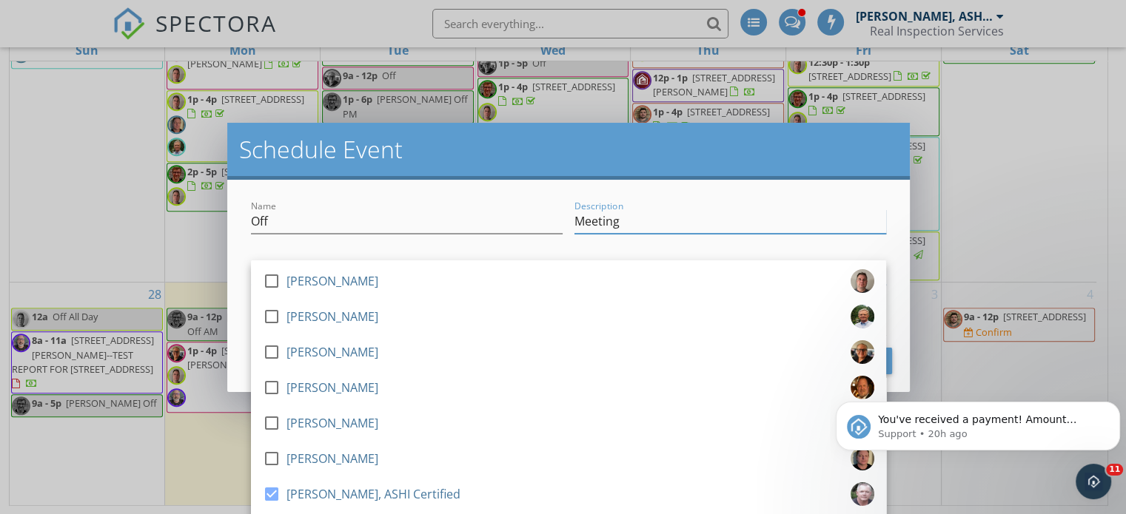
click at [749, 210] on input "Meeting" at bounding box center [730, 221] width 312 height 24
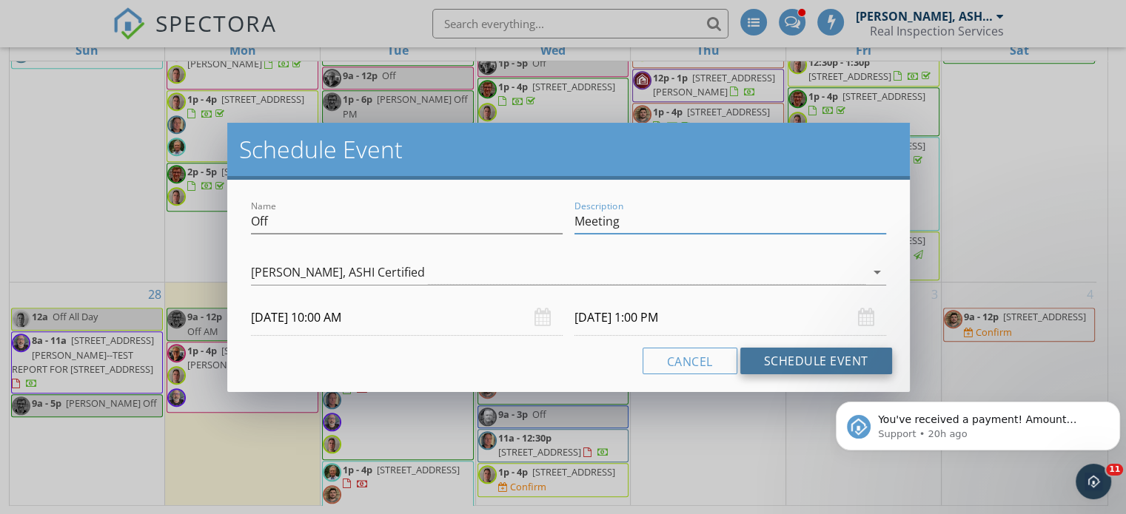
click at [775, 352] on button "Schedule Event" at bounding box center [816, 361] width 152 height 27
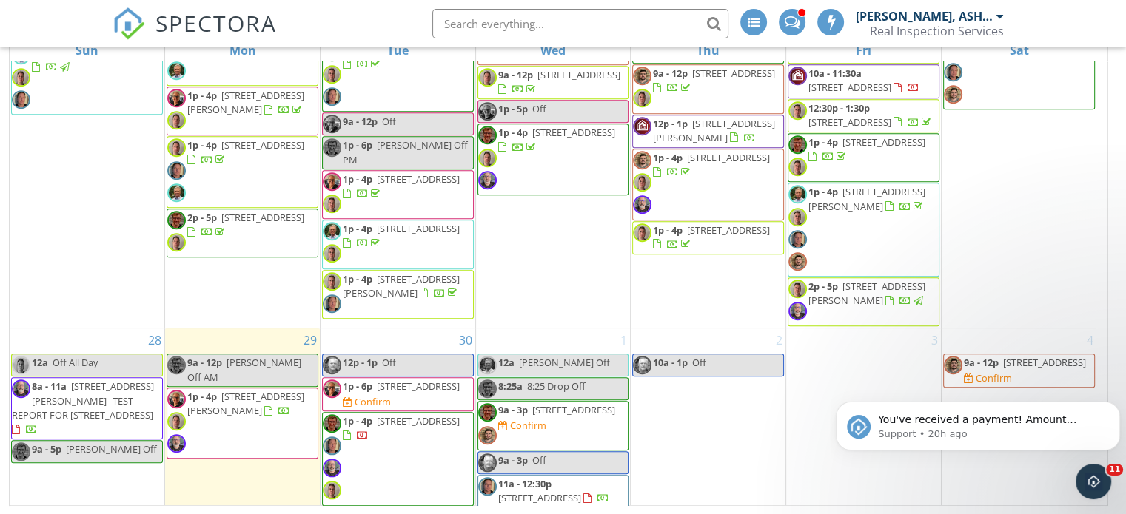
scroll to position [1267, 0]
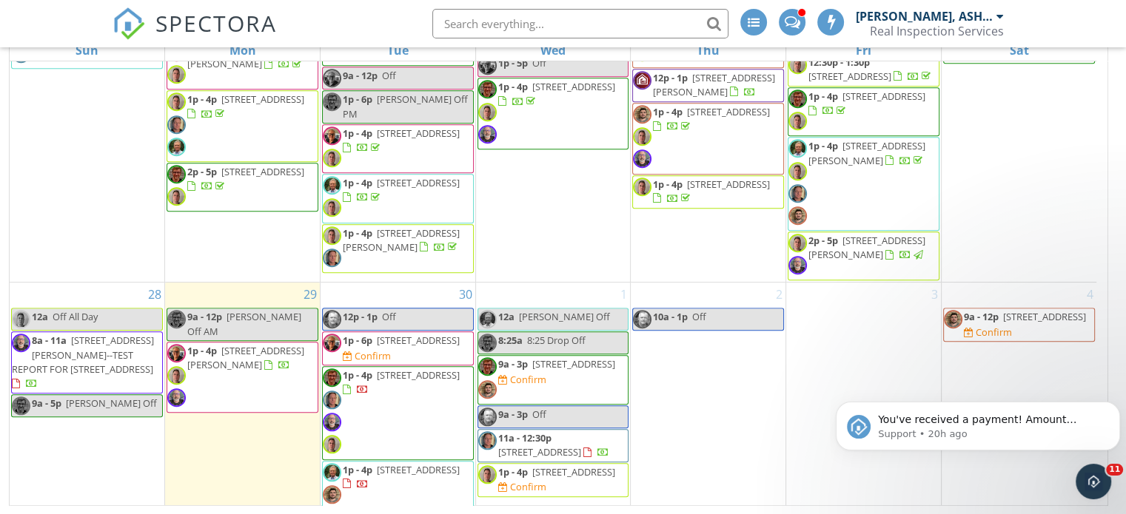
click at [450, 312] on link "12p - 1p Off" at bounding box center [398, 319] width 152 height 23
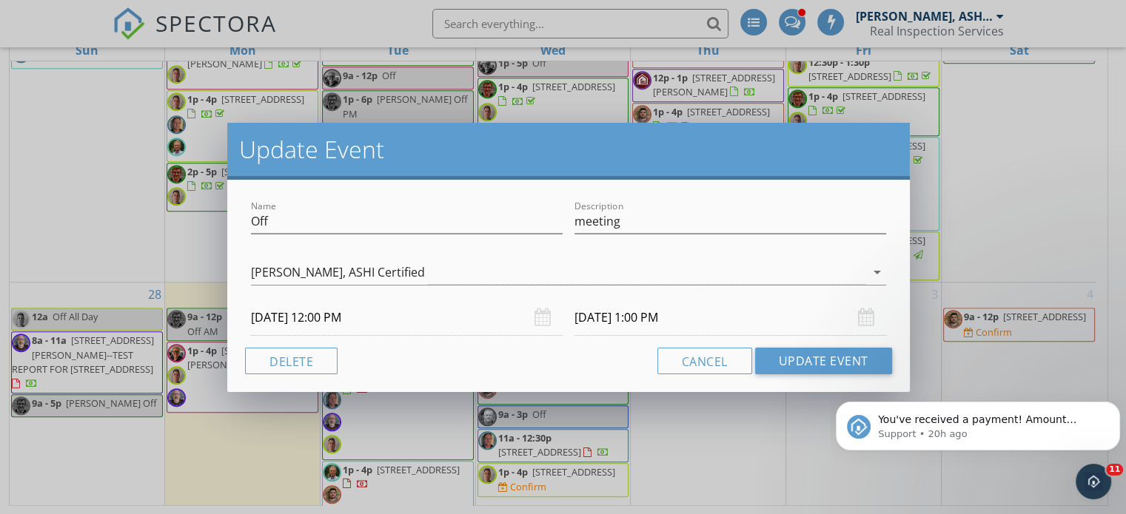
click at [531, 362] on div "Cancel Update Event" at bounding box center [568, 361] width 647 height 27
click at [699, 361] on button "Cancel" at bounding box center [704, 361] width 95 height 27
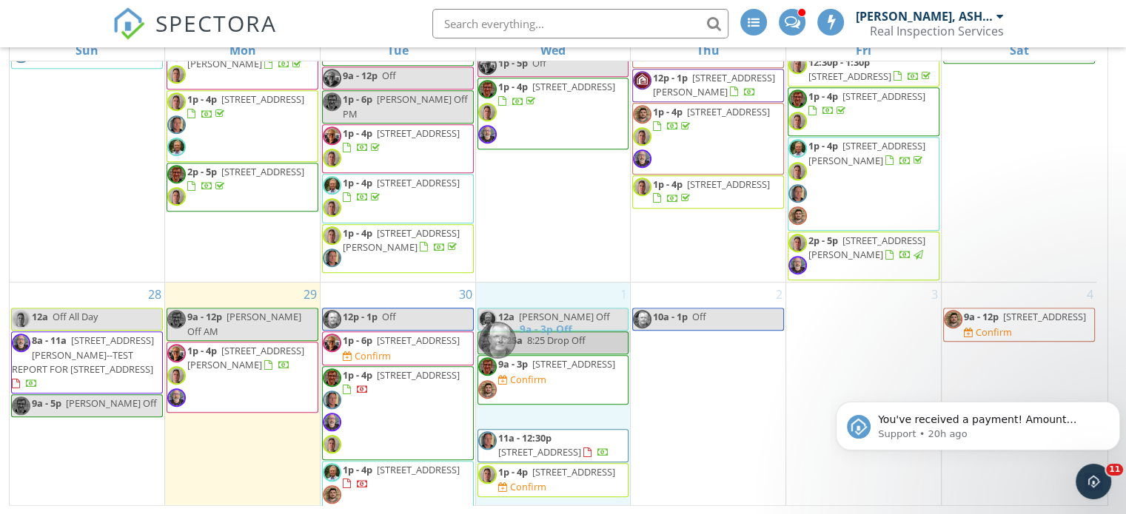
drag, startPoint x: 584, startPoint y: 401, endPoint x: 586, endPoint y: 334, distance: 67.4
click at [586, 334] on body "SPECTORA Chuck Ryan, ASHI Certified Real Inspection Services Role: Inspector Ch…" at bounding box center [563, 151] width 1126 height 727
drag, startPoint x: 572, startPoint y: 403, endPoint x: 565, endPoint y: 299, distance: 104.6
click at [565, 299] on body "SPECTORA Chuck Ryan, ASHI Certified Real Inspection Services Role: Inspector Ch…" at bounding box center [563, 151] width 1126 height 727
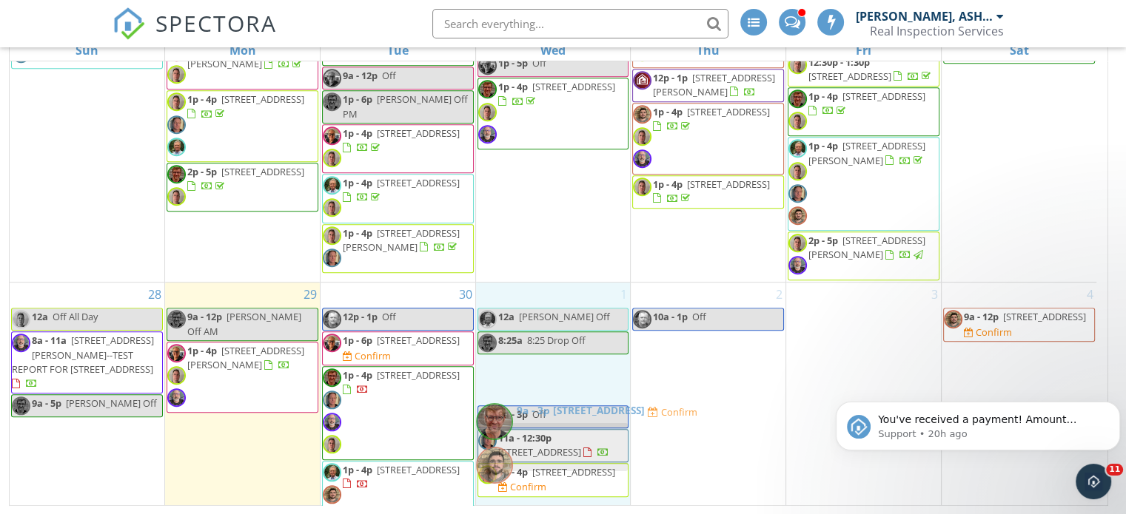
drag, startPoint x: 554, startPoint y: 369, endPoint x: 554, endPoint y: 443, distance: 74.0
click at [554, 443] on body "SPECTORA Chuck Ryan, ASHI Certified Real Inspection Services Role: Inspector Ch…" at bounding box center [563, 151] width 1126 height 727
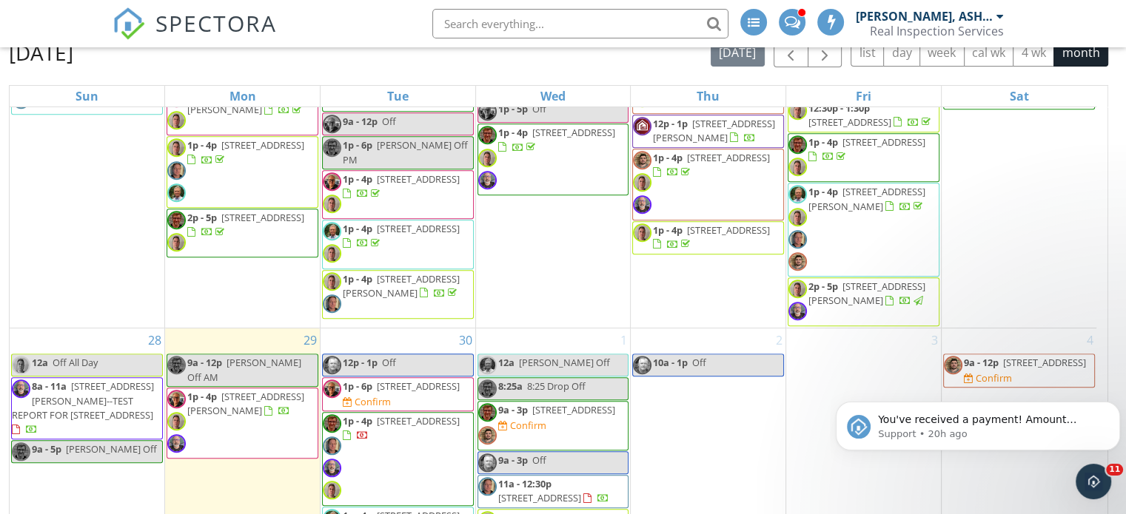
scroll to position [212, 0]
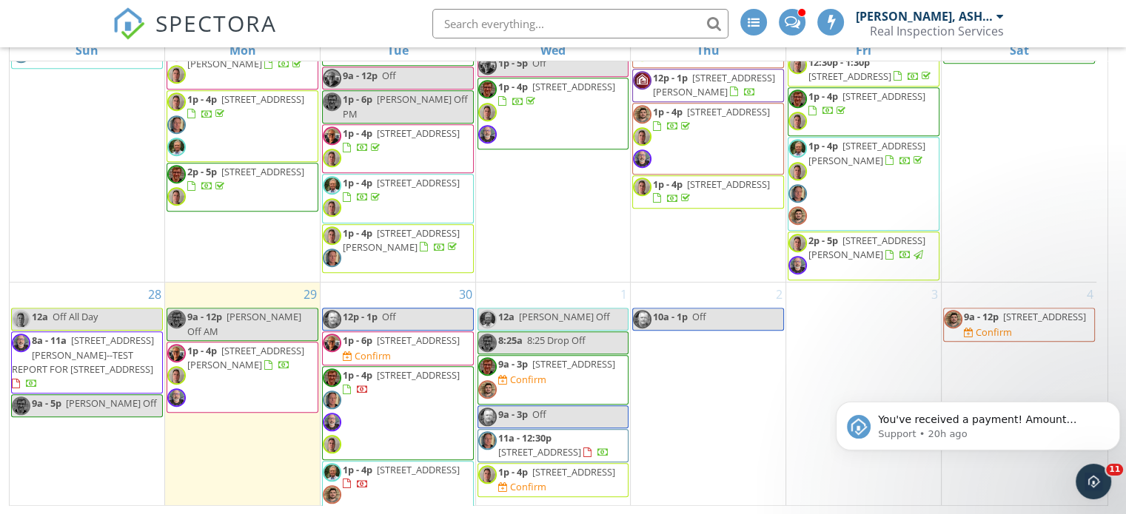
drag, startPoint x: 1096, startPoint y: 391, endPoint x: 1102, endPoint y: 372, distance: 20.1
click at [1102, 372] on html "You've received a payment! Amount $74.00 Fee $2.34 Net $71.66 Transaction # pi_…" at bounding box center [978, 423] width 296 height 104
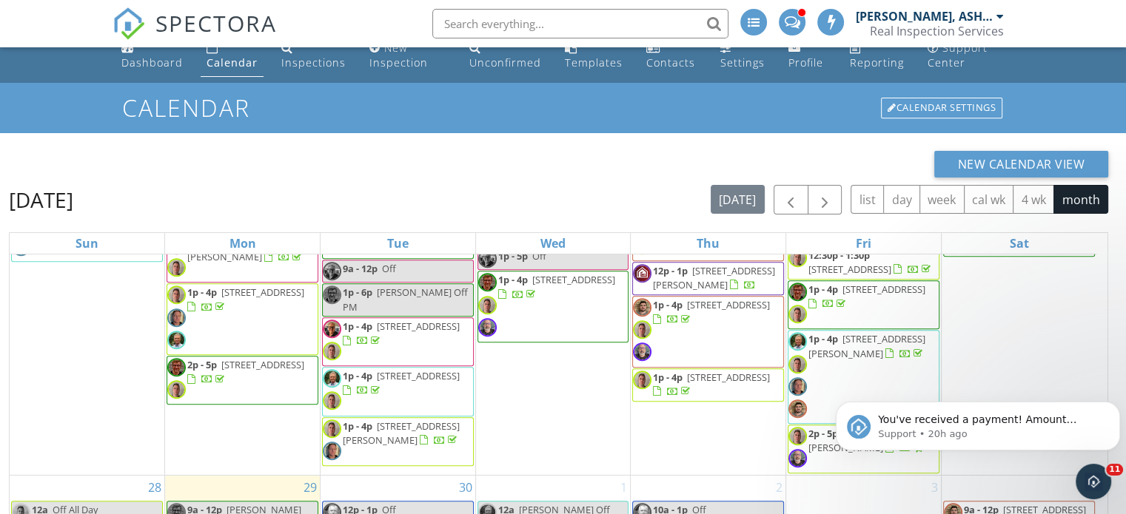
scroll to position [0, 0]
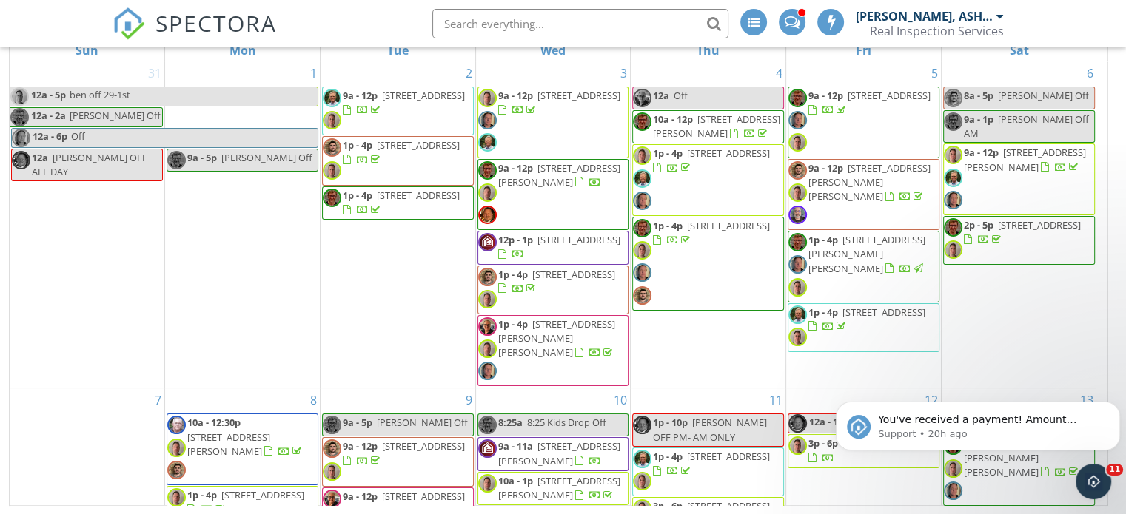
click at [1120, 267] on div "New Calendar View [DATE] [DATE] list day week cal wk 4 wk month Sun Mon Tue Wed…" at bounding box center [563, 227] width 1126 height 575
click at [1112, 406] on icon "Dismiss notification" at bounding box center [1116, 406] width 8 height 8
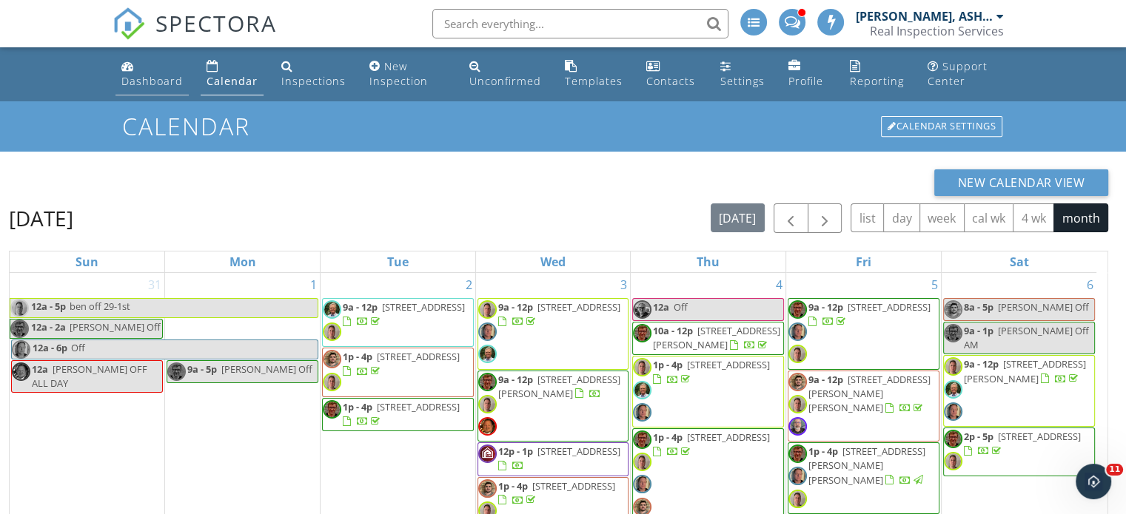
click at [143, 80] on div "Dashboard" at bounding box center [151, 81] width 61 height 14
